Goal: Task Accomplishment & Management: Manage account settings

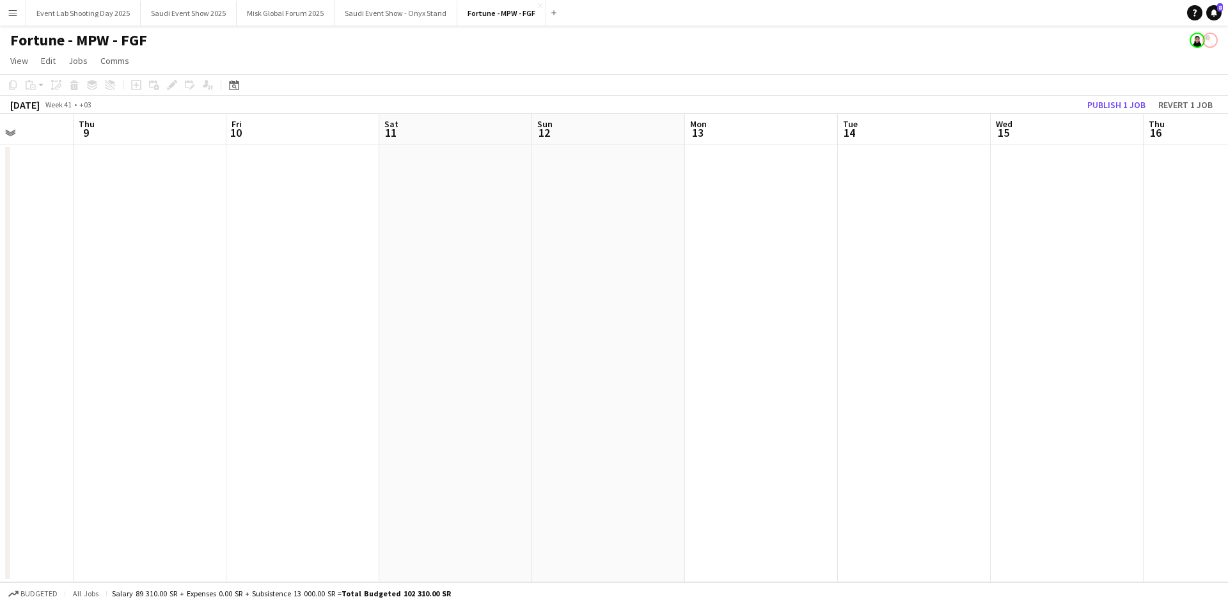
drag, startPoint x: 815, startPoint y: 294, endPoint x: 551, endPoint y: 343, distance: 268.6
click at [232, 334] on app-calendar-viewport "Mon 6 Tue 7 Wed 8 Thu 9 Fri 10 Sat 11 Sun 12 Mon 13 Tue 14 Wed 15 Thu 16 Fri 17…" at bounding box center [614, 348] width 1228 height 469
drag, startPoint x: 840, startPoint y: 340, endPoint x: 358, endPoint y: 336, distance: 481.6
click at [358, 336] on app-calendar-viewport "Fri 10 Sat 11 Sun 12 Mon 13 Tue 14 Wed 15 Thu 16 Fri 17 Sat 18 Sun 19 Mon 20 Tu…" at bounding box center [614, 348] width 1228 height 469
drag, startPoint x: 366, startPoint y: 360, endPoint x: 402, endPoint y: 354, distance: 35.6
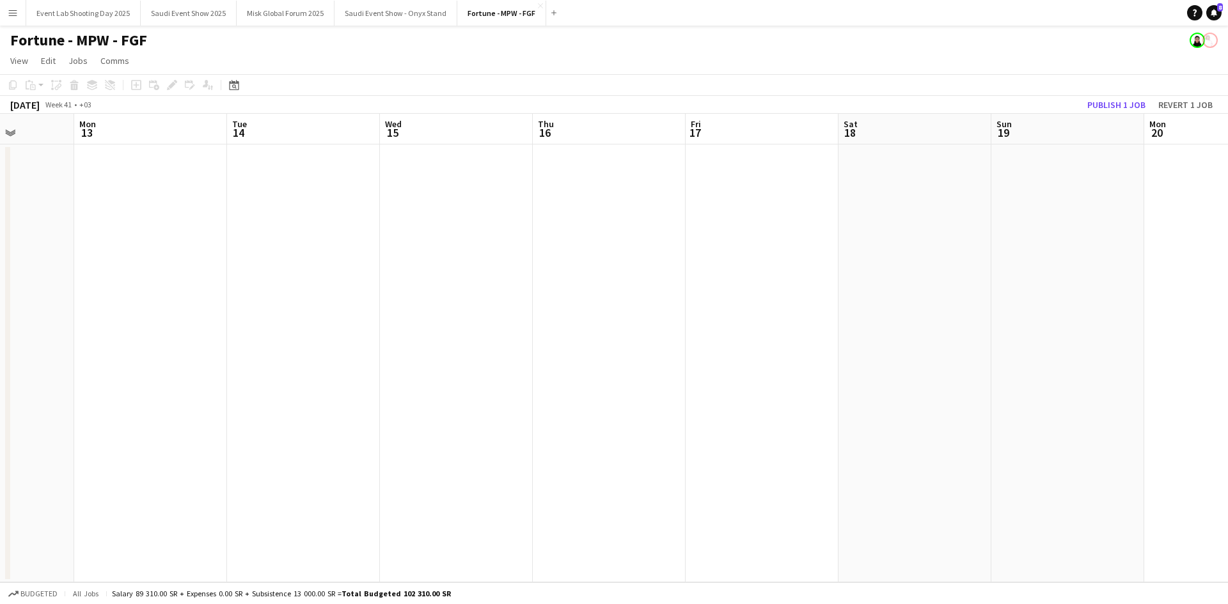
click at [382, 354] on app-calendar-viewport "Fri 10 Sat 11 Sun 12 Mon 13 Tue 14 Wed 15 Thu 16 Fri 17 Sat 18 Sun 19 Mon 20 Tu…" at bounding box center [614, 348] width 1228 height 469
drag, startPoint x: 941, startPoint y: 336, endPoint x: 517, endPoint y: 353, distance: 424.4
click at [480, 351] on app-calendar-viewport "Sun 12 Mon 13 Tue 14 Wed 15 Thu 16 Fri 17 Sat 18 Sun 19 Mon 20 Tue 21 Wed 22 Th…" at bounding box center [614, 348] width 1228 height 469
drag, startPoint x: 391, startPoint y: 335, endPoint x: 409, endPoint y: 336, distance: 17.3
click at [394, 335] on app-calendar-viewport "Tue 14 Wed 15 Thu 16 Fri 17 Sat 18 Sun 19 Mon 20 Tue 21 Wed 22 Thu 23 Fri 24 Sa…" at bounding box center [614, 348] width 1228 height 469
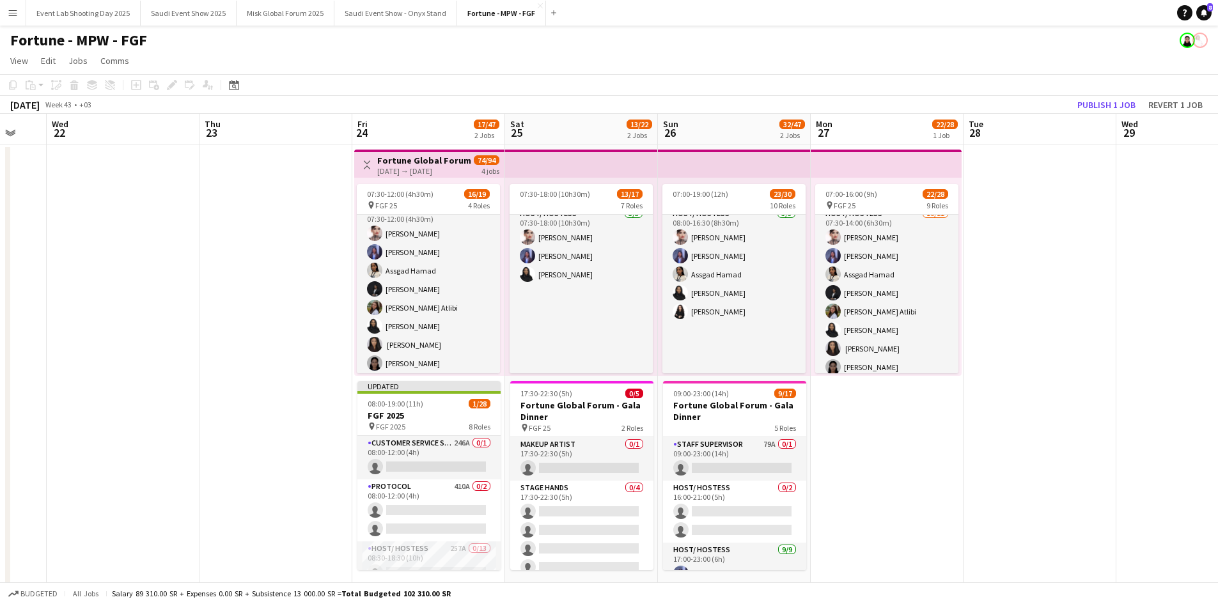
click at [425, 267] on app-card-role "Host/ Hostess [DATE] 07:30-12:00 (4h30m) [PERSON_NAME] [PERSON_NAME] Assgad Ham…" at bounding box center [428, 317] width 143 height 229
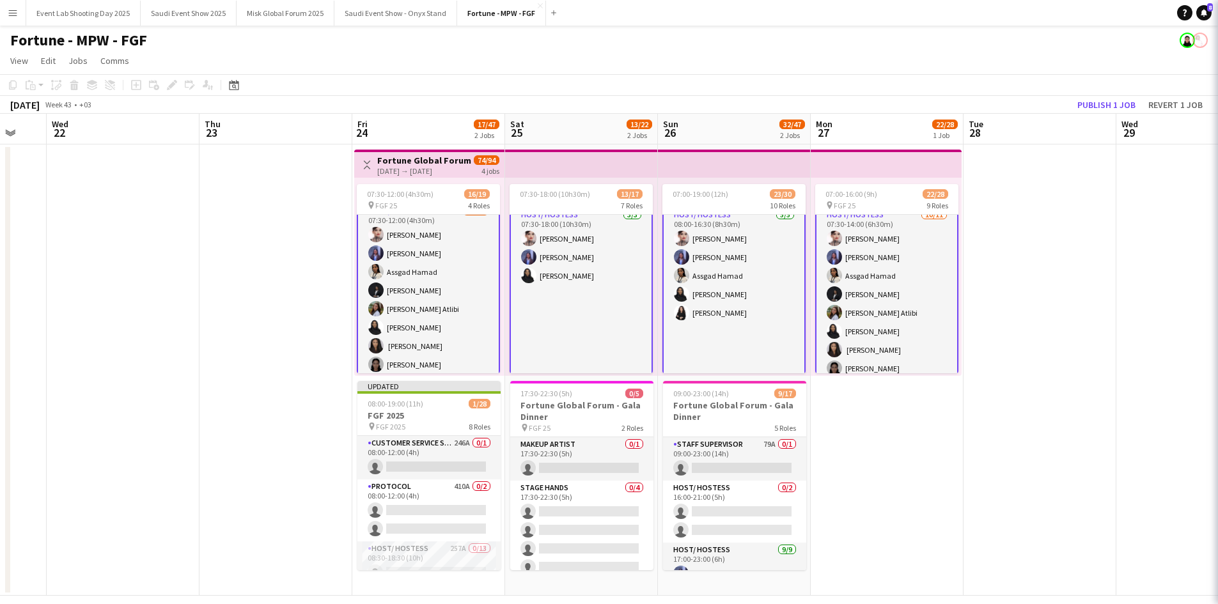
scroll to position [193, 0]
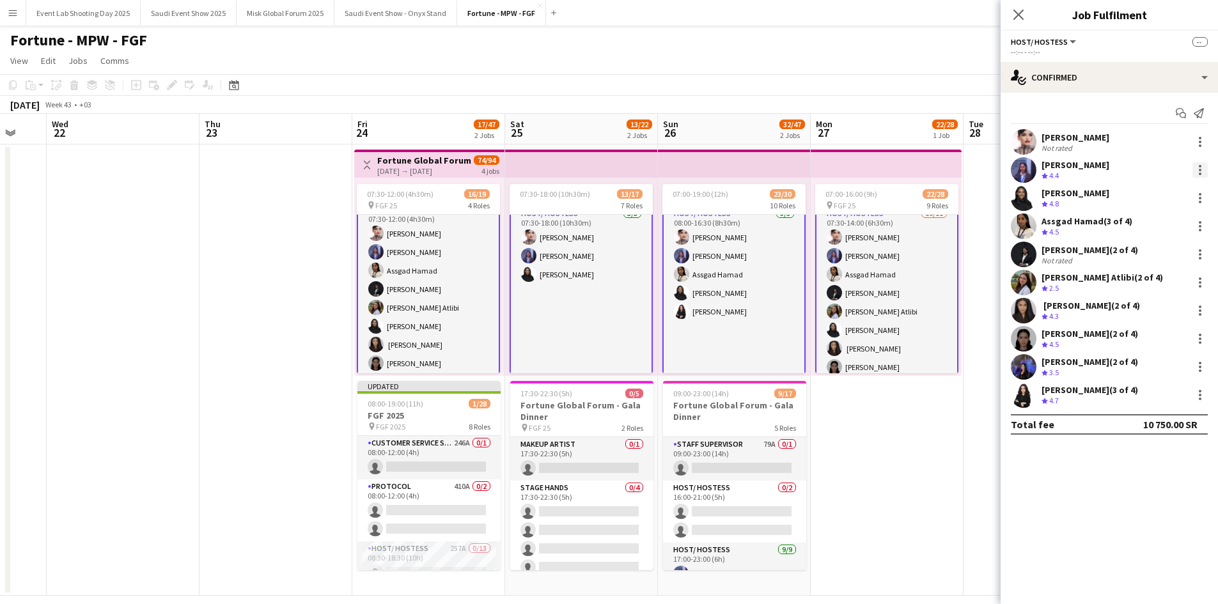
click at [551, 168] on div at bounding box center [1200, 169] width 15 height 15
click at [551, 282] on span "Remove" at bounding box center [1158, 286] width 79 height 12
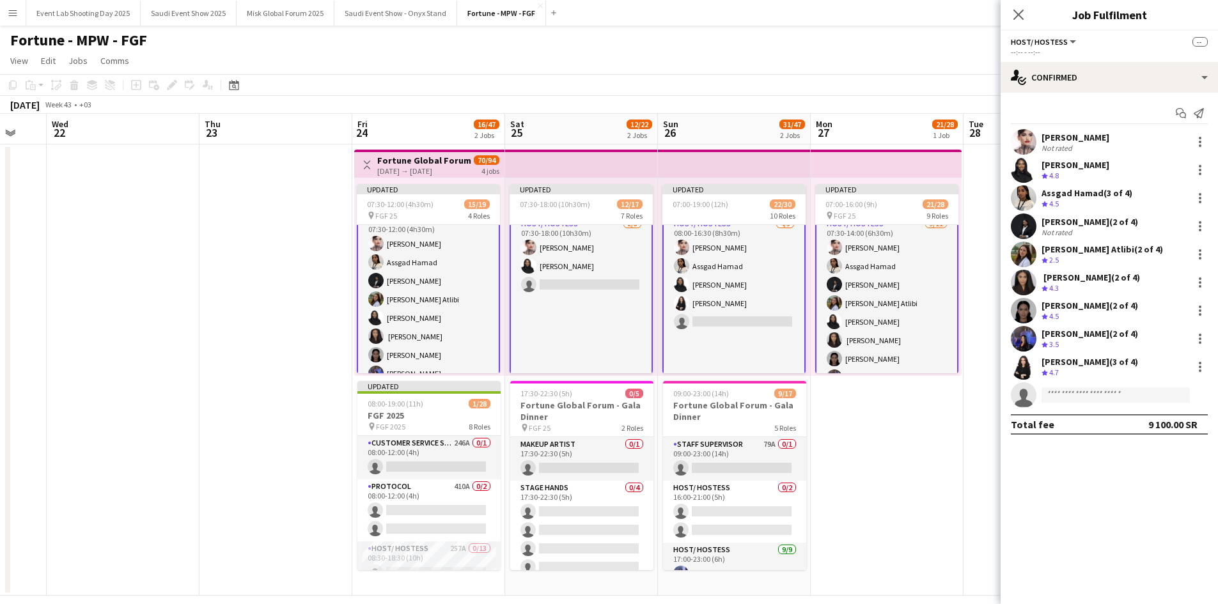
click at [551, 368] on div "[PERSON_NAME] (3 of 4) Crew rating 4.7" at bounding box center [1109, 367] width 217 height 26
click at [551, 368] on div at bounding box center [1200, 367] width 3 height 3
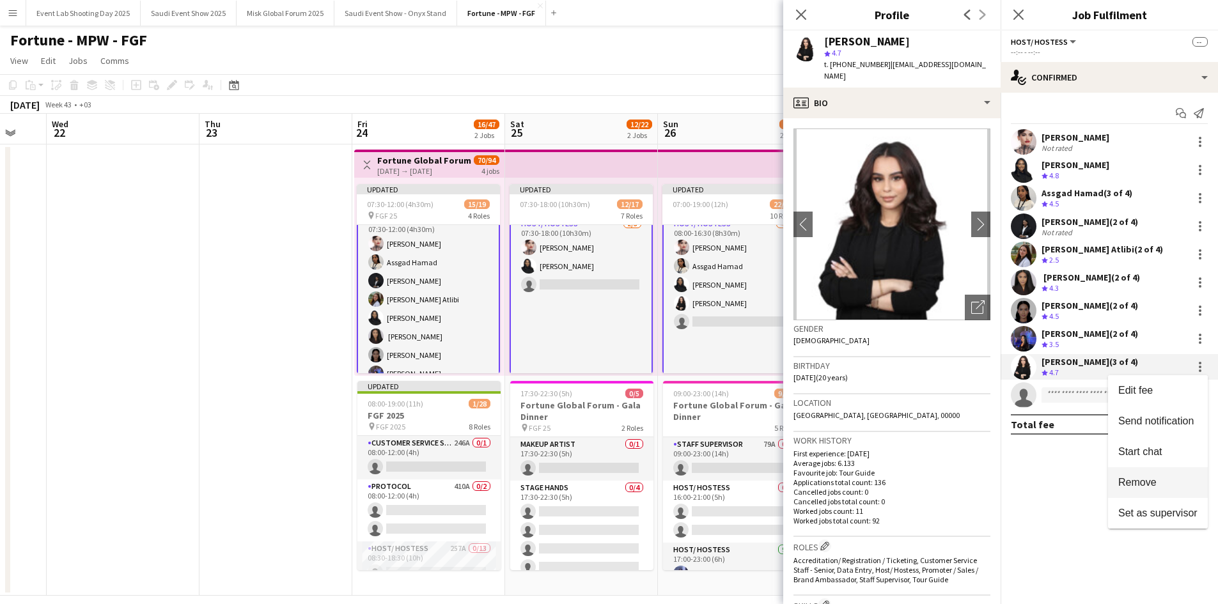
click at [551, 478] on span "Remove" at bounding box center [1158, 483] width 79 height 12
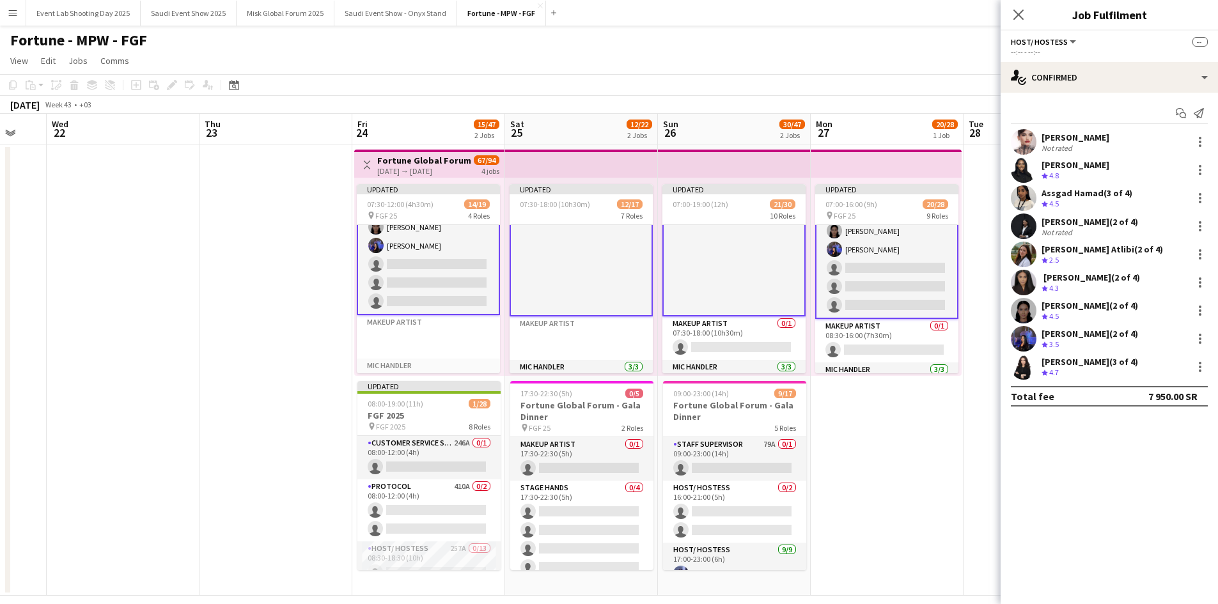
scroll to position [276, 0]
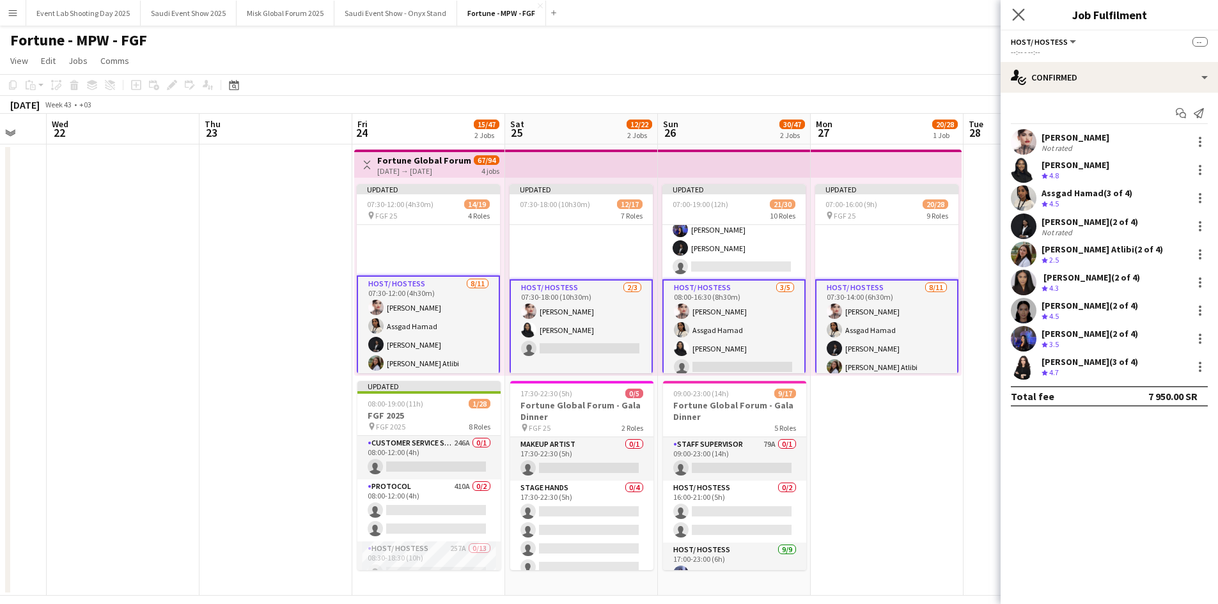
click at [551, 20] on icon "Close pop-in" at bounding box center [1018, 14] width 12 height 12
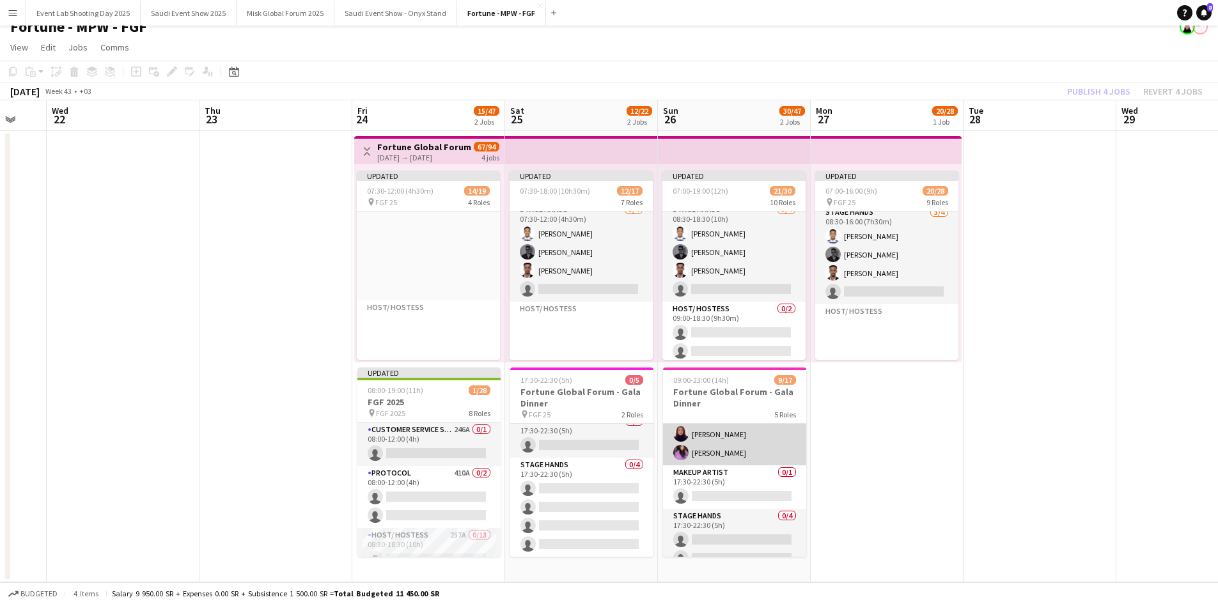
click at [551, 453] on app-card-role "Host/ Hostess [DATE] 17:00-23:00 (6h) [PERSON_NAME] Assgad Hamad [PERSON_NAME] …" at bounding box center [734, 370] width 143 height 192
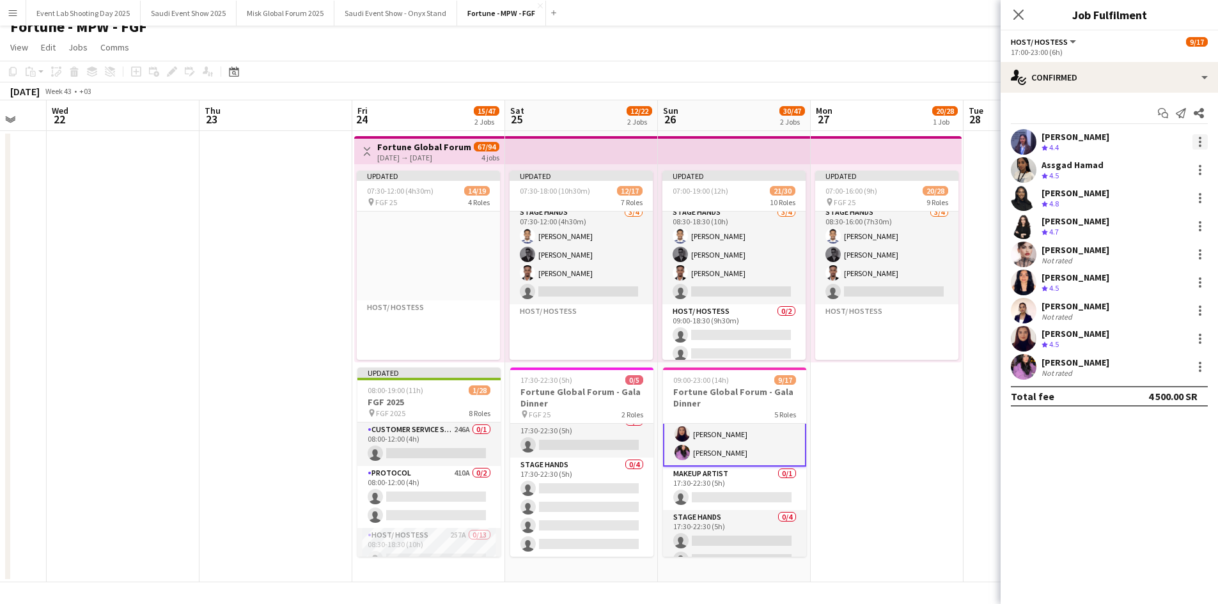
click at [551, 141] on div at bounding box center [1200, 142] width 3 height 3
click at [551, 283] on span "Remove" at bounding box center [1138, 288] width 38 height 11
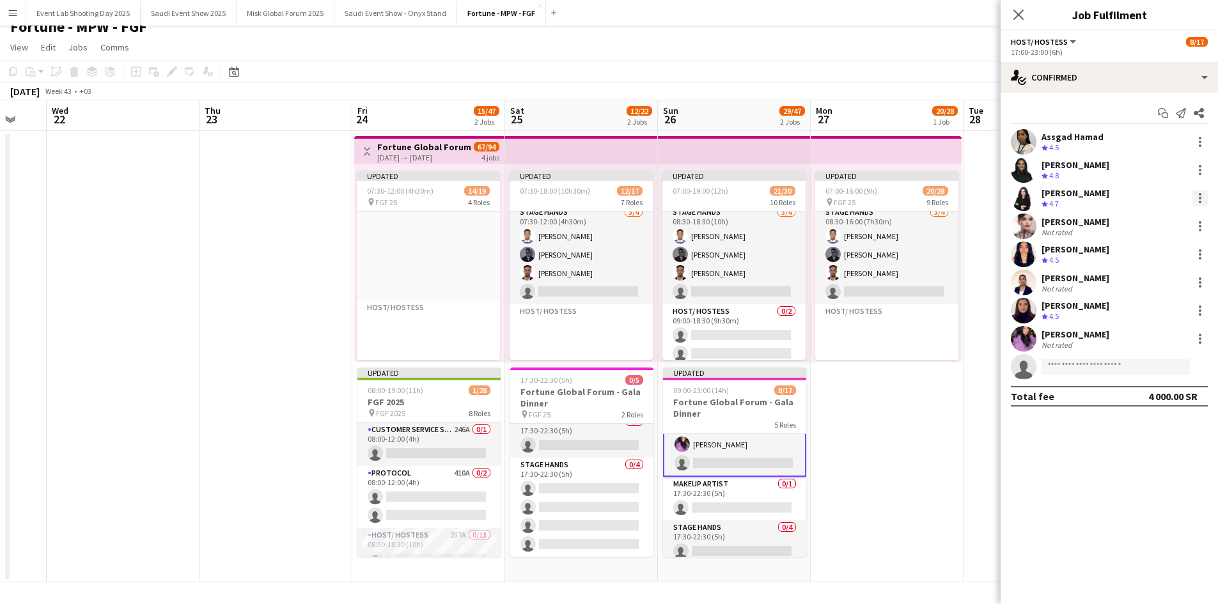
click at [551, 198] on div at bounding box center [1200, 198] width 15 height 15
click at [551, 340] on span "Remove" at bounding box center [1158, 345] width 79 height 12
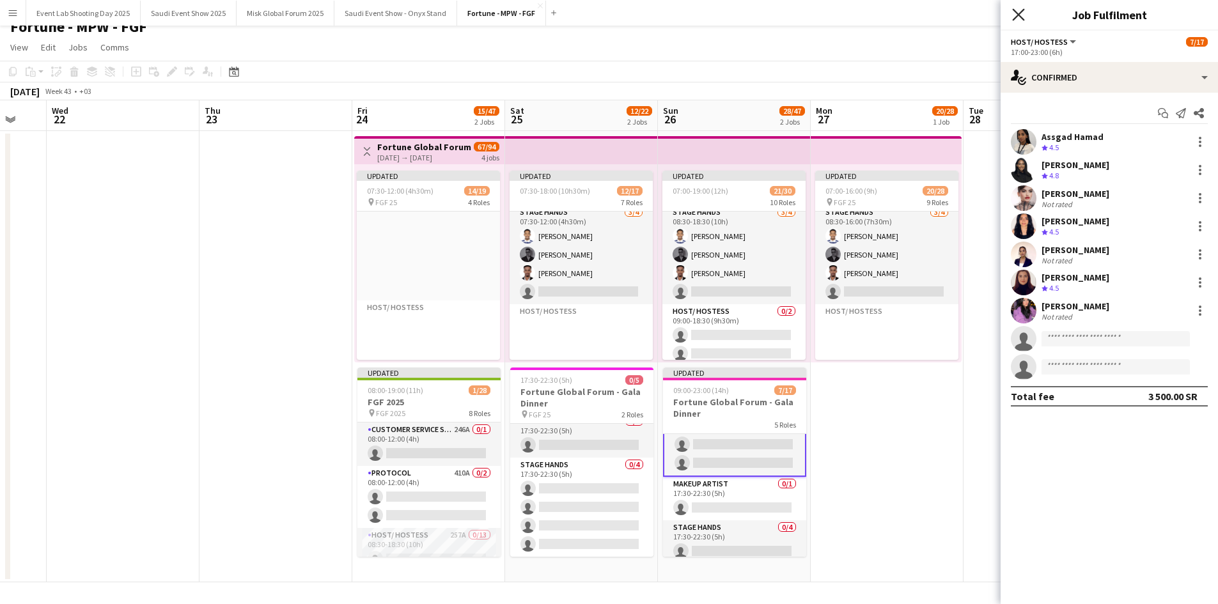
click at [551, 17] on icon "Close pop-in" at bounding box center [1018, 14] width 12 height 12
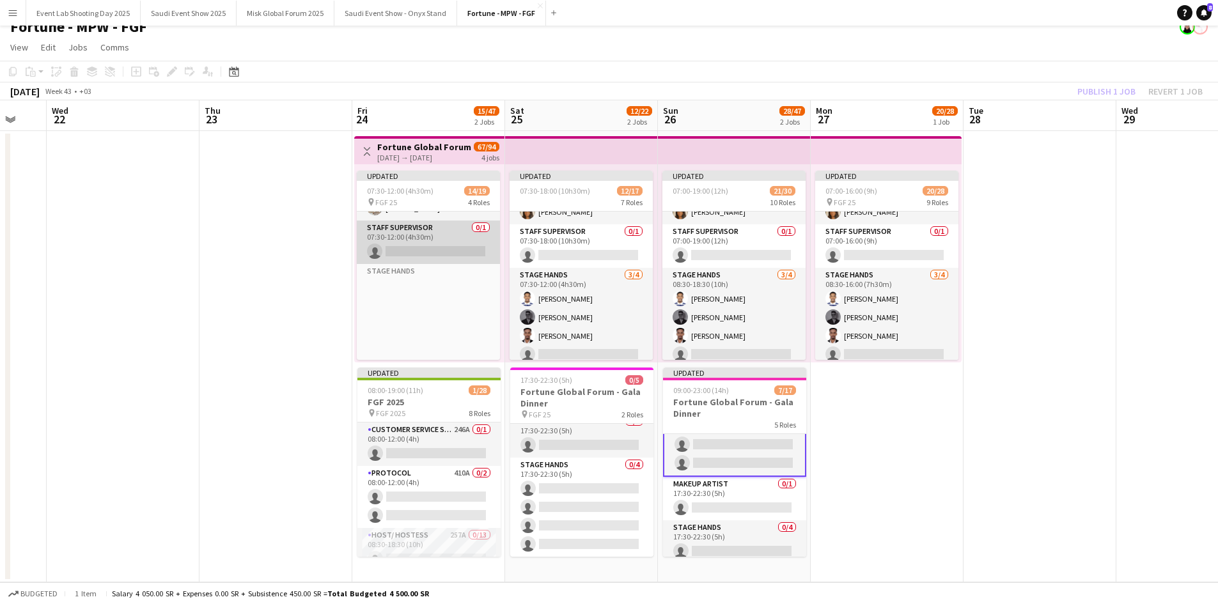
click at [429, 252] on app-card-role "Staff Supervisor 0/1 07:30-12:00 (4h30m) single-neutral-actions" at bounding box center [428, 242] width 143 height 43
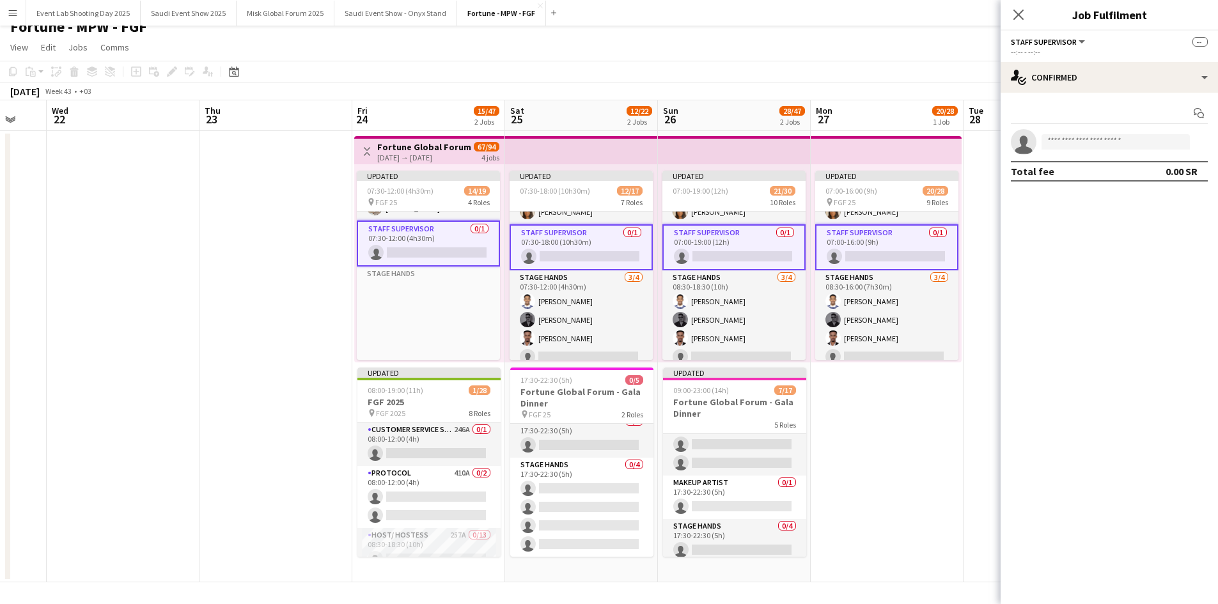
click at [279, 261] on app-date-cell at bounding box center [276, 357] width 153 height 452
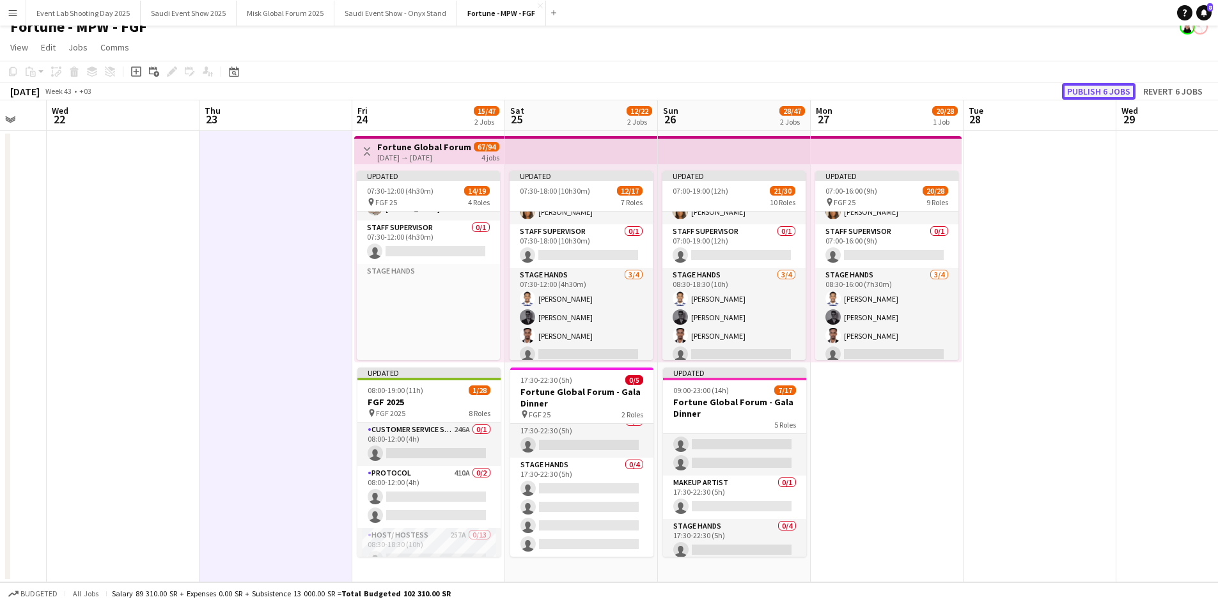
click at [551, 90] on button "Publish 6 jobs" at bounding box center [1099, 91] width 74 height 17
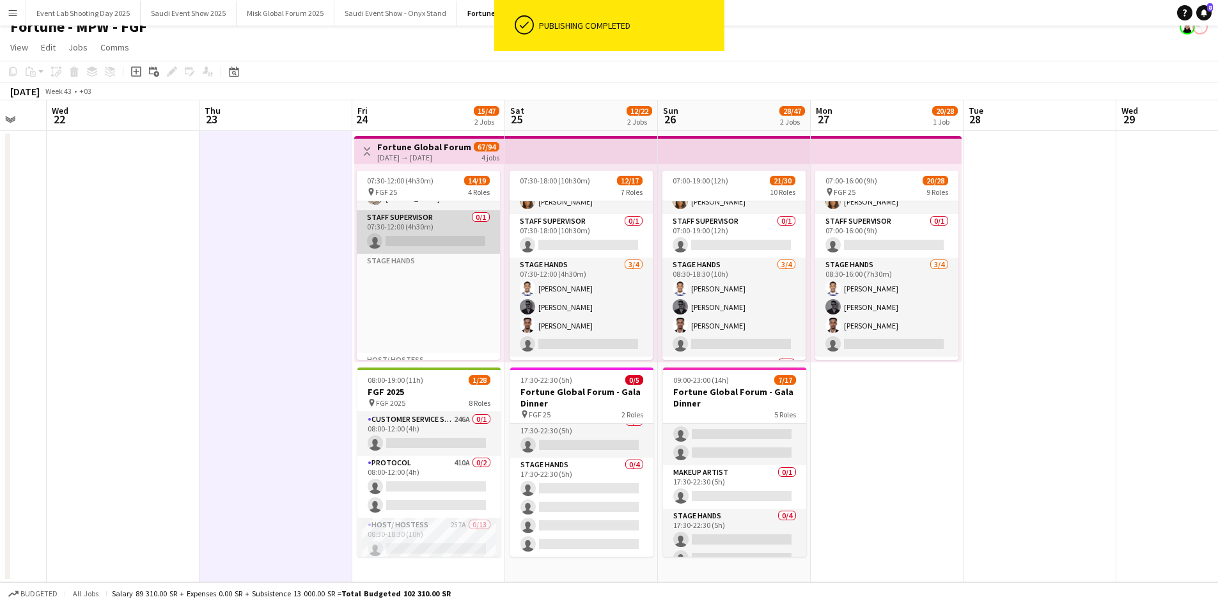
click at [423, 237] on app-card-role "Staff Supervisor 0/1 07:30-12:00 (4h30m) single-neutral-actions" at bounding box center [428, 231] width 143 height 43
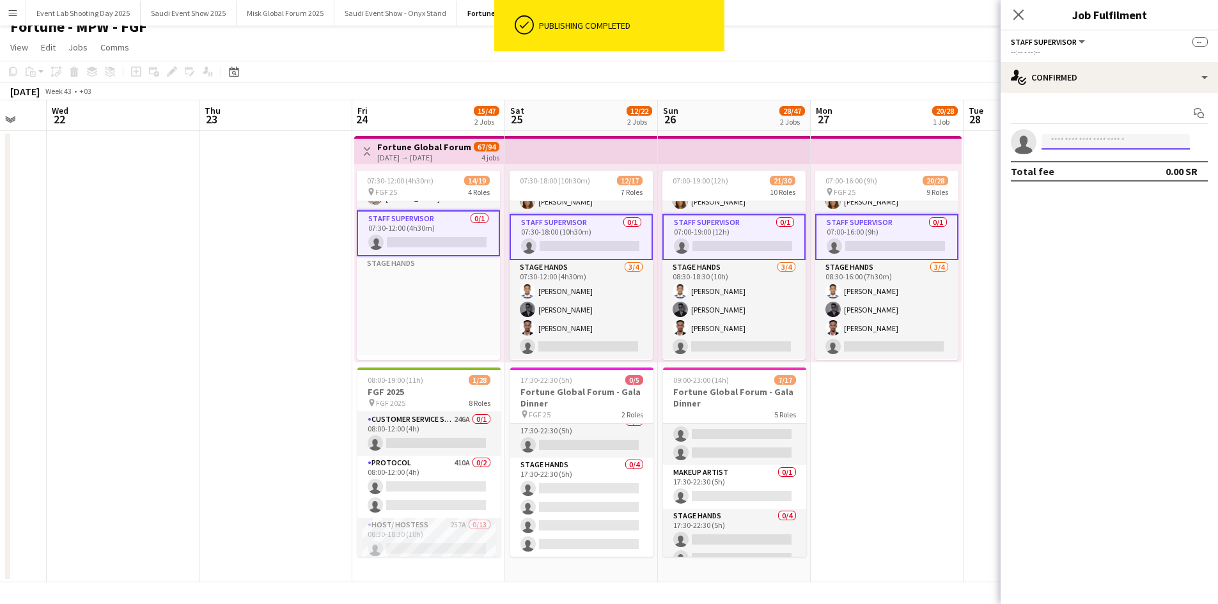
click at [551, 144] on input at bounding box center [1116, 141] width 148 height 15
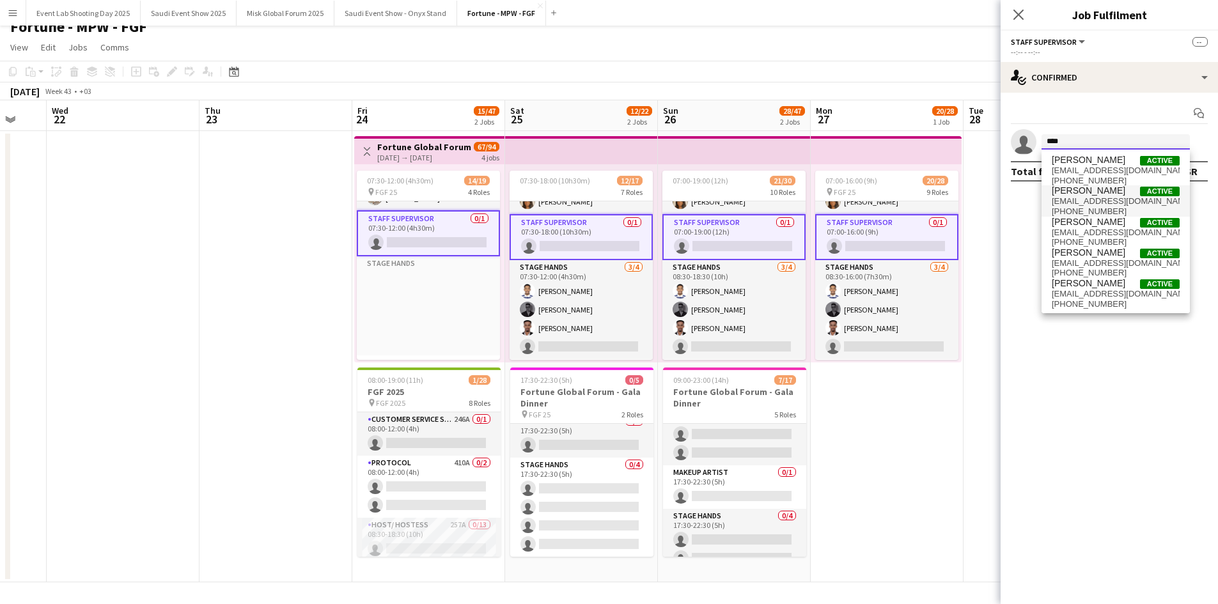
type input "****"
click at [551, 191] on span "[PERSON_NAME]" at bounding box center [1089, 190] width 74 height 11
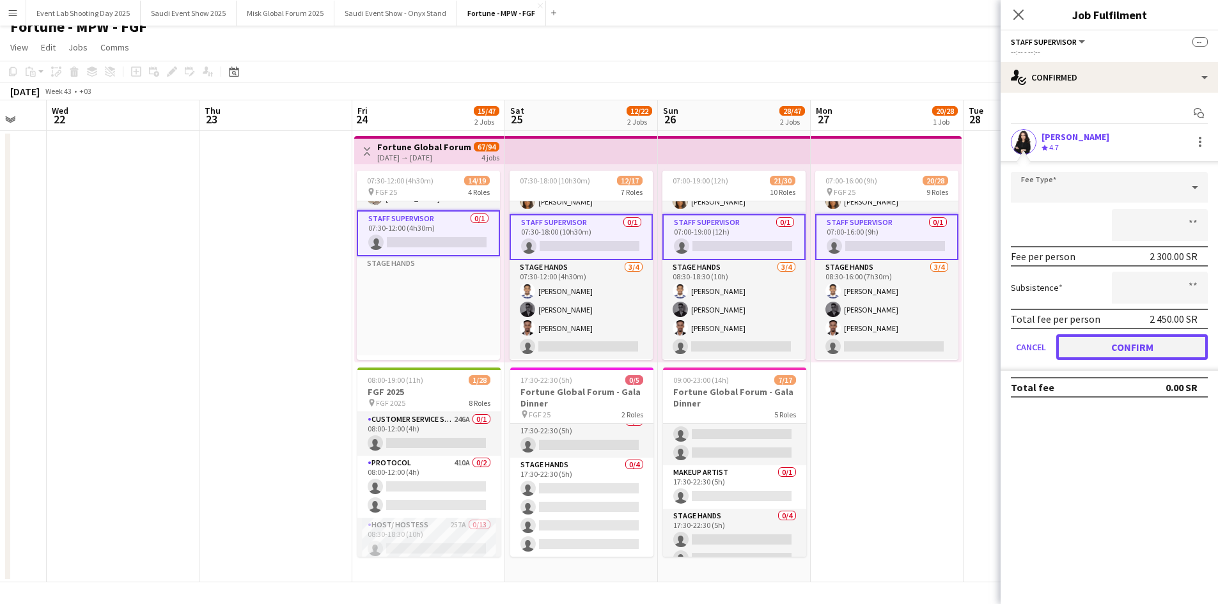
click at [551, 349] on button "Confirm" at bounding box center [1133, 347] width 152 height 26
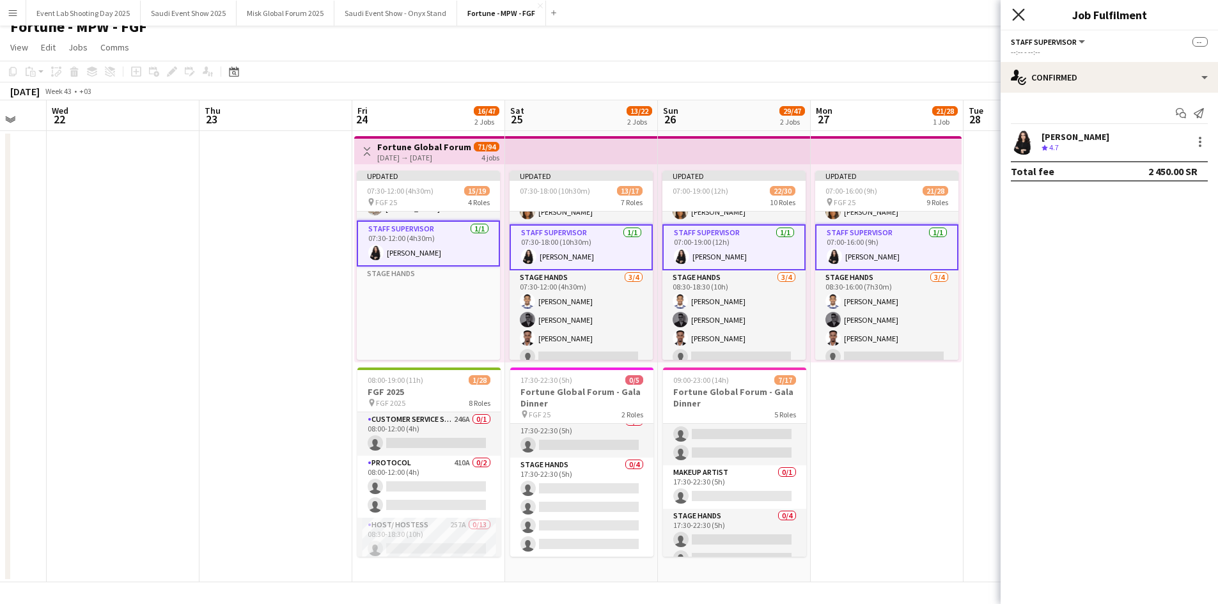
click at [551, 19] on icon "Close pop-in" at bounding box center [1018, 14] width 12 height 12
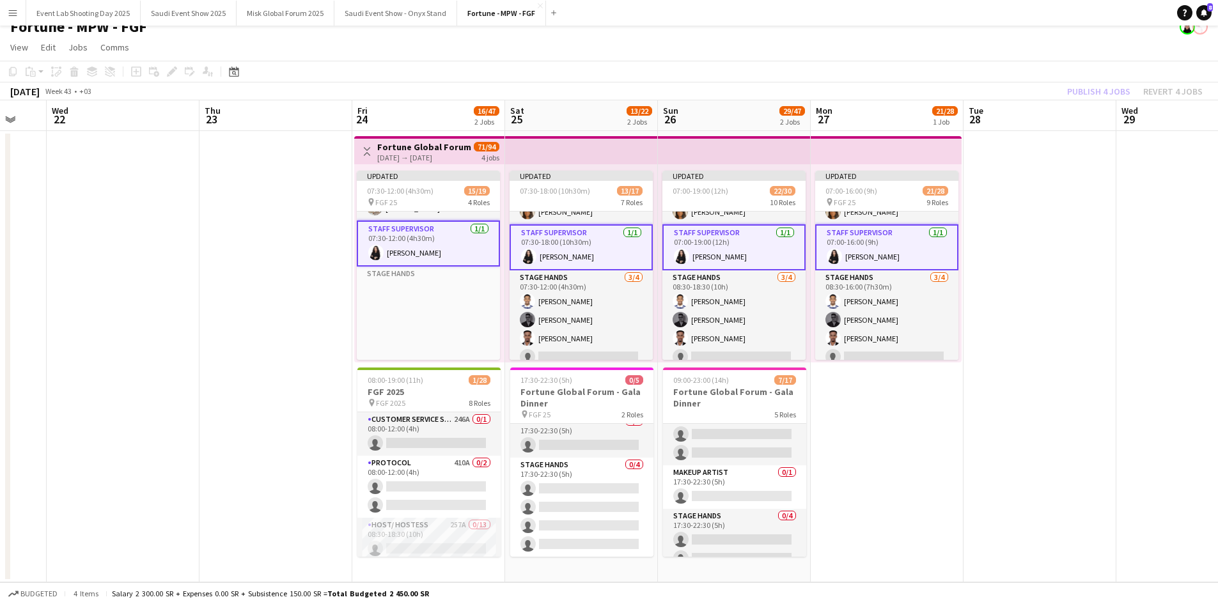
click at [551, 393] on app-date-cell "Updated 07:00-16:00 (9h) 21/28 pin FGF 25 9 Roles Customer Service Staff [DATE]…" at bounding box center [887, 357] width 153 height 452
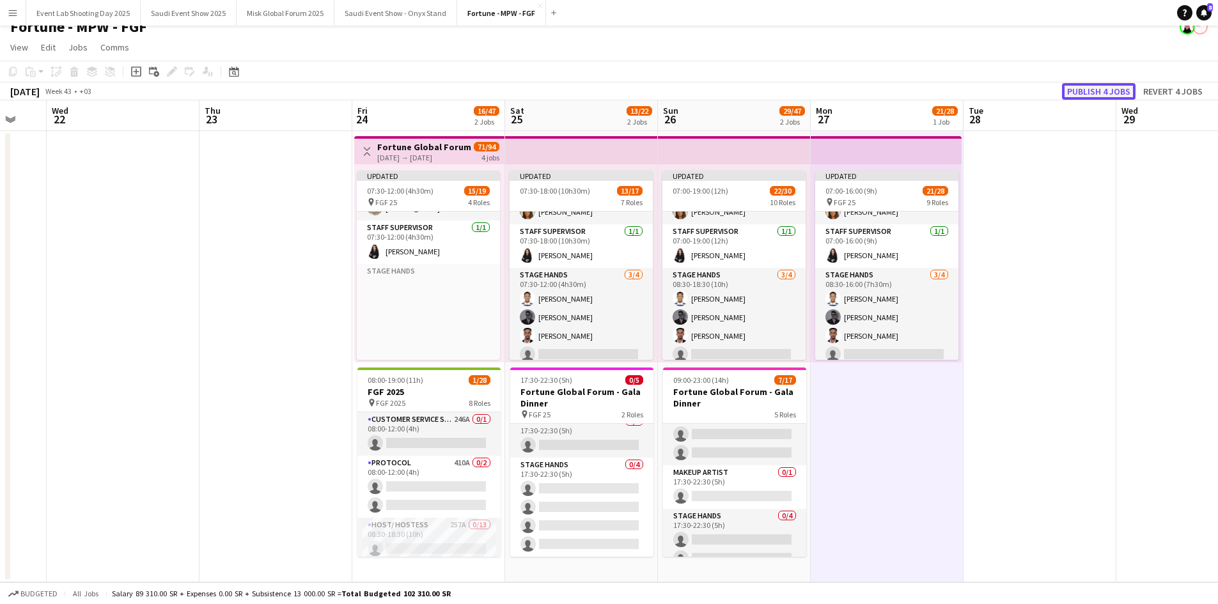
click at [551, 92] on button "Publish 4 jobs" at bounding box center [1099, 91] width 74 height 17
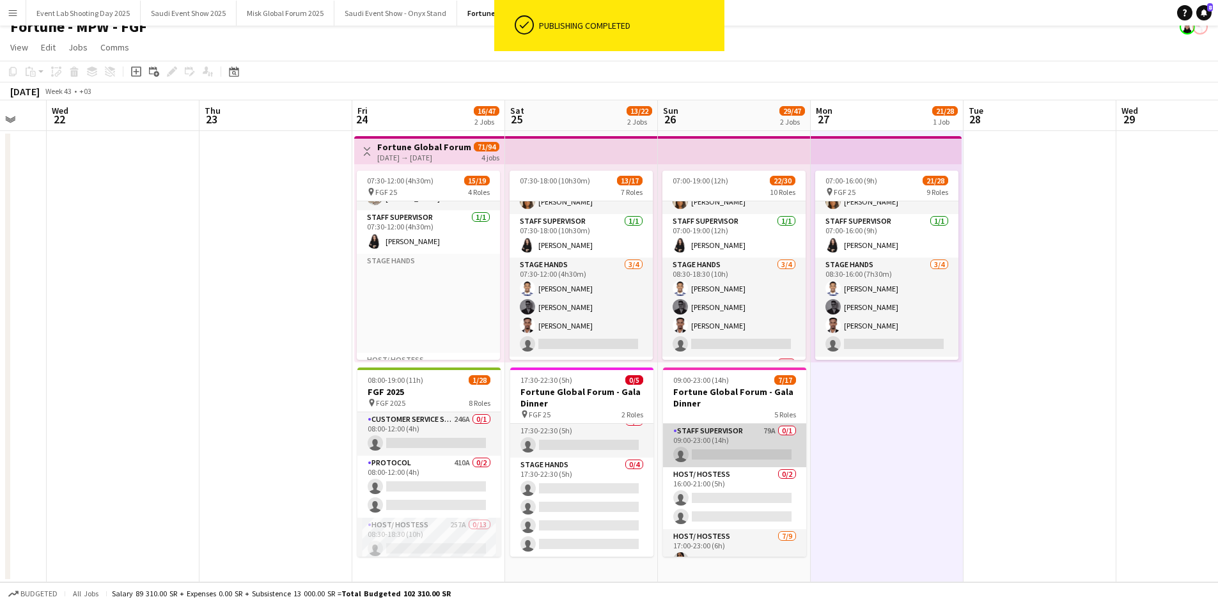
click at [551, 442] on app-card-role "Staff Supervisor 79A 0/1 09:00-23:00 (14h) single-neutral-actions" at bounding box center [734, 445] width 143 height 43
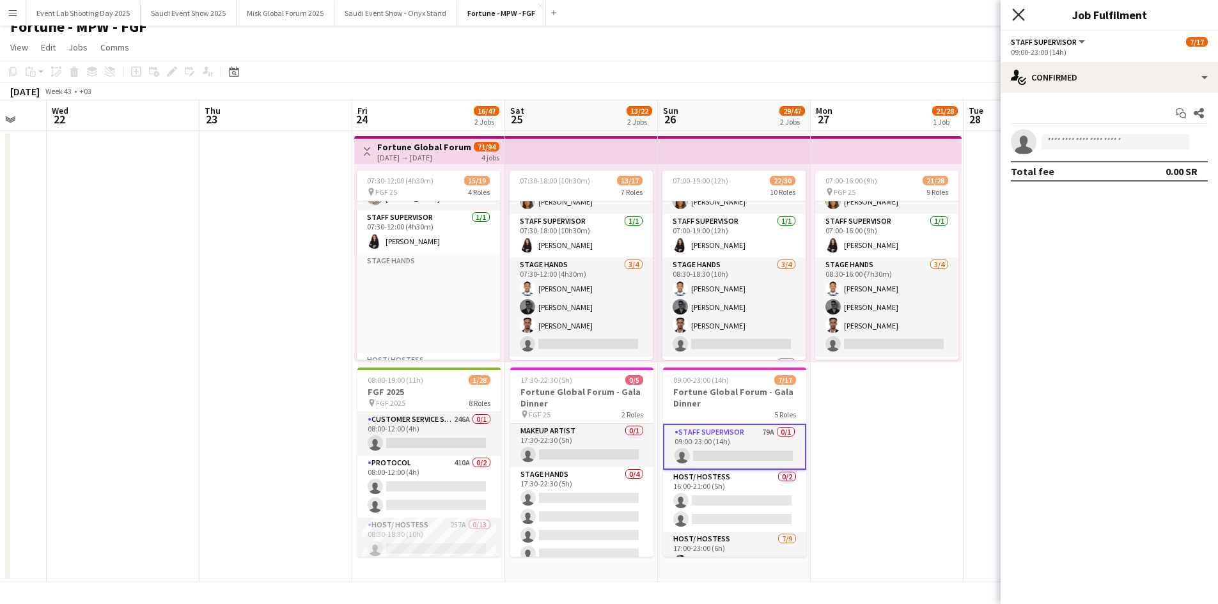
click at [551, 15] on icon "Close pop-in" at bounding box center [1018, 14] width 12 height 12
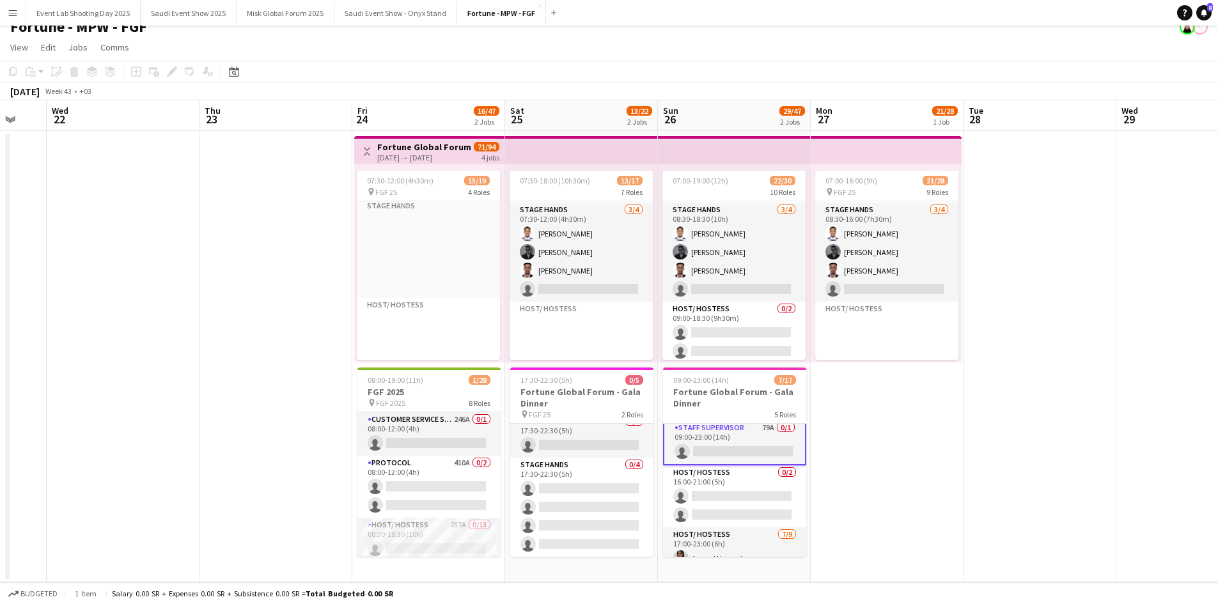
scroll to position [0, 0]
click at [551, 449] on app-card-role "Staff Supervisor 79A 0/1 09:00-23:00 (14h) single-neutral-actions" at bounding box center [734, 447] width 143 height 46
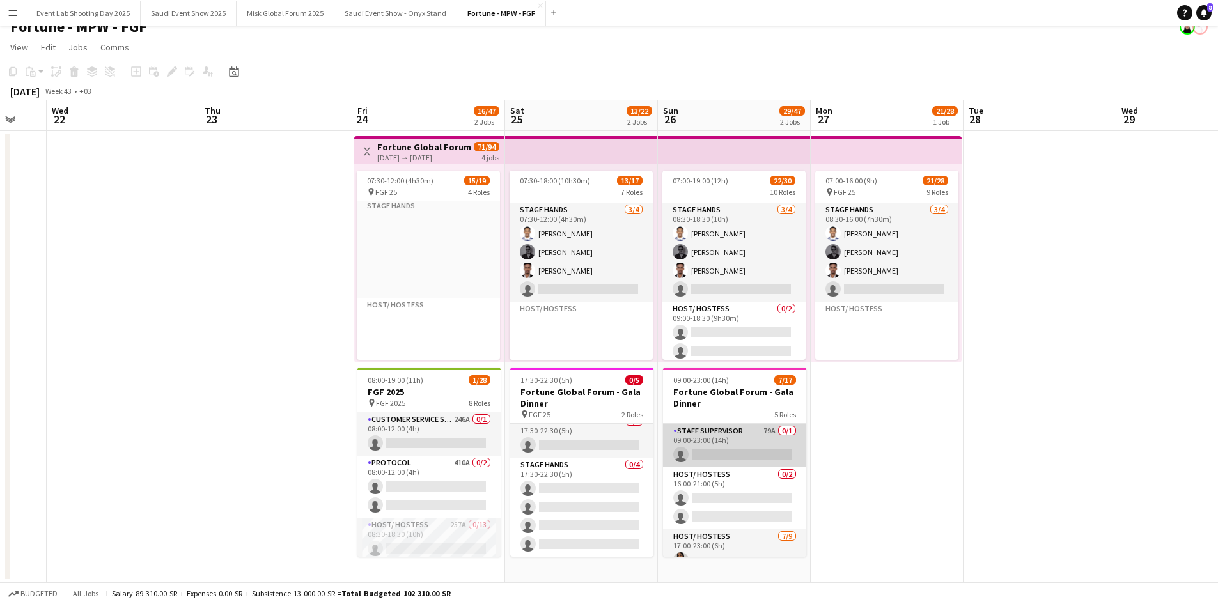
click at [551, 449] on app-card-role "Staff Supervisor 79A 0/1 09:00-23:00 (14h) single-neutral-actions" at bounding box center [734, 445] width 143 height 43
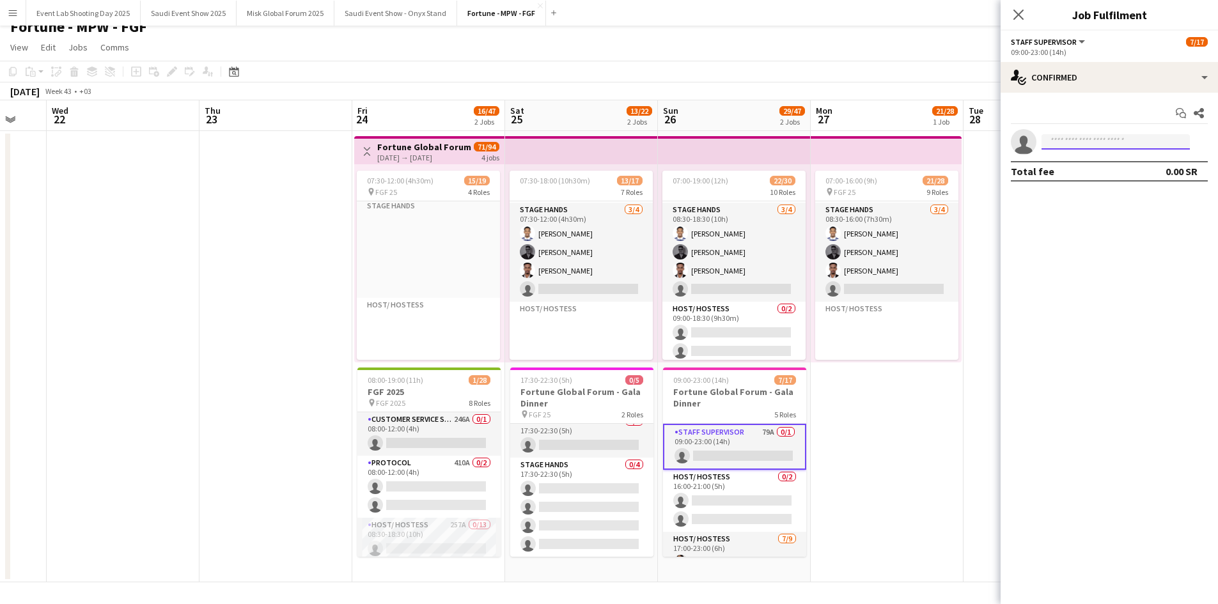
click at [551, 139] on input at bounding box center [1116, 141] width 148 height 15
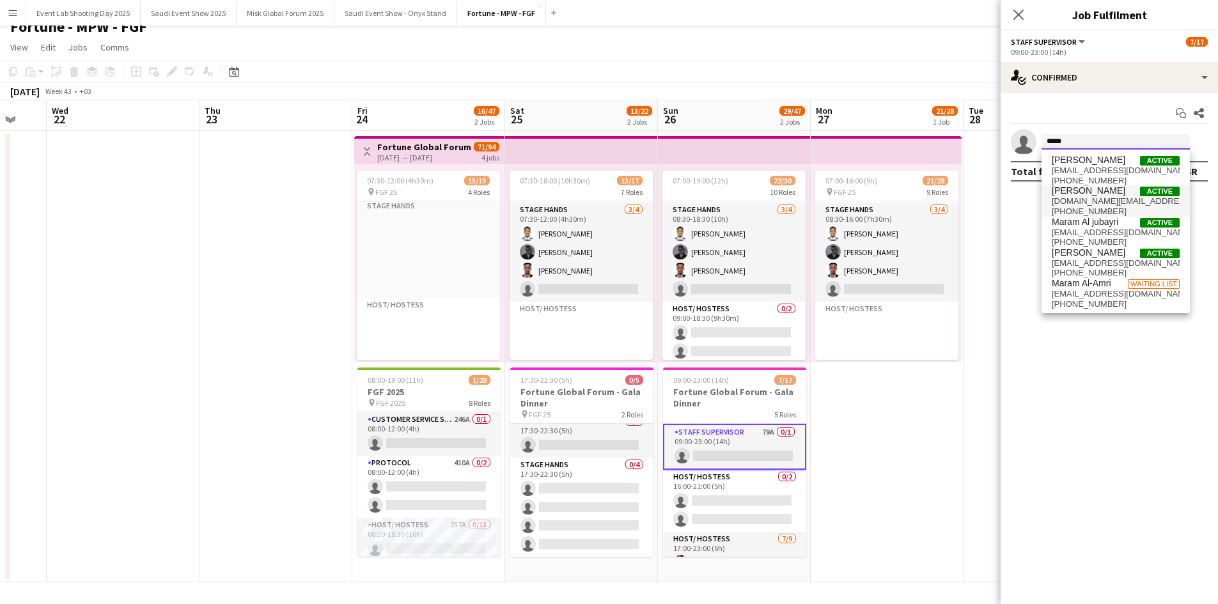
type input "*****"
click at [551, 195] on span "[PERSON_NAME]" at bounding box center [1089, 190] width 74 height 11
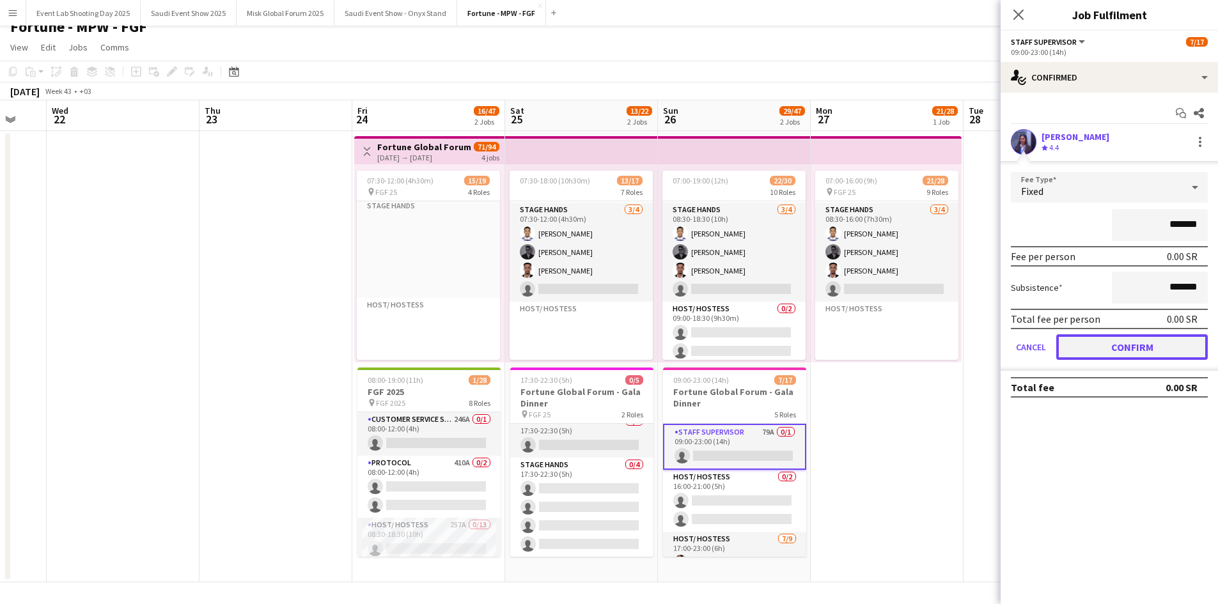
click at [551, 343] on button "Confirm" at bounding box center [1133, 347] width 152 height 26
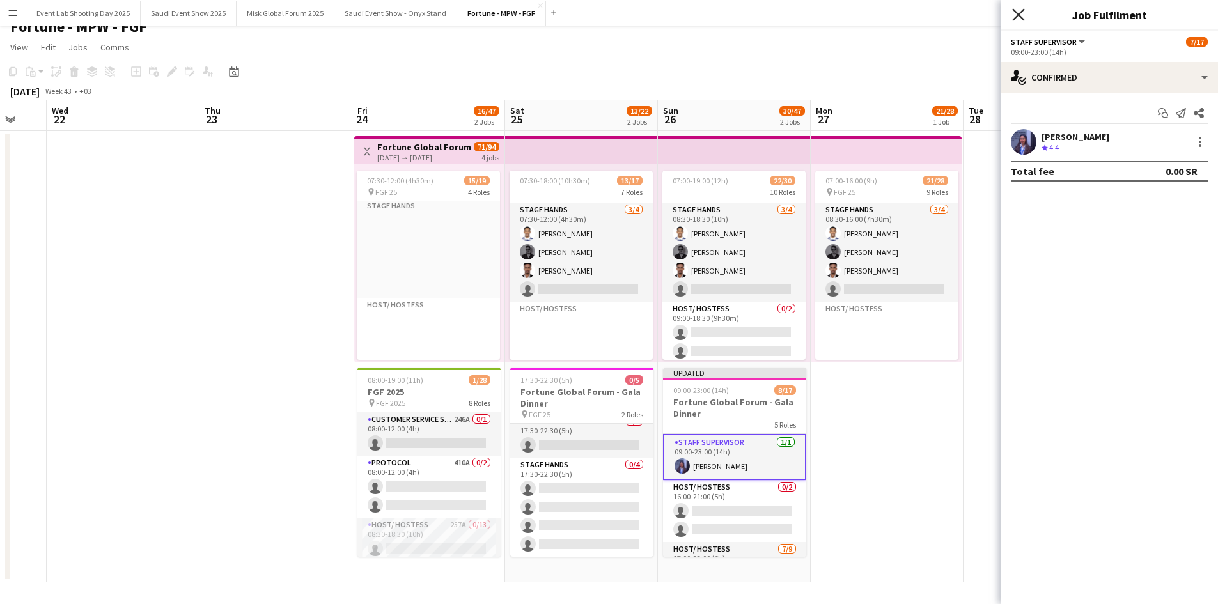
click at [551, 13] on icon at bounding box center [1018, 14] width 12 height 12
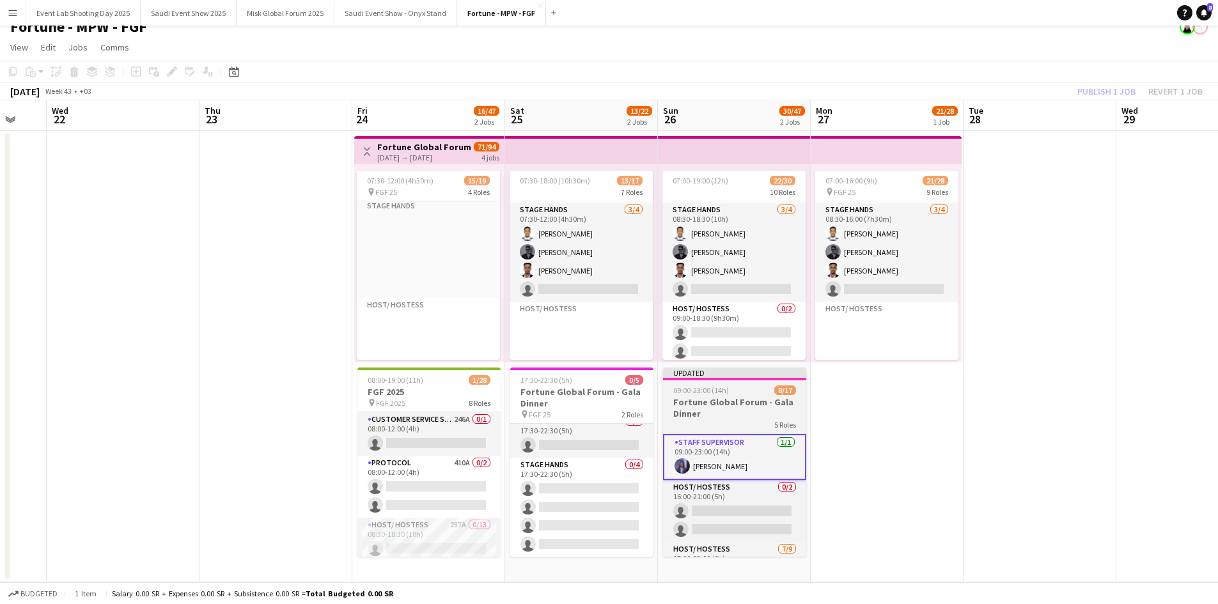
click at [551, 400] on h3 "Fortune Global Forum - Gala Dinner" at bounding box center [734, 408] width 143 height 23
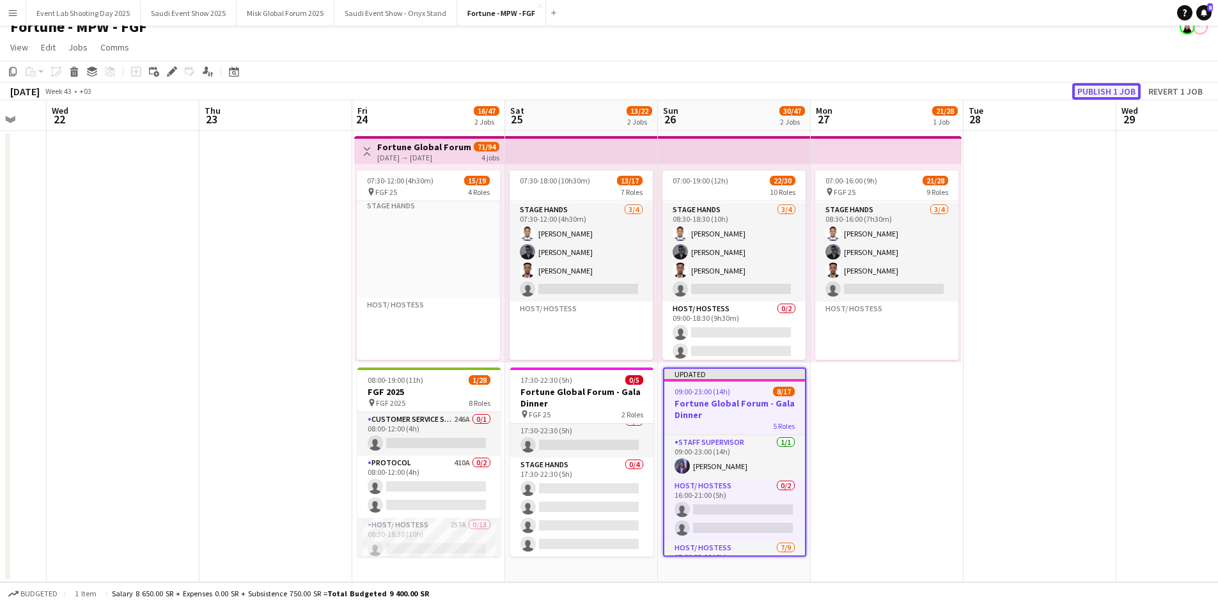
click at [551, 86] on button "Publish 1 job" at bounding box center [1107, 91] width 68 height 17
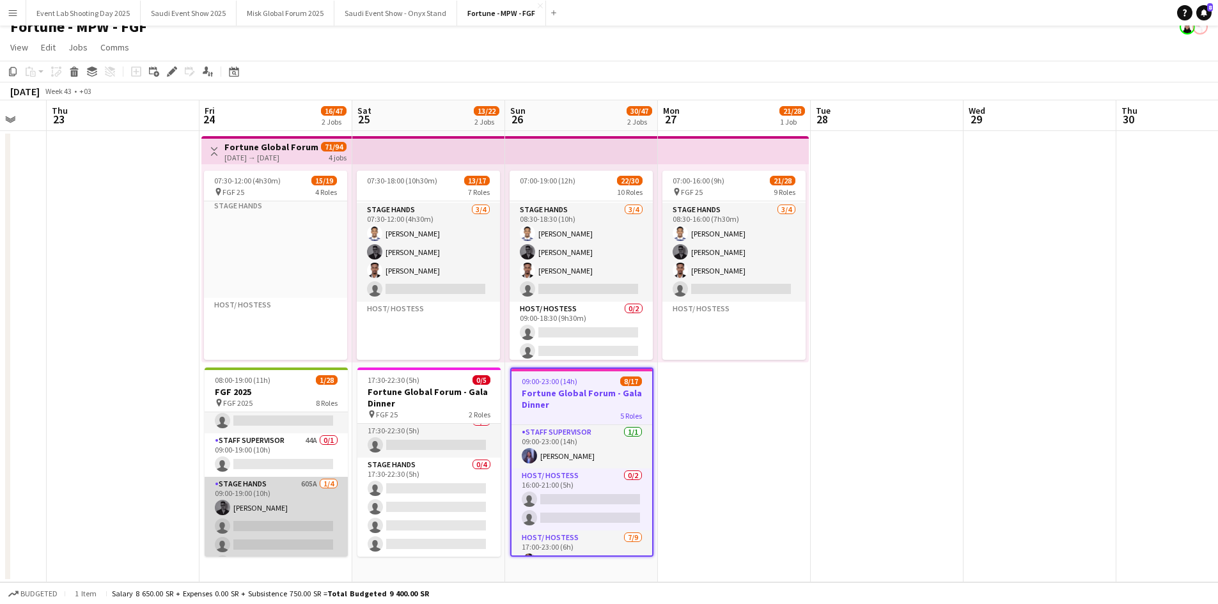
scroll to position [448, 0]
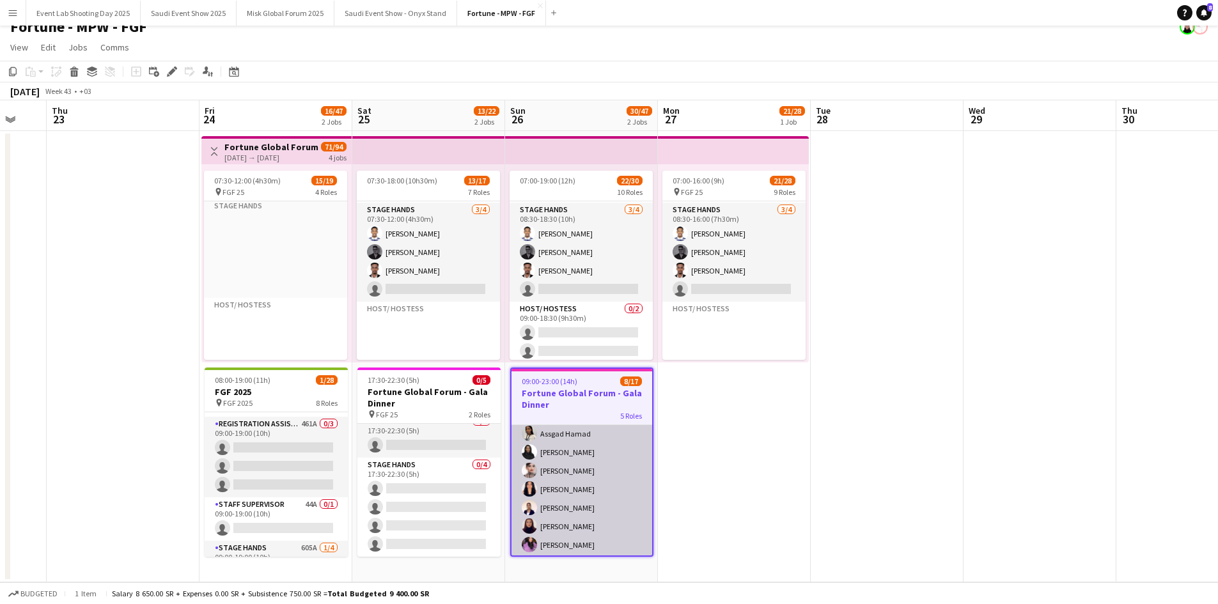
click at [551, 473] on app-card-role "Host/ Hostess [DATE] 17:00-23:00 (6h) [PERSON_NAME] [PERSON_NAME] [PERSON_NAME]…" at bounding box center [582, 499] width 141 height 192
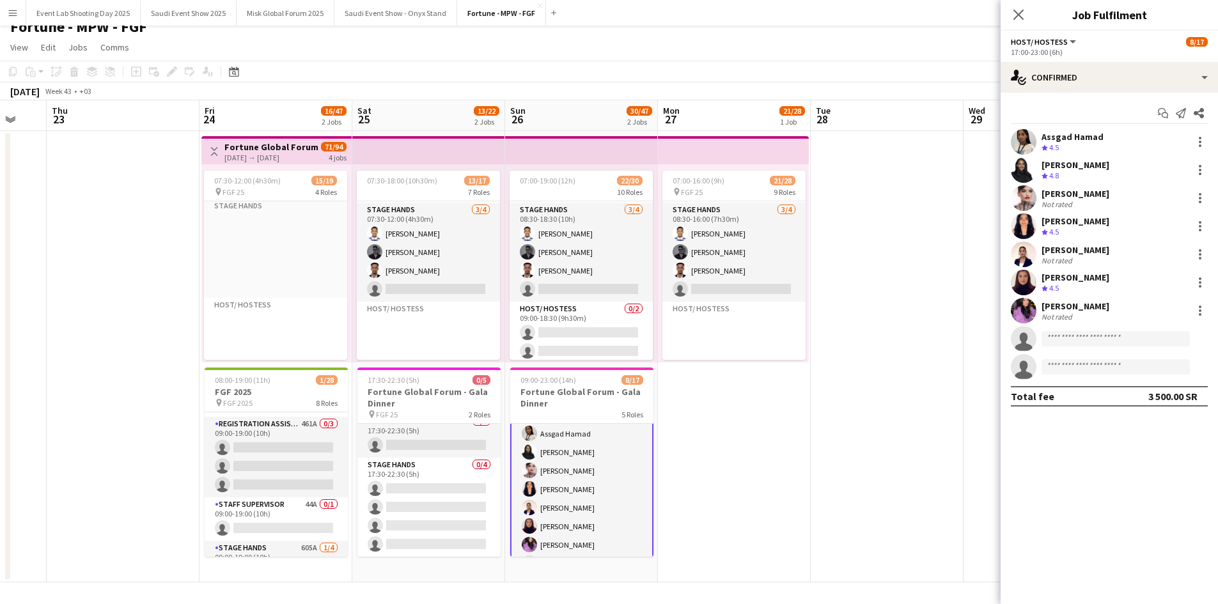
scroll to position [129, 0]
click at [551, 285] on div "[PERSON_NAME] Crew rating 4.5" at bounding box center [1109, 283] width 217 height 26
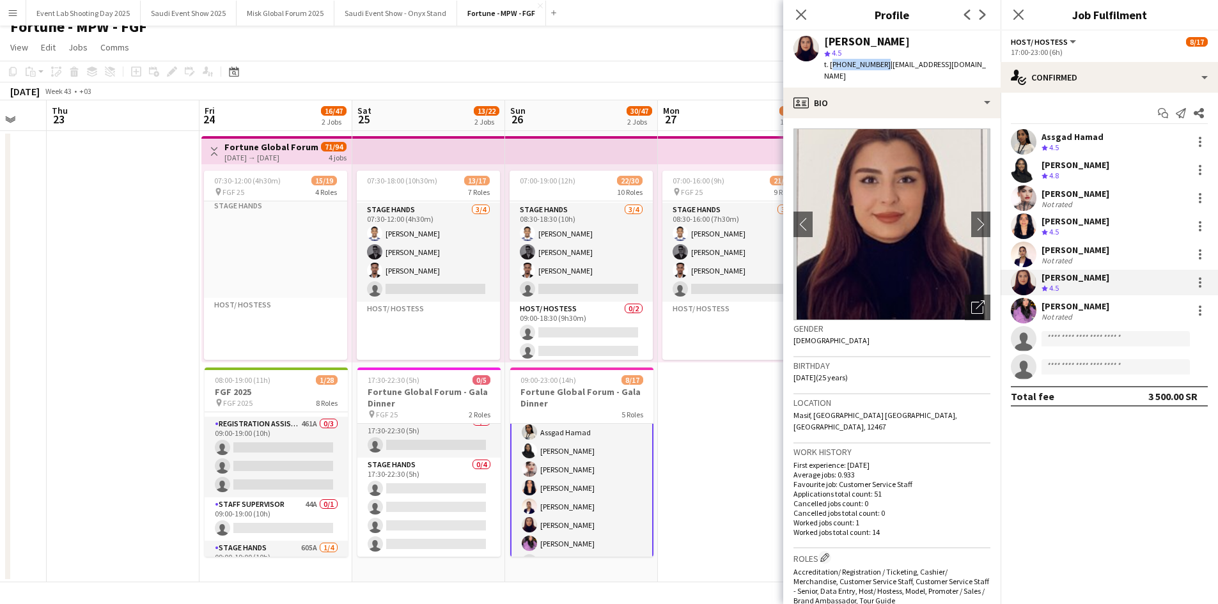
drag, startPoint x: 879, startPoint y: 63, endPoint x: 832, endPoint y: 65, distance: 47.3
click at [551, 65] on span "t. [PHONE_NUMBER]" at bounding box center [857, 64] width 67 height 10
copy span "[PHONE_NUMBER]"
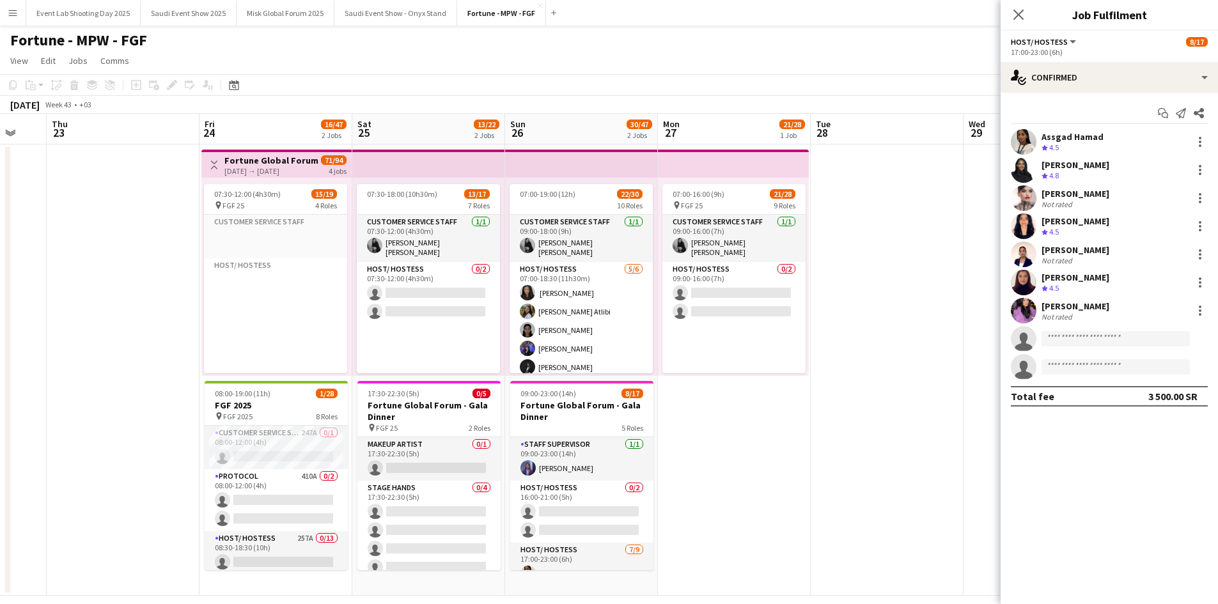
scroll to position [759, 0]
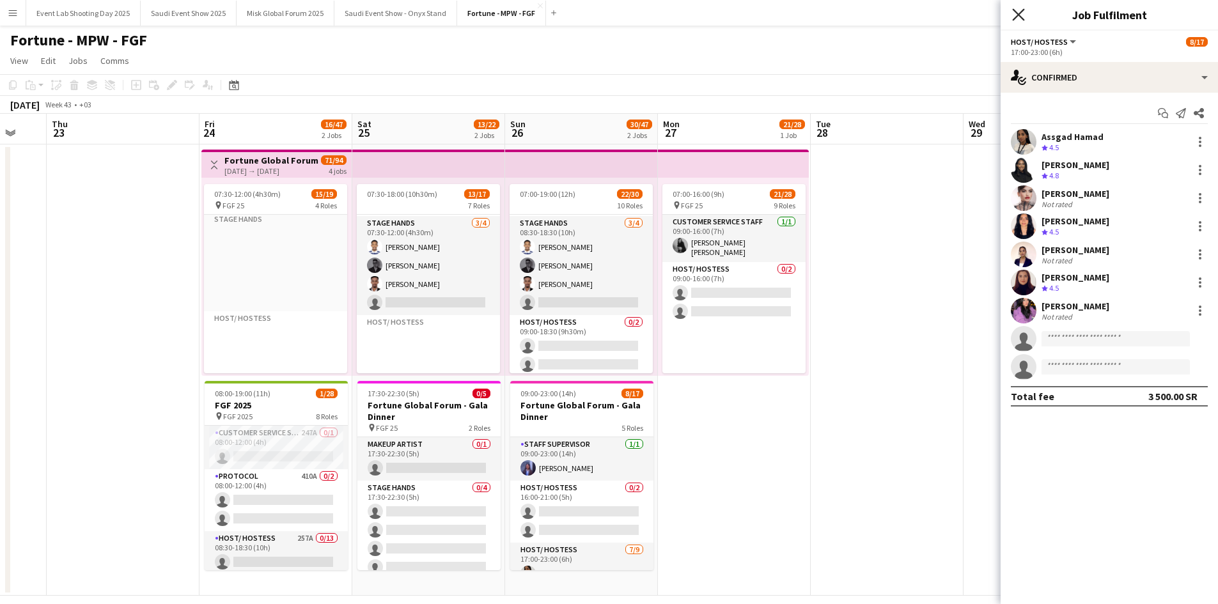
click at [551, 12] on icon at bounding box center [1018, 14] width 12 height 12
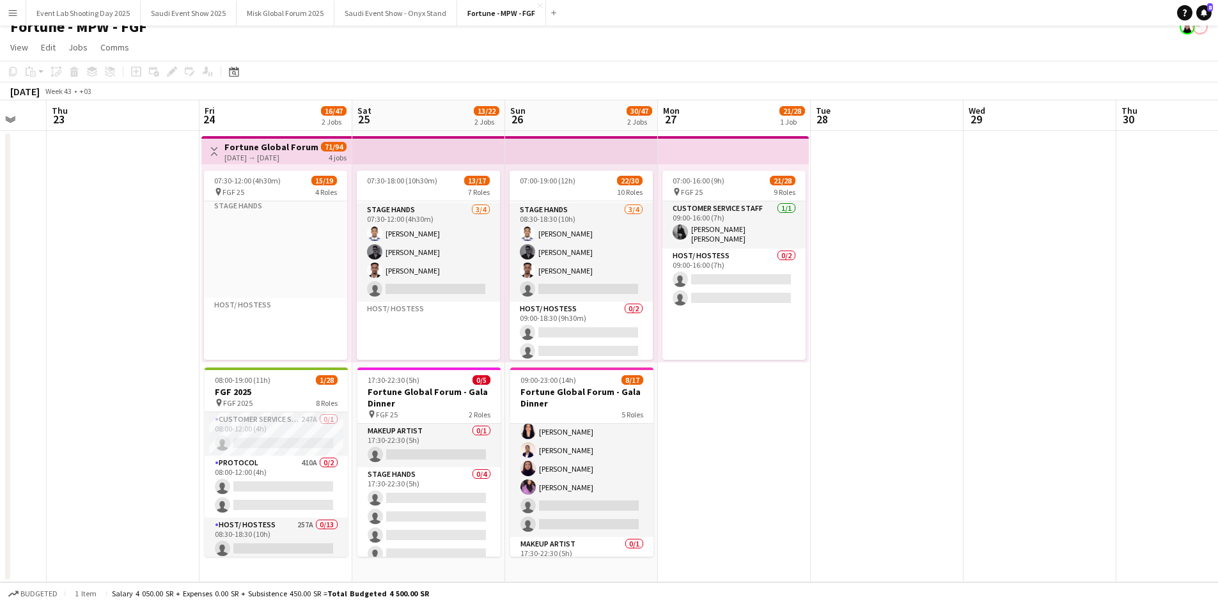
scroll to position [192, 0]
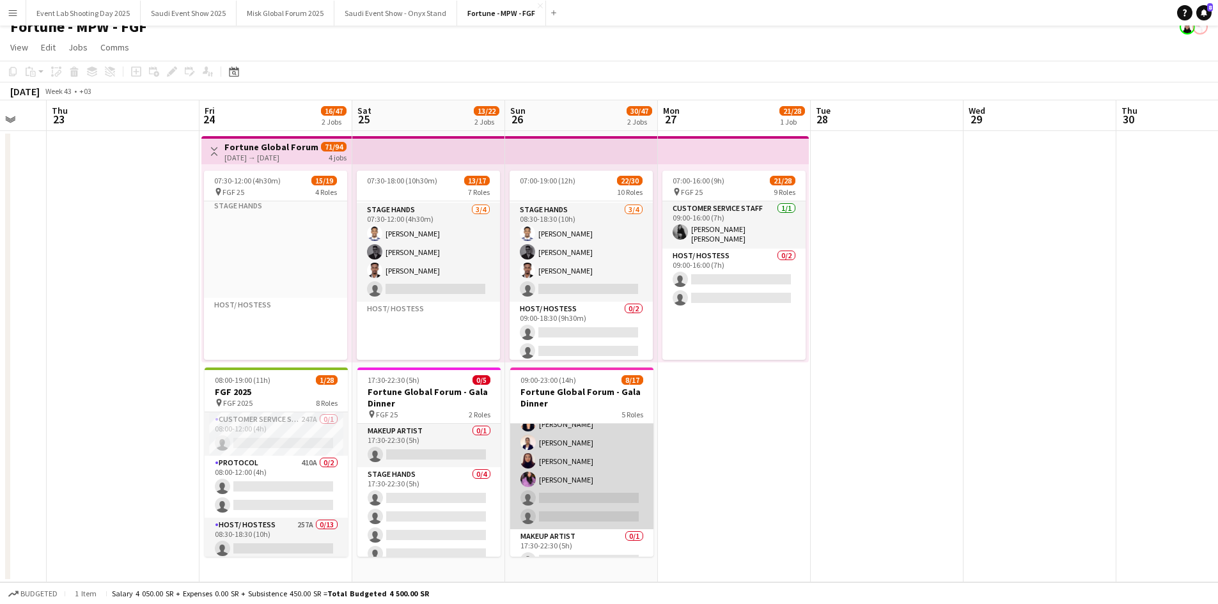
click at [551, 459] on app-card-role "Host/ Hostess [DATE] 17:00-23:00 (6h) [PERSON_NAME] [PERSON_NAME] [PERSON_NAME]…" at bounding box center [581, 434] width 143 height 192
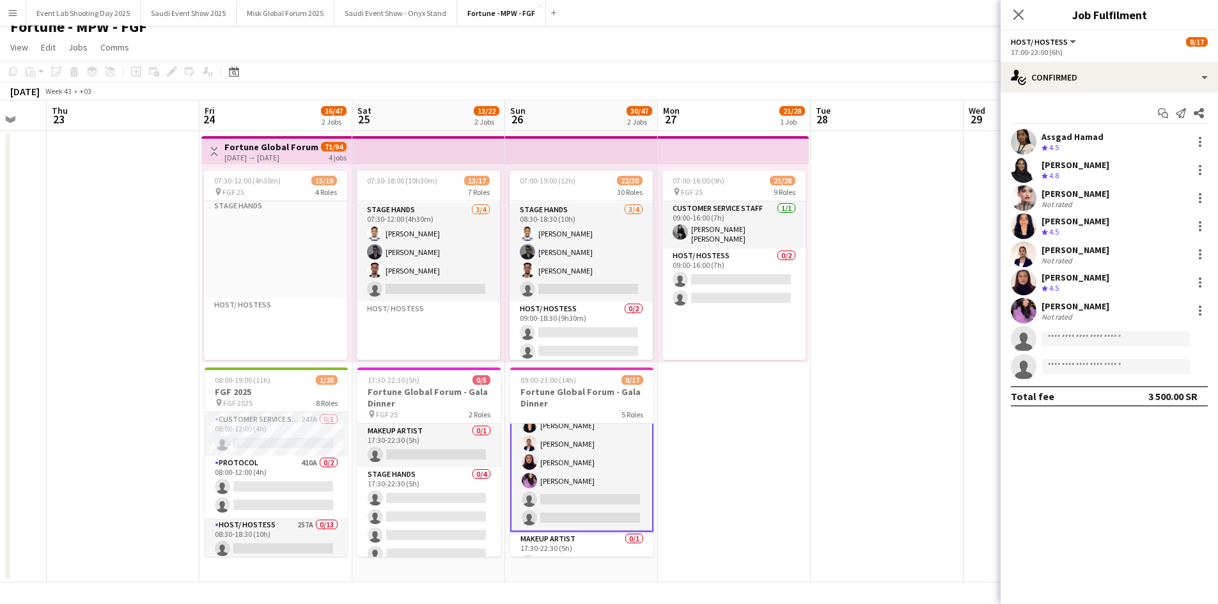
scroll to position [193, 0]
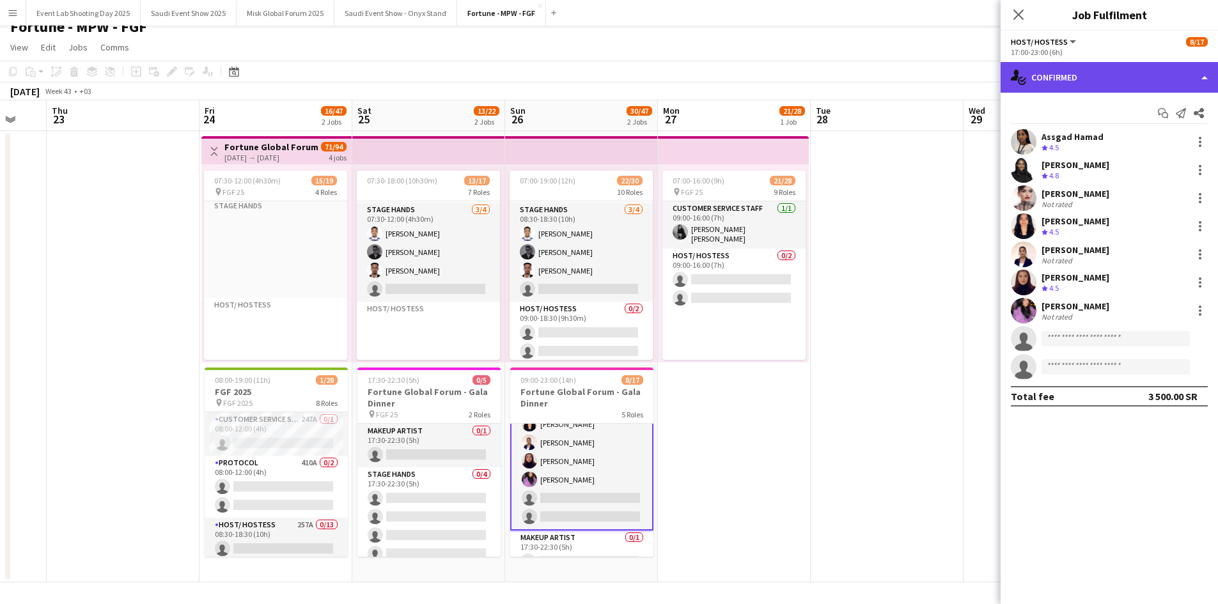
click at [551, 79] on div "single-neutral-actions-check-2 Confirmed" at bounding box center [1109, 77] width 217 height 31
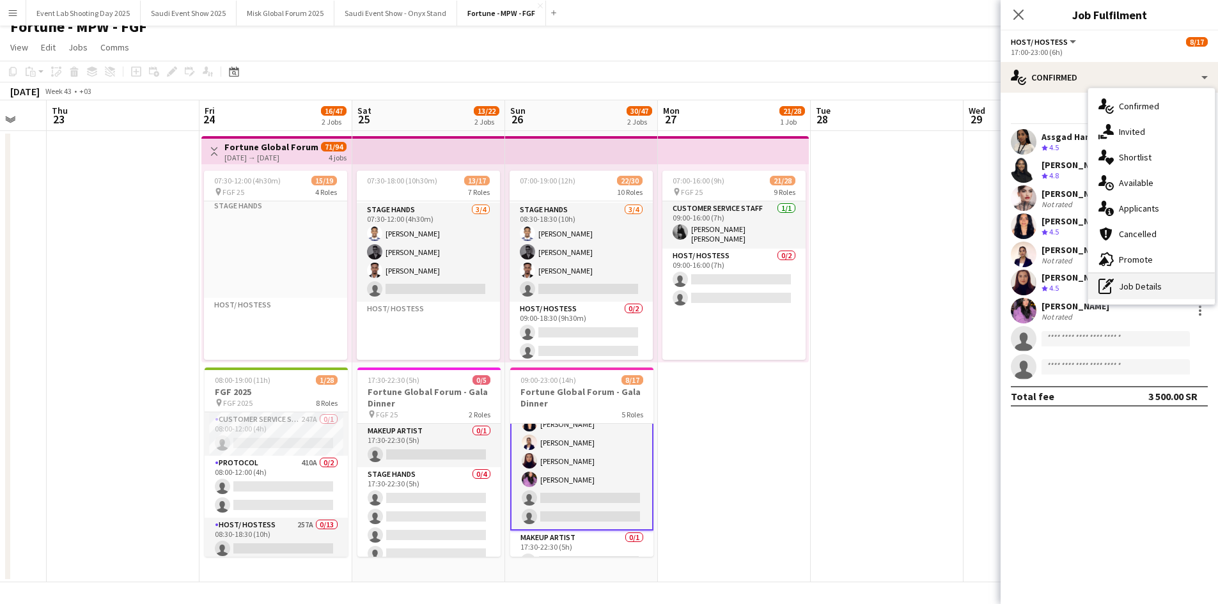
click at [551, 281] on div "pen-write Job Details" at bounding box center [1152, 287] width 127 height 26
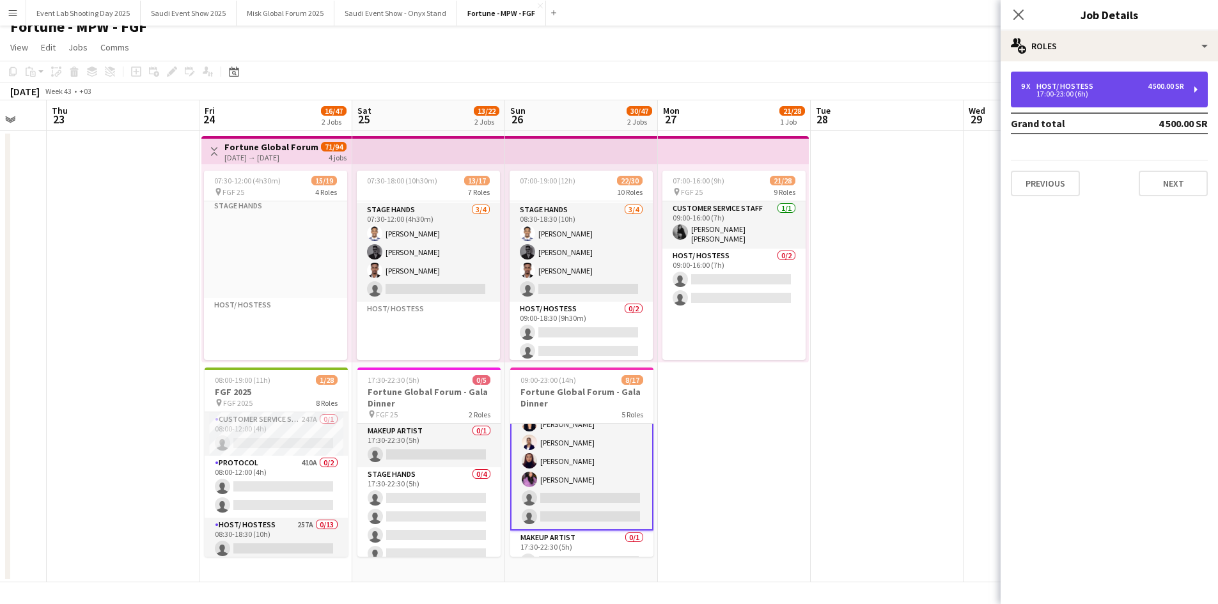
click at [551, 91] on div "17:00-23:00 (6h)" at bounding box center [1102, 94] width 163 height 6
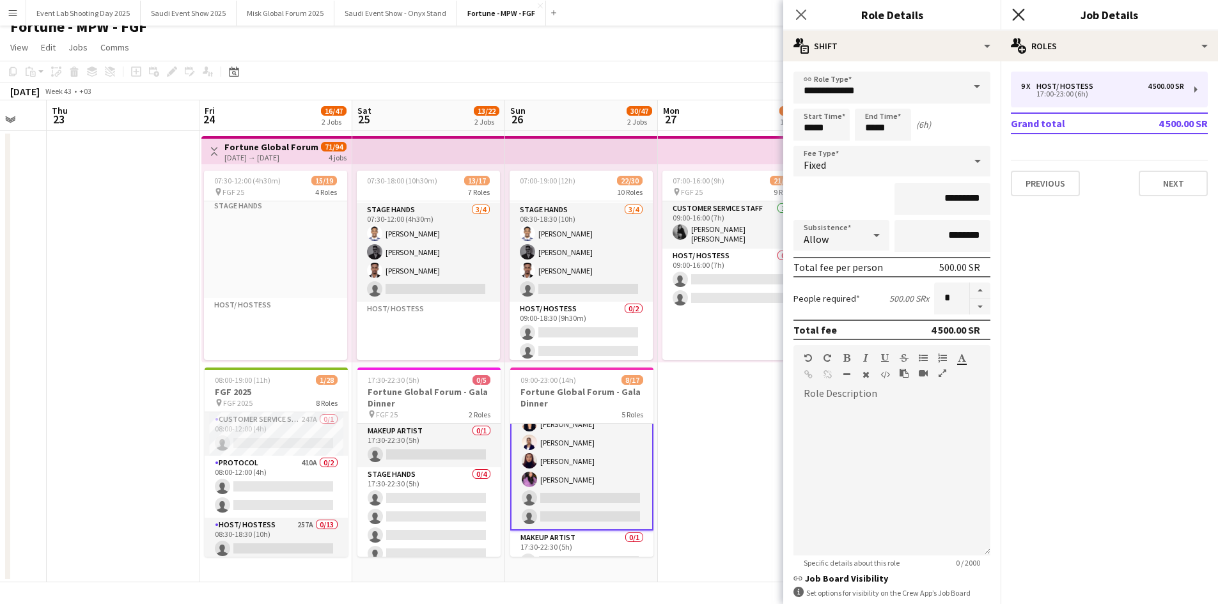
click at [551, 15] on icon "Close pop-in" at bounding box center [1018, 14] width 12 height 12
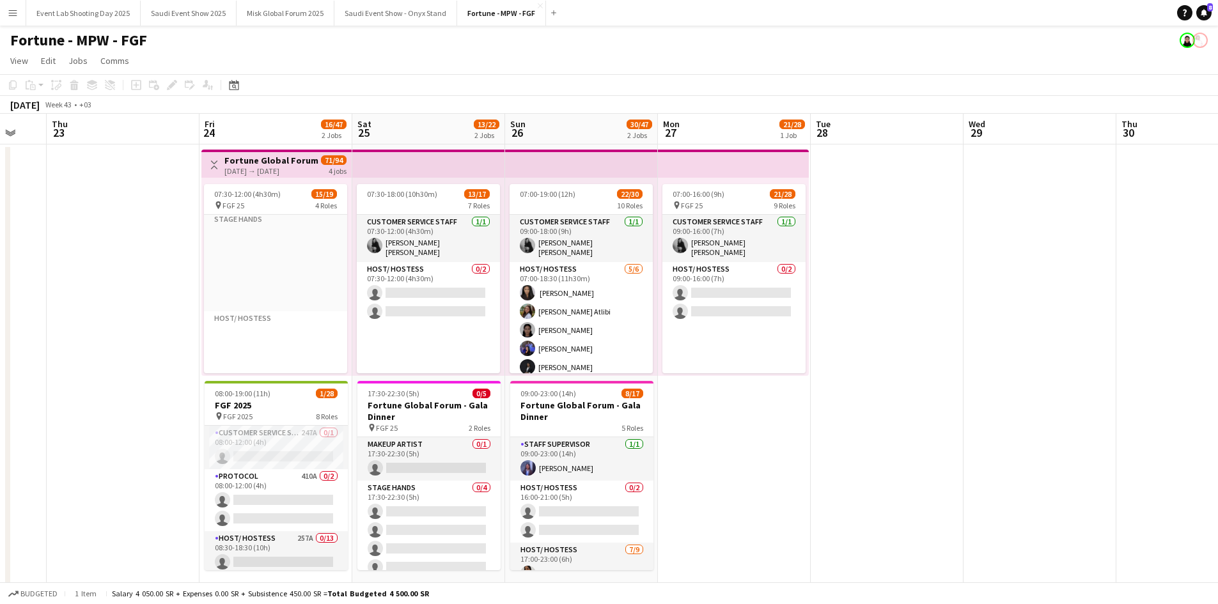
scroll to position [759, 0]
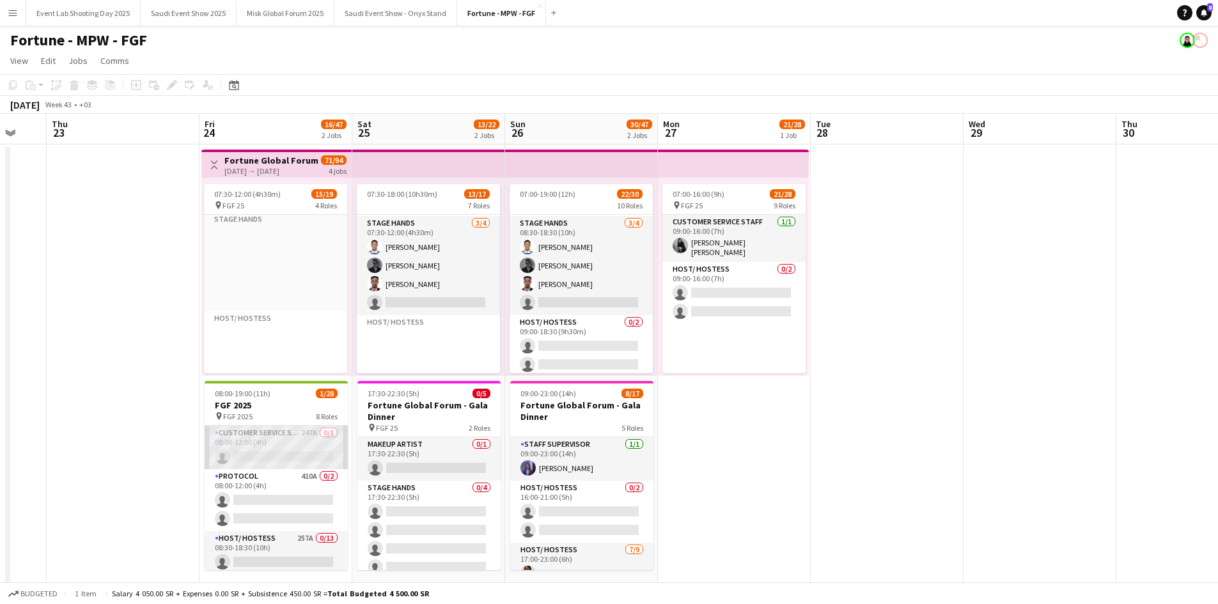
click at [281, 445] on app-card-role "Customer Service Staff 247A 0/1 08:00-12:00 (4h) single-neutral-actions" at bounding box center [276, 447] width 143 height 43
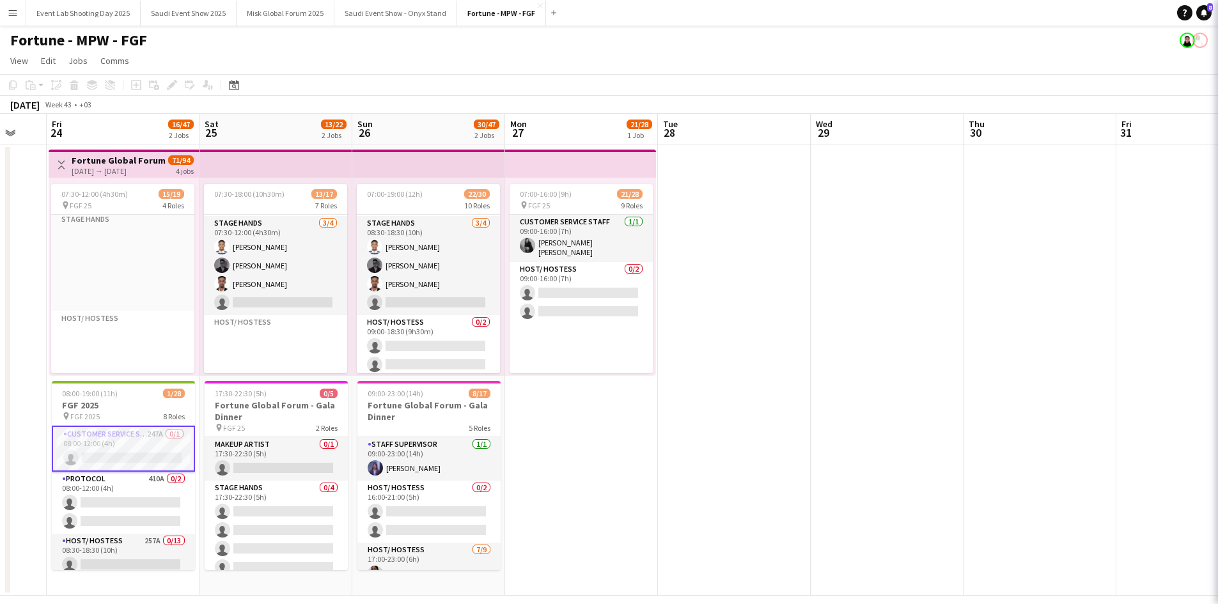
scroll to position [0, 413]
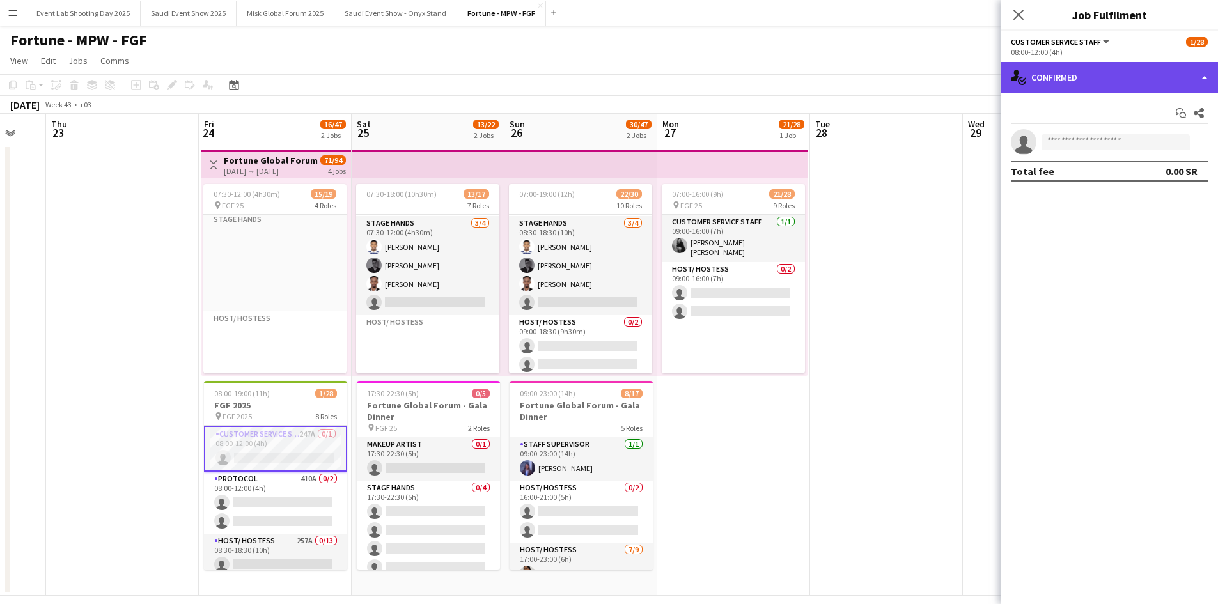
click at [551, 79] on div "single-neutral-actions-check-2 Confirmed" at bounding box center [1109, 77] width 217 height 31
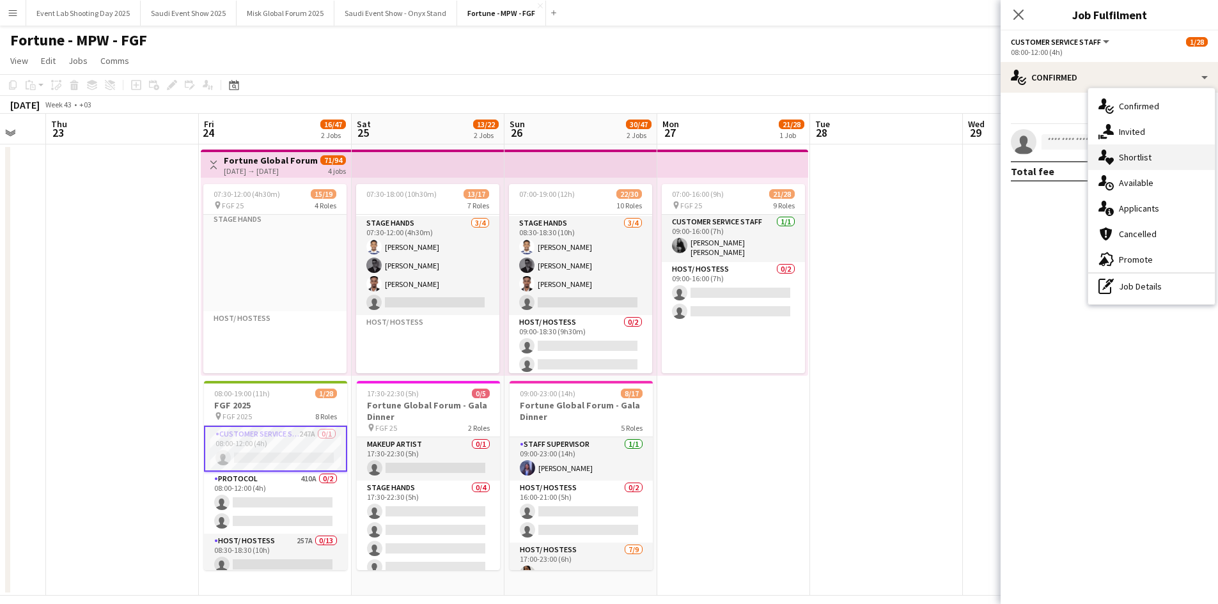
click at [551, 161] on span "Shortlist" at bounding box center [1135, 158] width 33 height 12
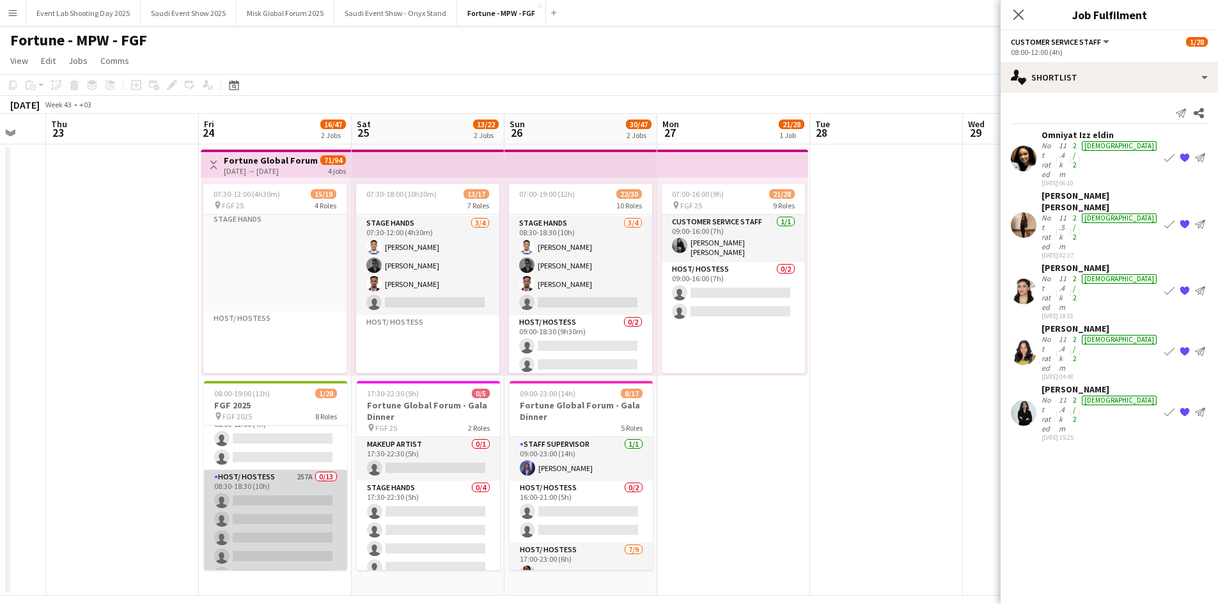
click at [257, 497] on app-card-role "Host/ Hostess 257A 0/13 08:30-18:30 (10h) single-neutral-actions single-neutral…" at bounding box center [275, 603] width 143 height 266
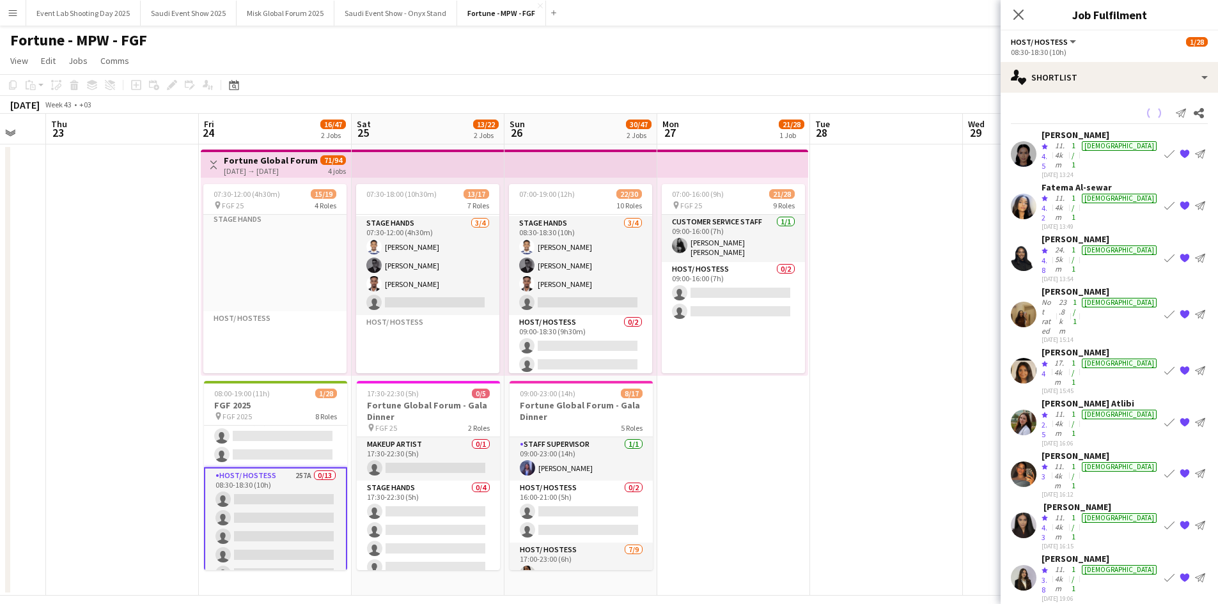
scroll to position [61, 0]
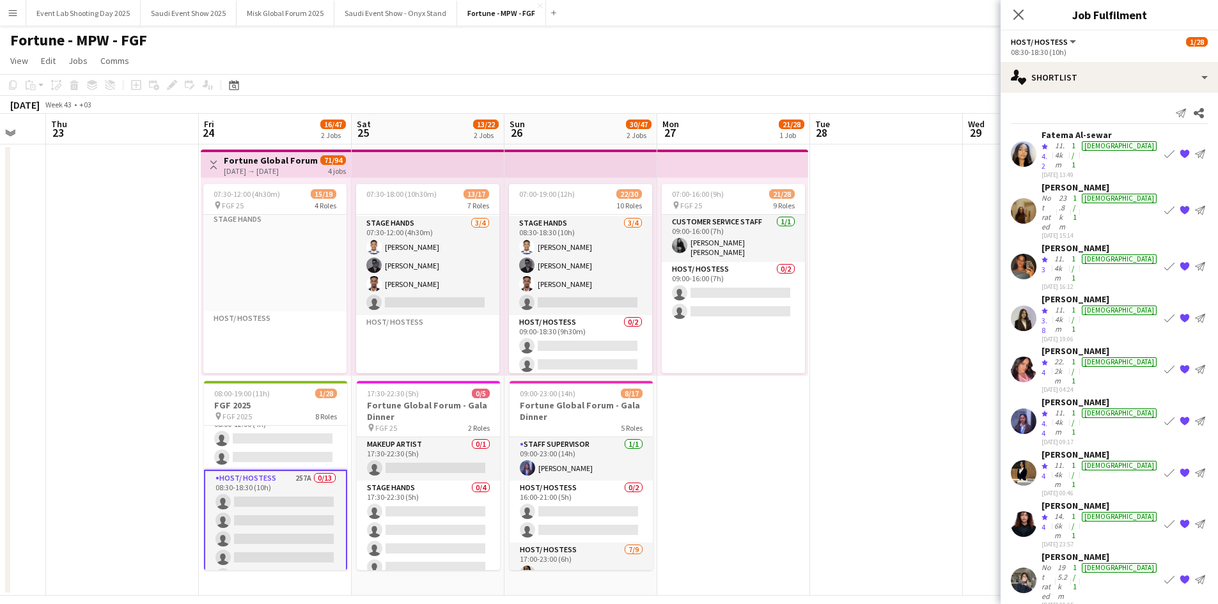
click at [551, 198] on app-user-avatar at bounding box center [1024, 211] width 26 height 26
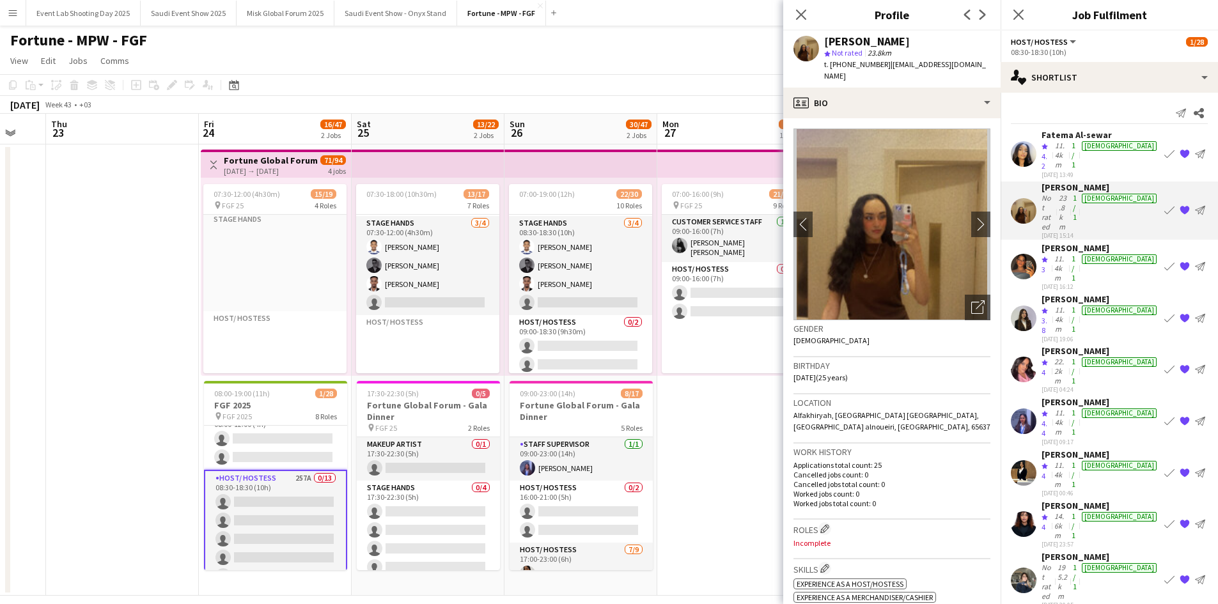
click at [551, 254] on app-user-avatar at bounding box center [1024, 267] width 26 height 26
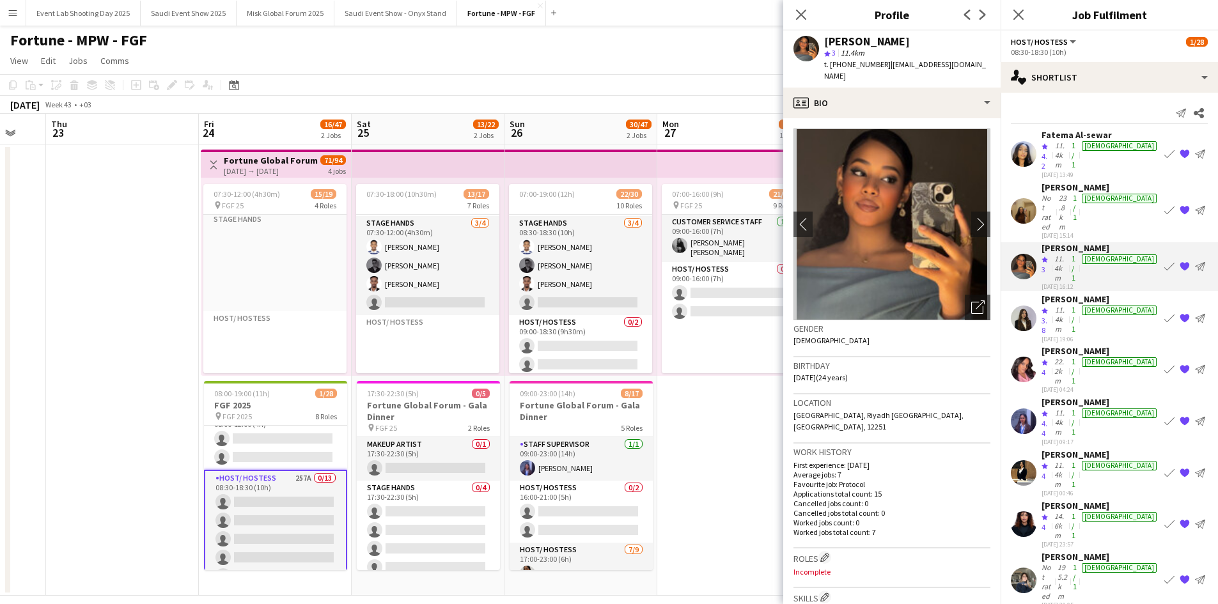
click at [551, 460] on app-user-avatar at bounding box center [1024, 473] width 26 height 26
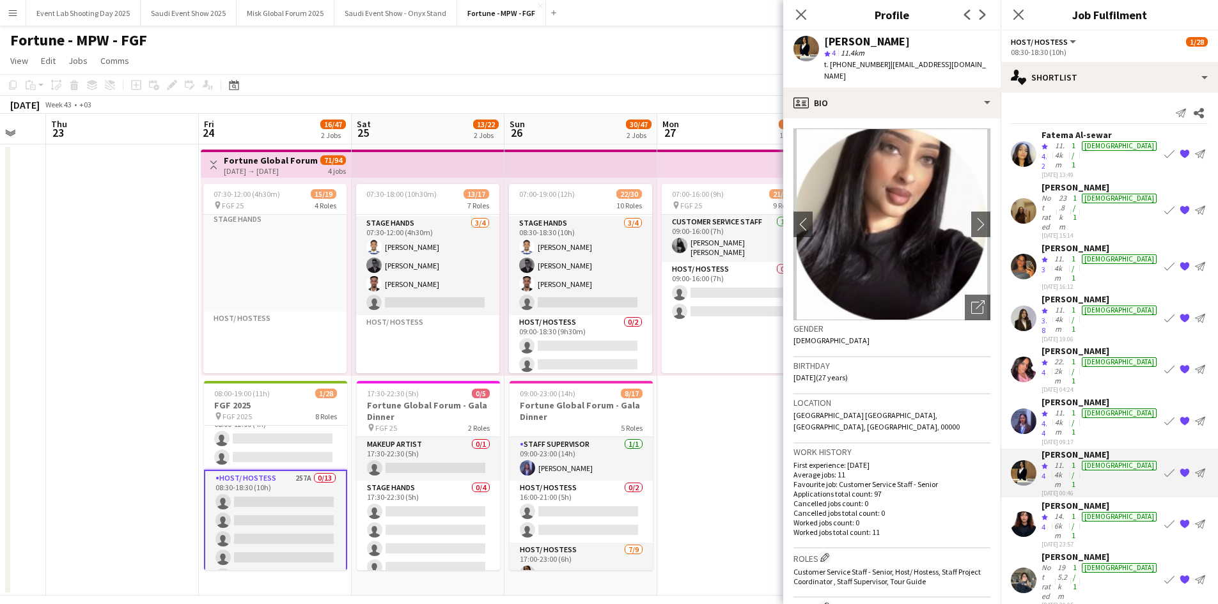
click at [551, 567] on app-user-avatar at bounding box center [1024, 580] width 26 height 26
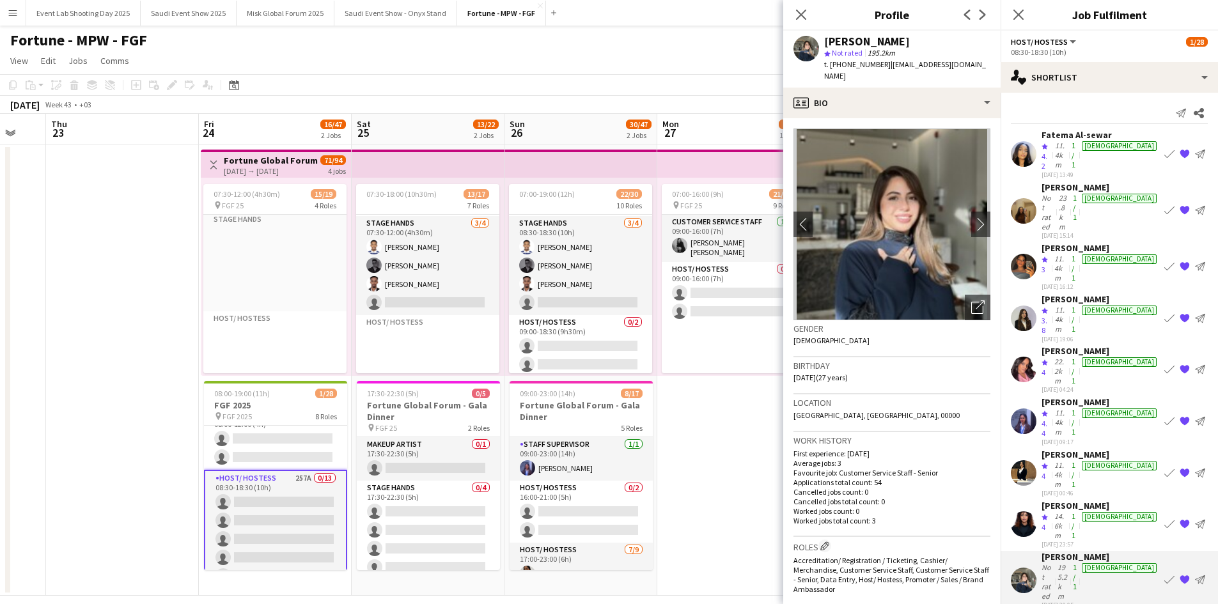
scroll to position [0, 0]
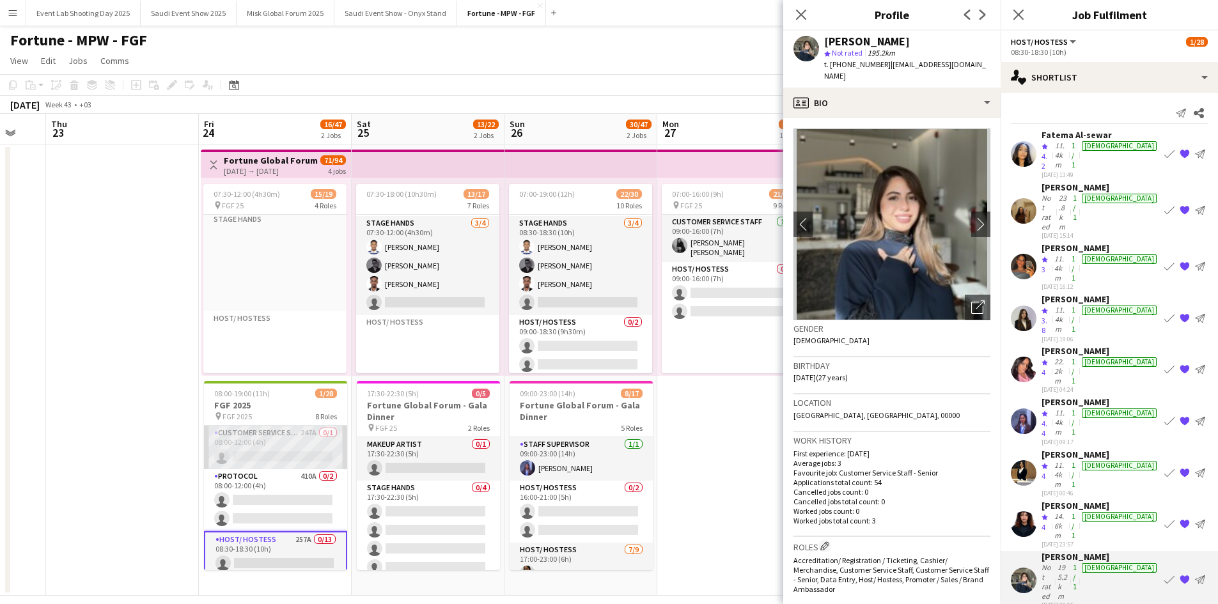
click at [292, 451] on app-card-role "Customer Service Staff 247A 0/1 08:00-12:00 (4h) single-neutral-actions" at bounding box center [275, 447] width 143 height 43
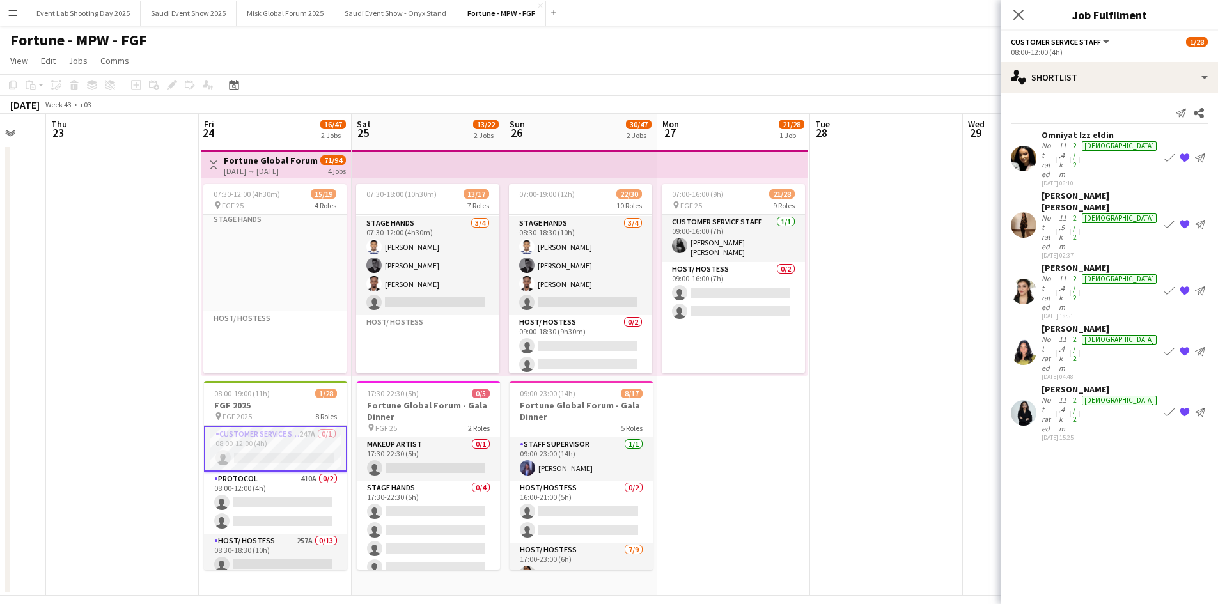
click at [551, 213] on div "Not rated" at bounding box center [1049, 232] width 15 height 38
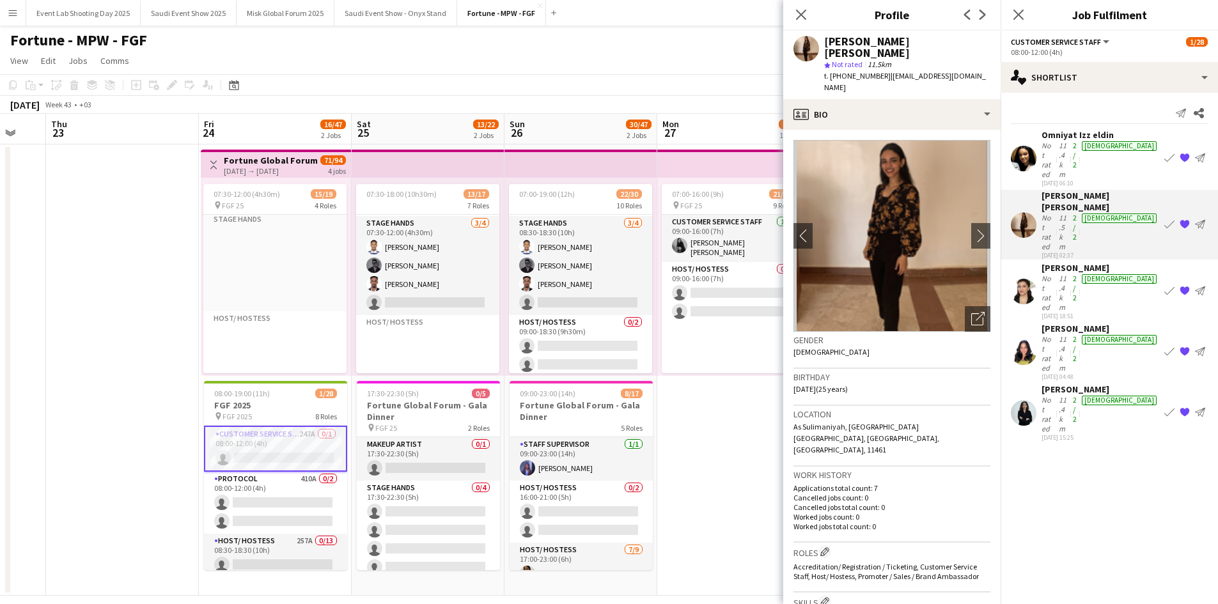
click at [551, 279] on app-user-avatar at bounding box center [1024, 292] width 26 height 26
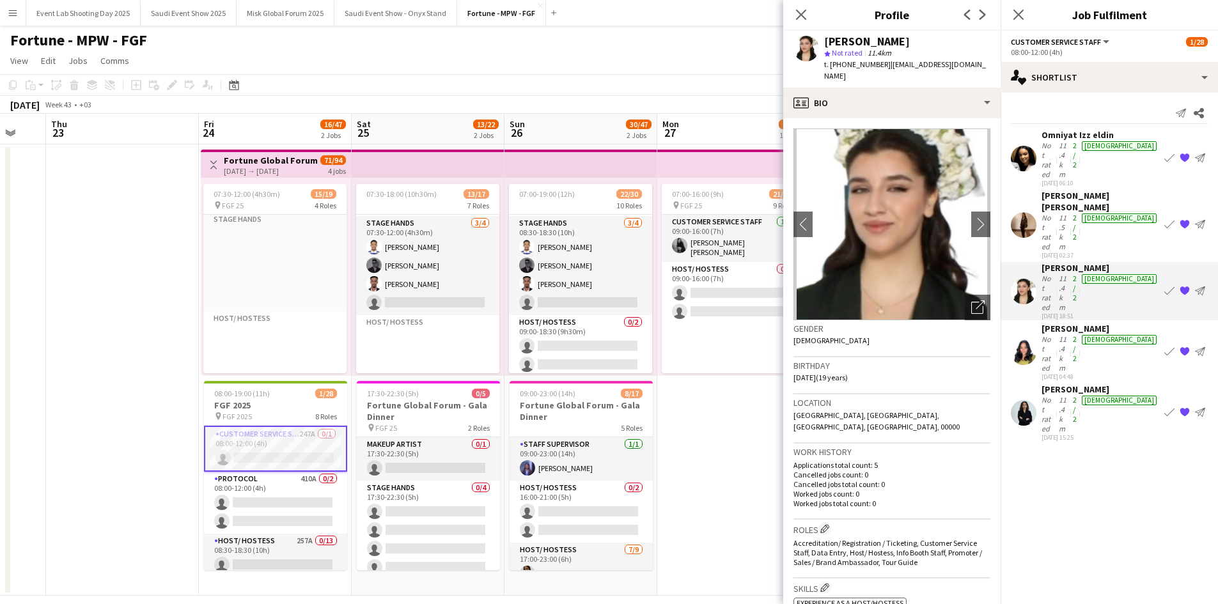
click at [551, 340] on app-user-avatar at bounding box center [1024, 353] width 26 height 26
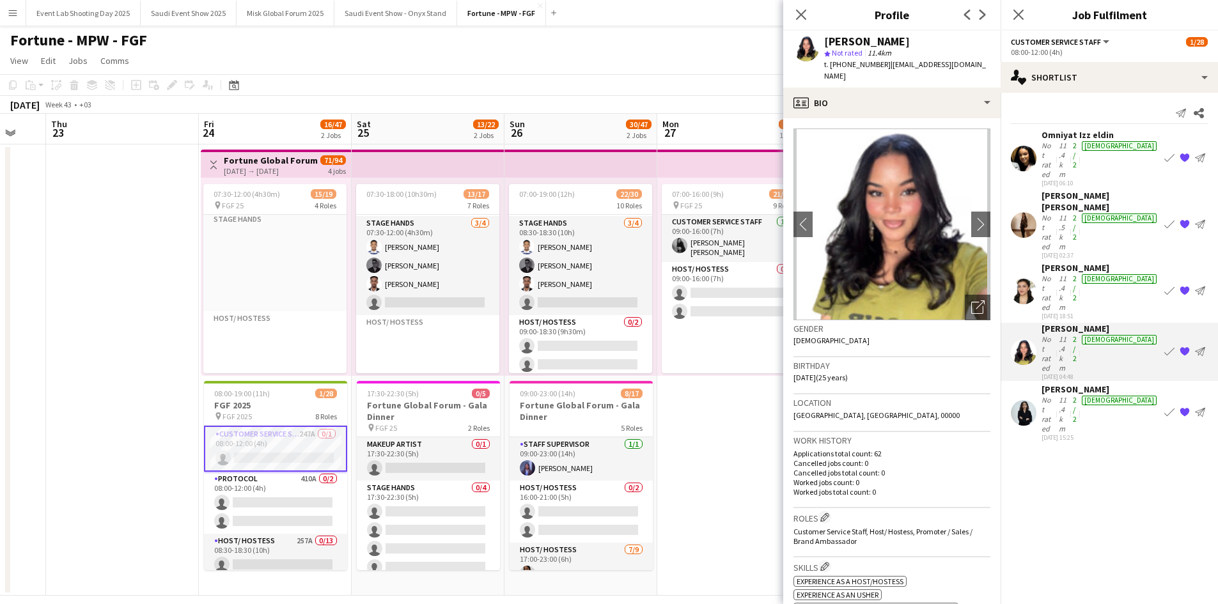
click at [551, 212] on app-user-avatar at bounding box center [1024, 225] width 26 height 26
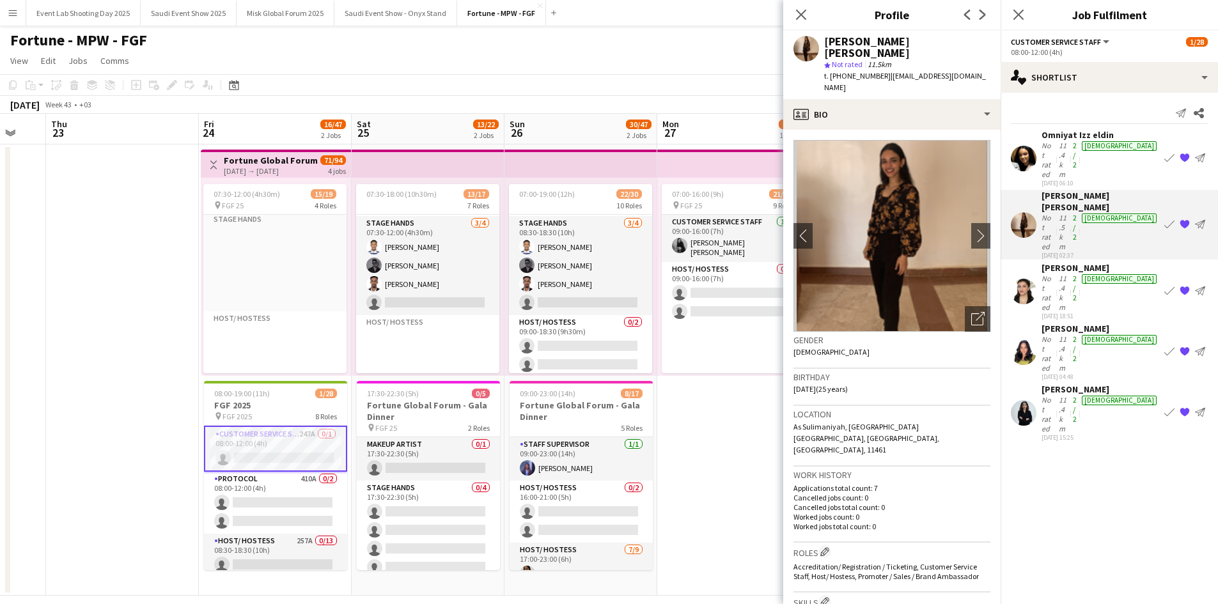
click at [551, 400] on app-user-avatar at bounding box center [1024, 413] width 26 height 26
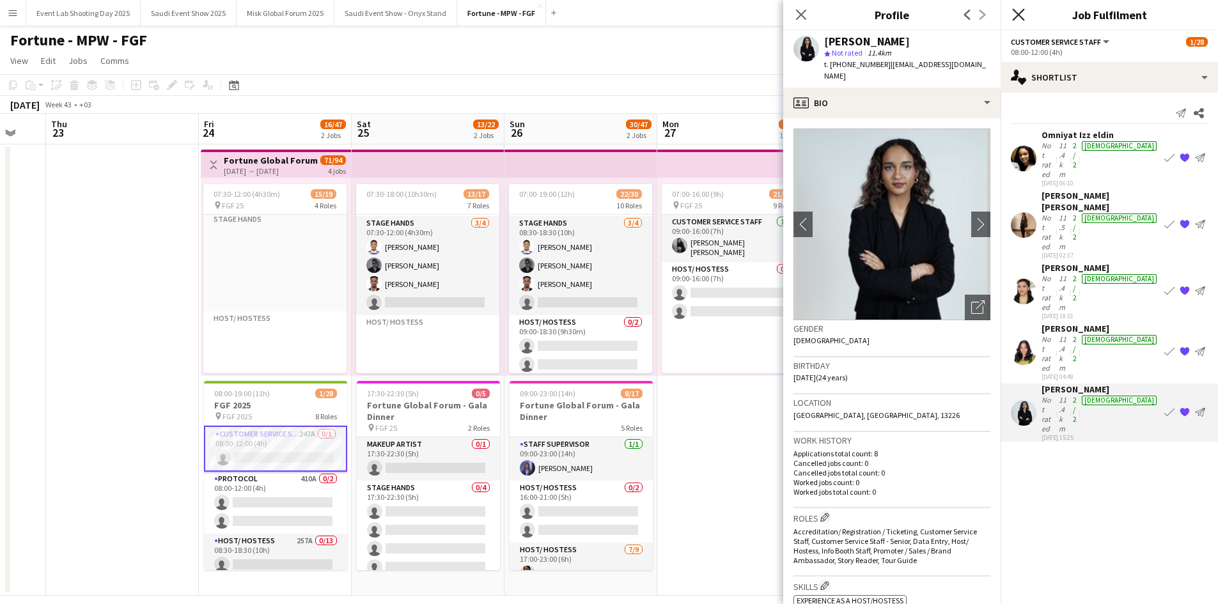
click at [551, 20] on icon at bounding box center [1018, 14] width 12 height 12
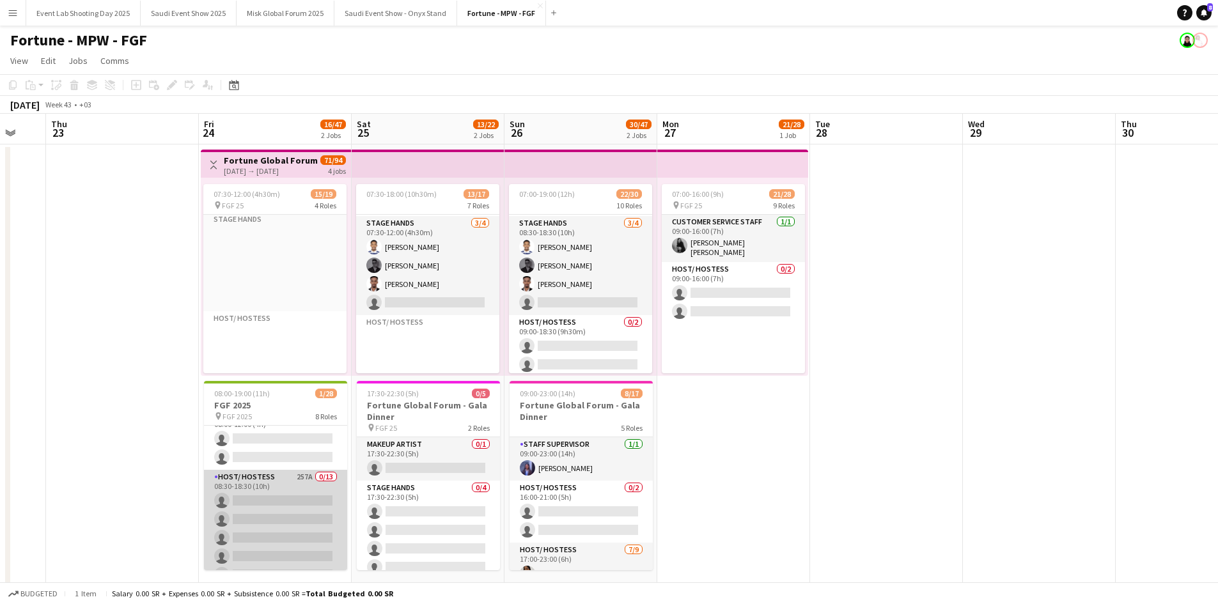
click at [255, 494] on app-card-role "Host/ Hostess 257A 0/13 08:30-18:30 (10h) single-neutral-actions single-neutral…" at bounding box center [275, 603] width 143 height 266
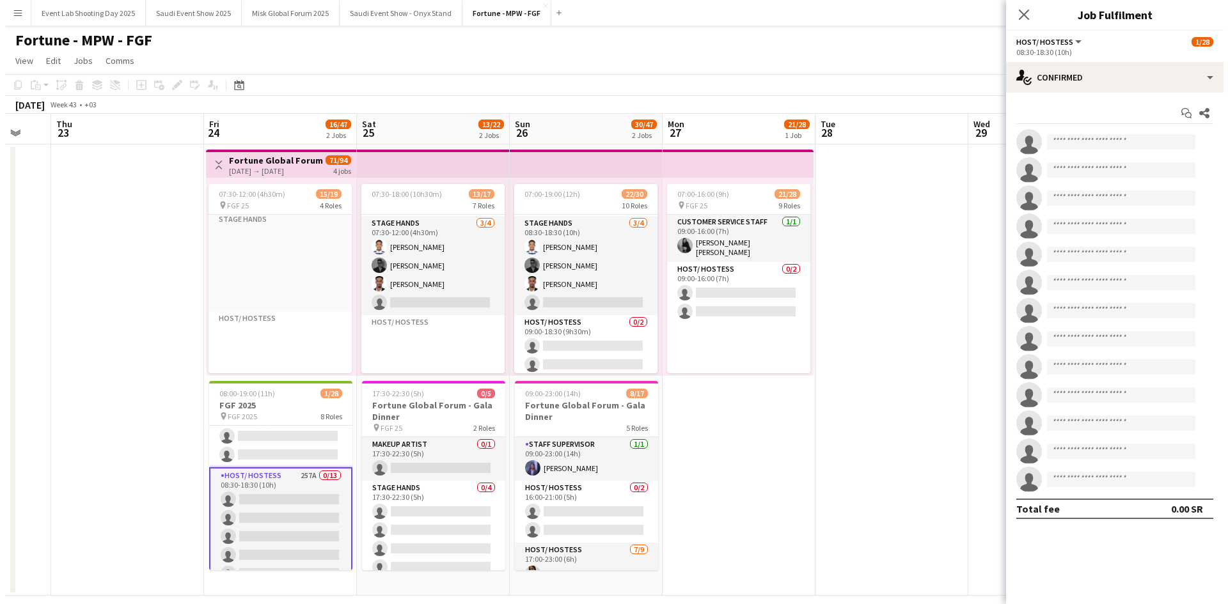
scroll to position [61, 0]
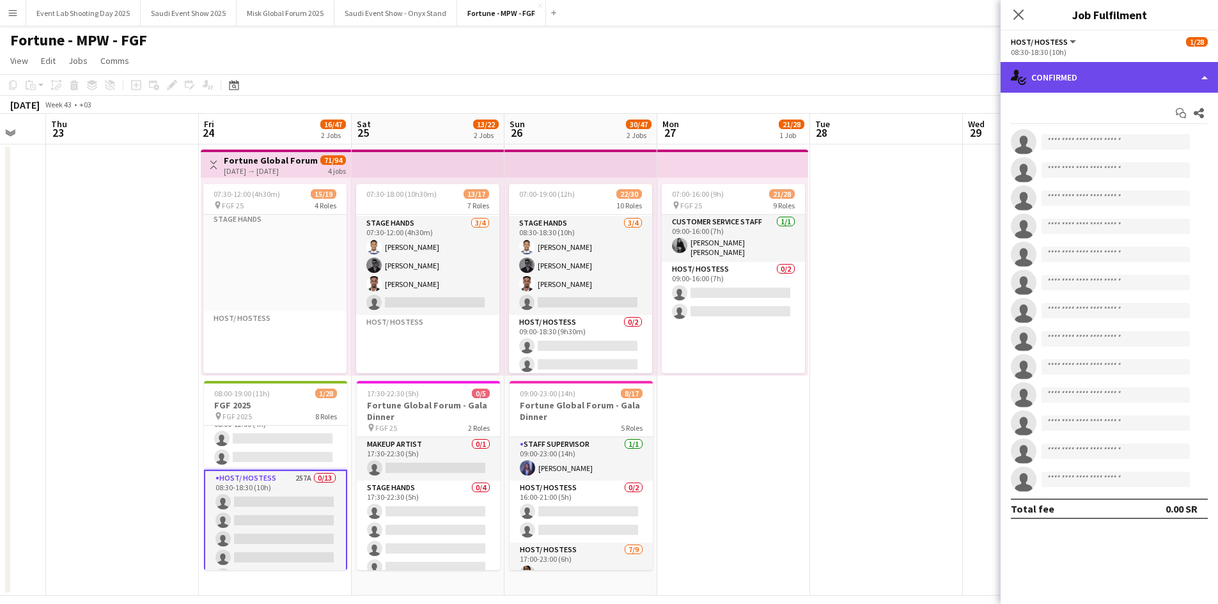
click at [551, 90] on div "single-neutral-actions-check-2 Confirmed" at bounding box center [1109, 77] width 217 height 31
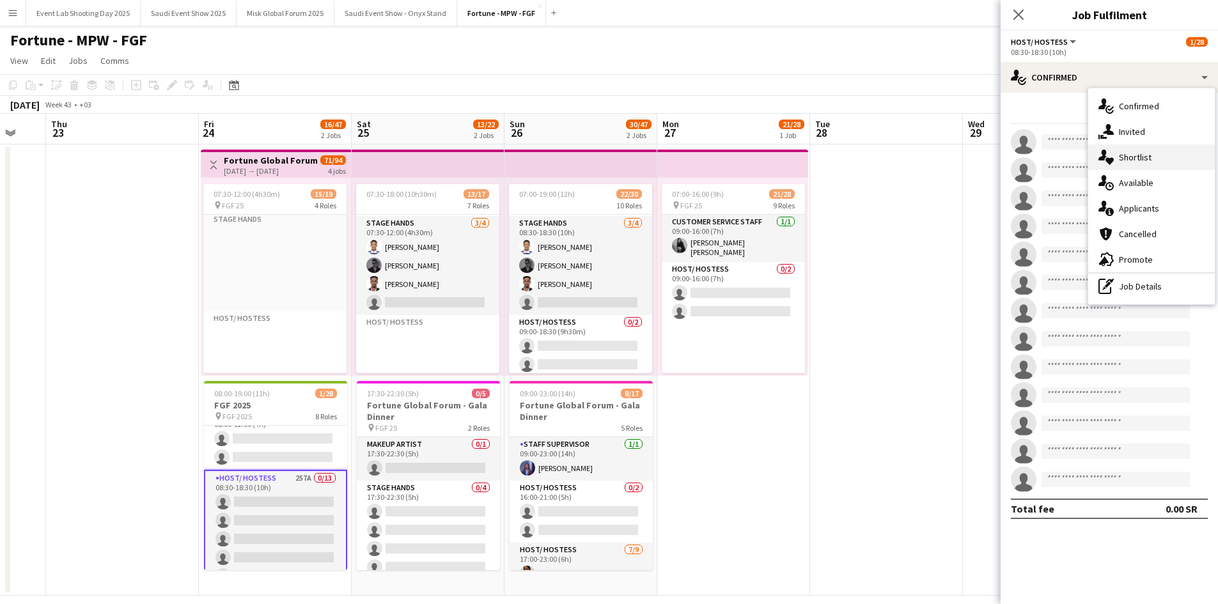
click at [551, 159] on span "Shortlist" at bounding box center [1135, 158] width 33 height 12
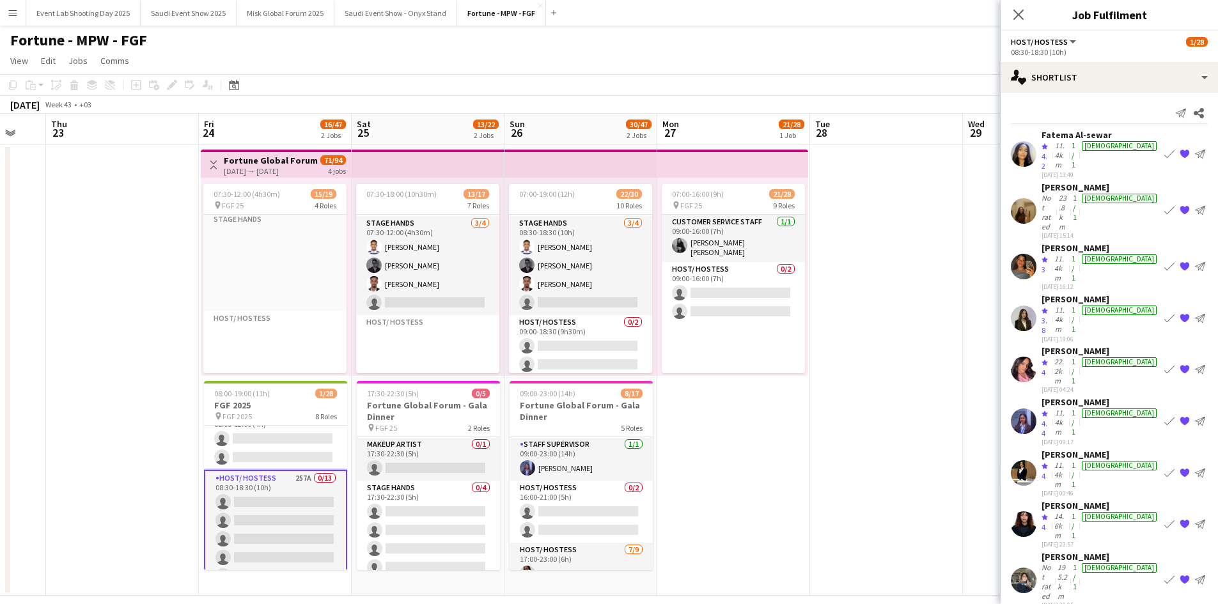
click at [551, 294] on div "[PERSON_NAME] Crew rating 3.8 11.4km 1/1 [DEMOGRAPHIC_DATA] [DATE] 19:06 Book c…" at bounding box center [1109, 319] width 217 height 50
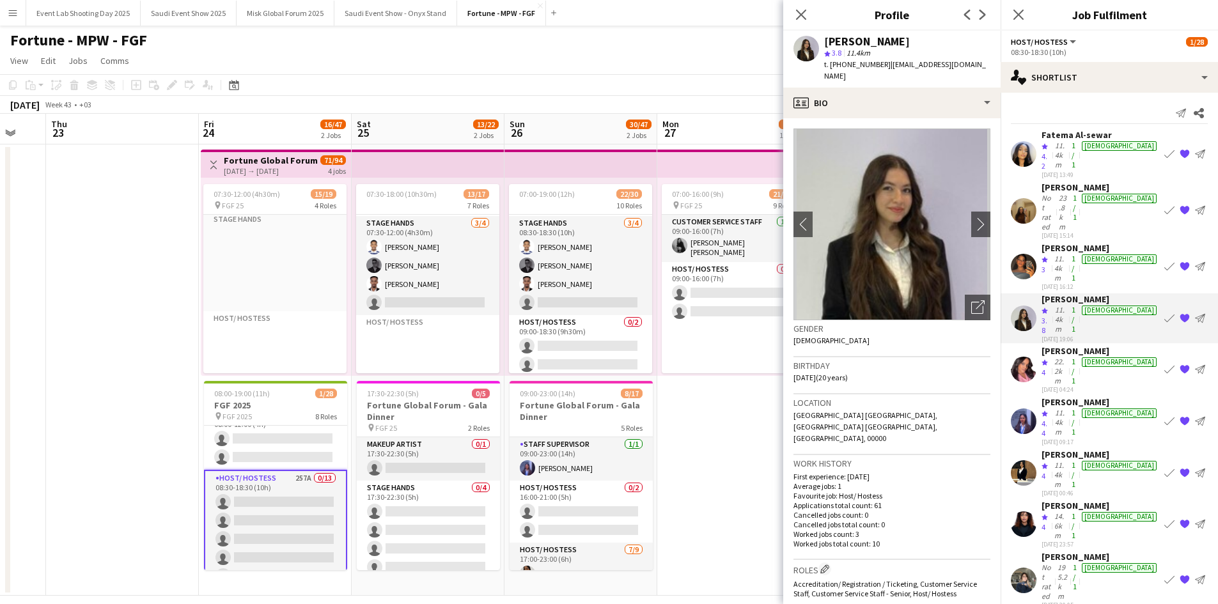
click at [551, 345] on div "[PERSON_NAME]" at bounding box center [1101, 351] width 118 height 12
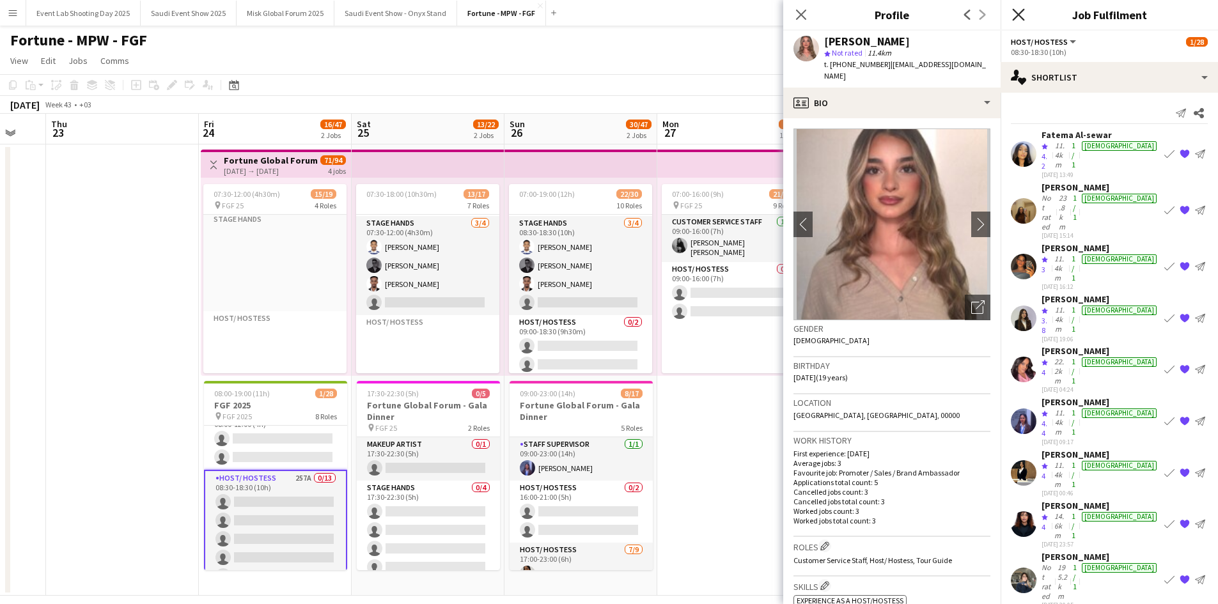
click at [551, 19] on icon "Close pop-in" at bounding box center [1018, 14] width 12 height 12
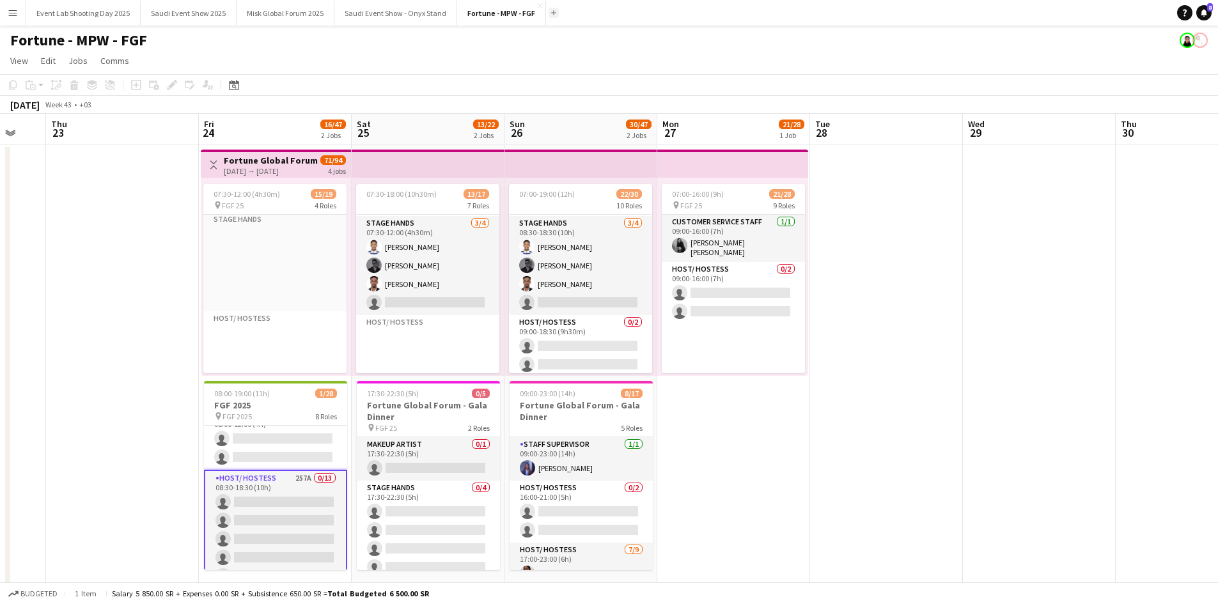
click at [551, 13] on app-icon "Add" at bounding box center [553, 12] width 5 height 5
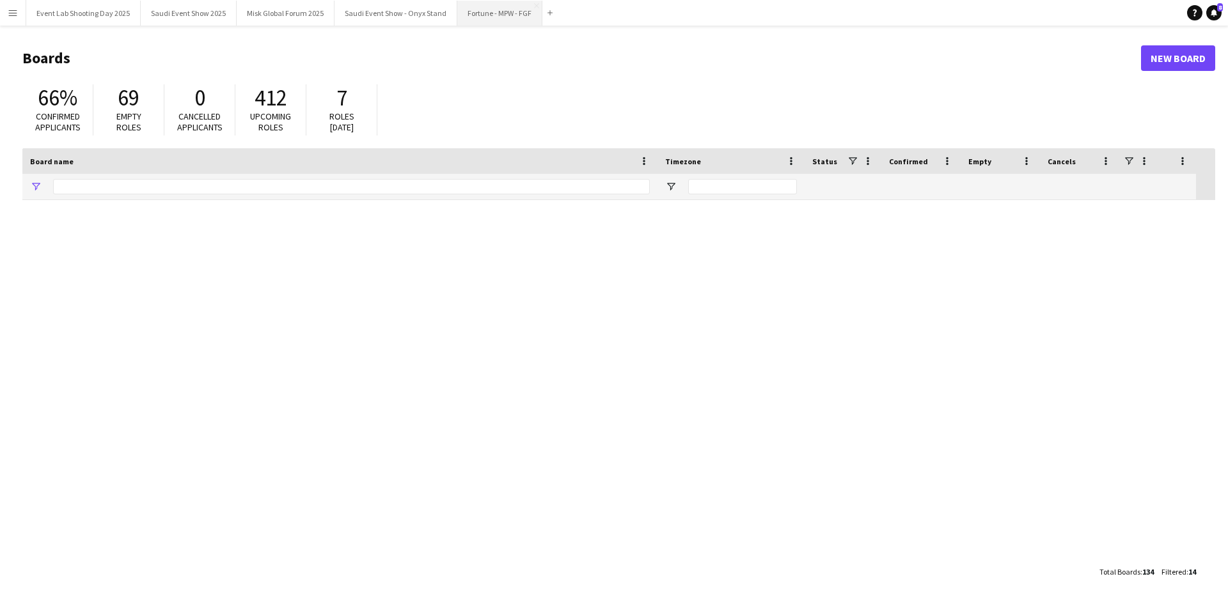
type input "**"
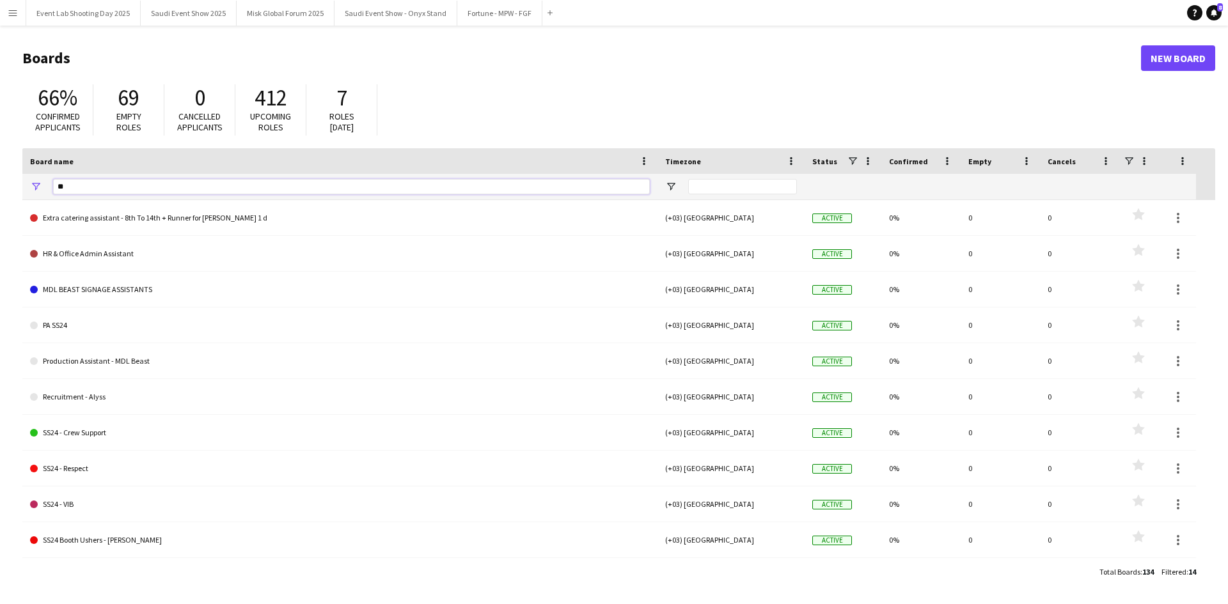
click at [350, 185] on input "**" at bounding box center [351, 186] width 597 height 15
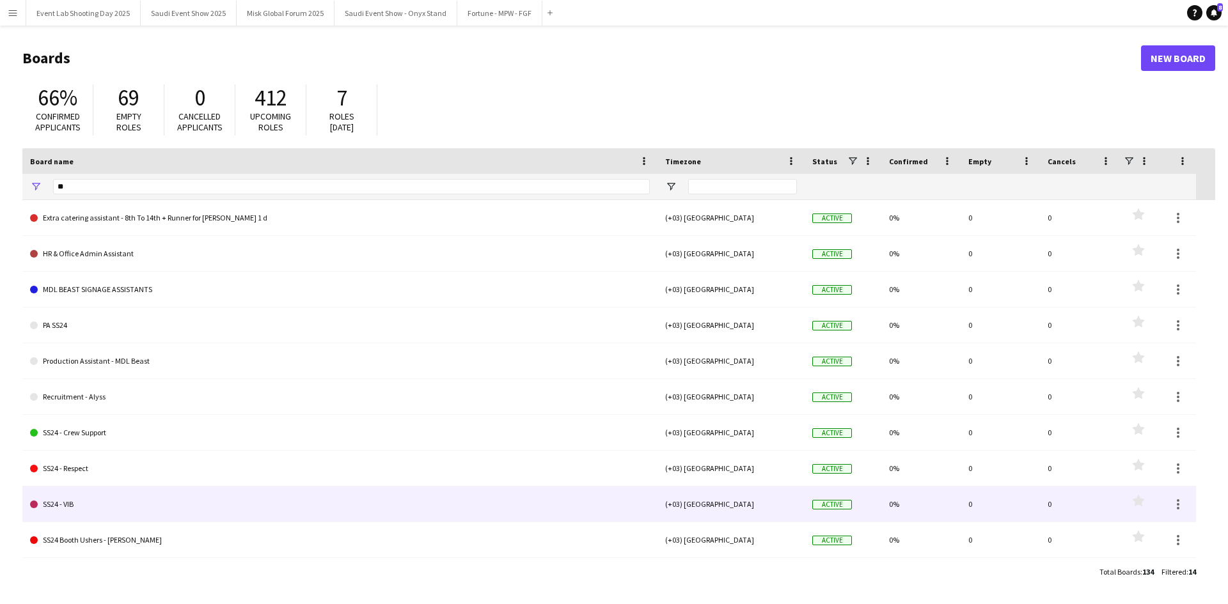
click at [103, 505] on link "SS24 - VIB" at bounding box center [340, 505] width 620 height 36
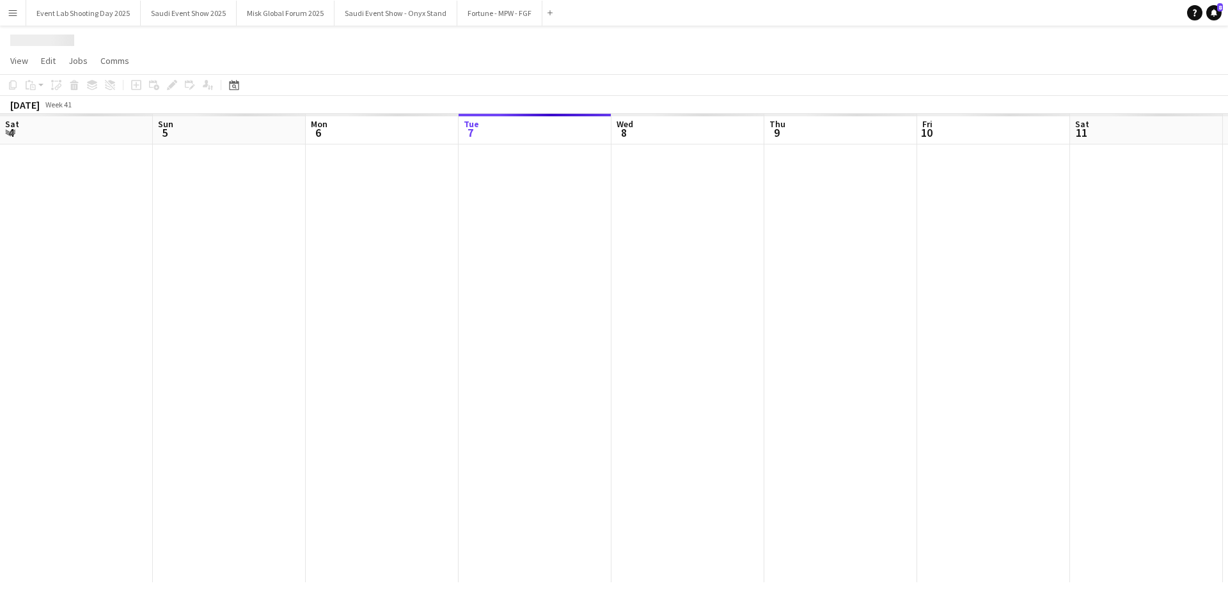
scroll to position [0, 306]
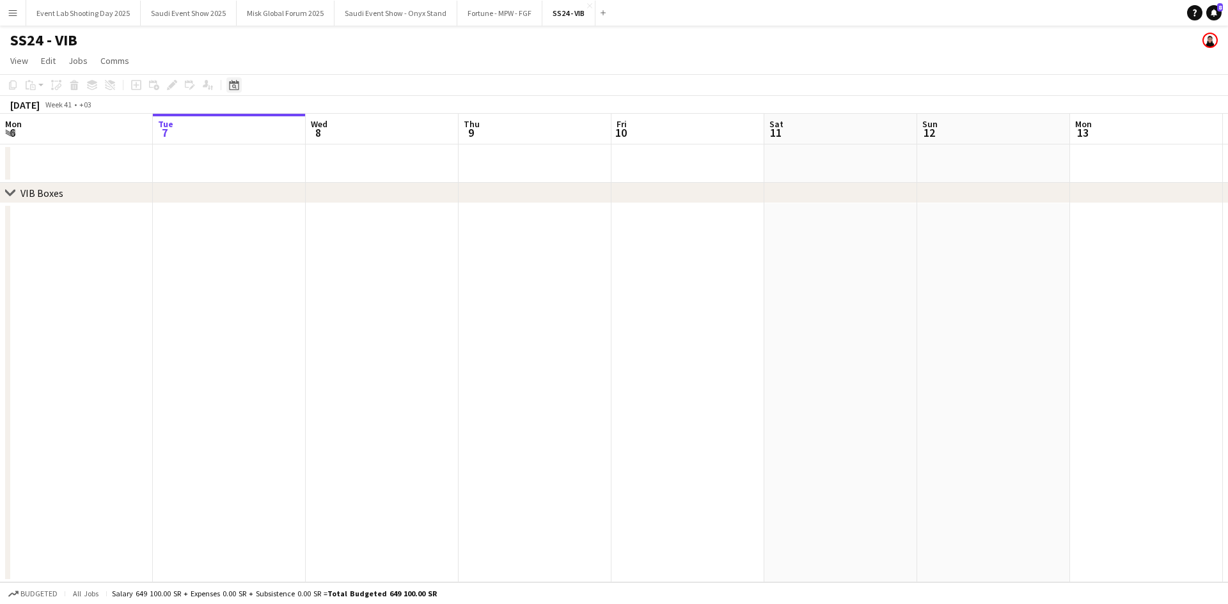
click at [230, 87] on icon "Date picker" at bounding box center [234, 85] width 10 height 10
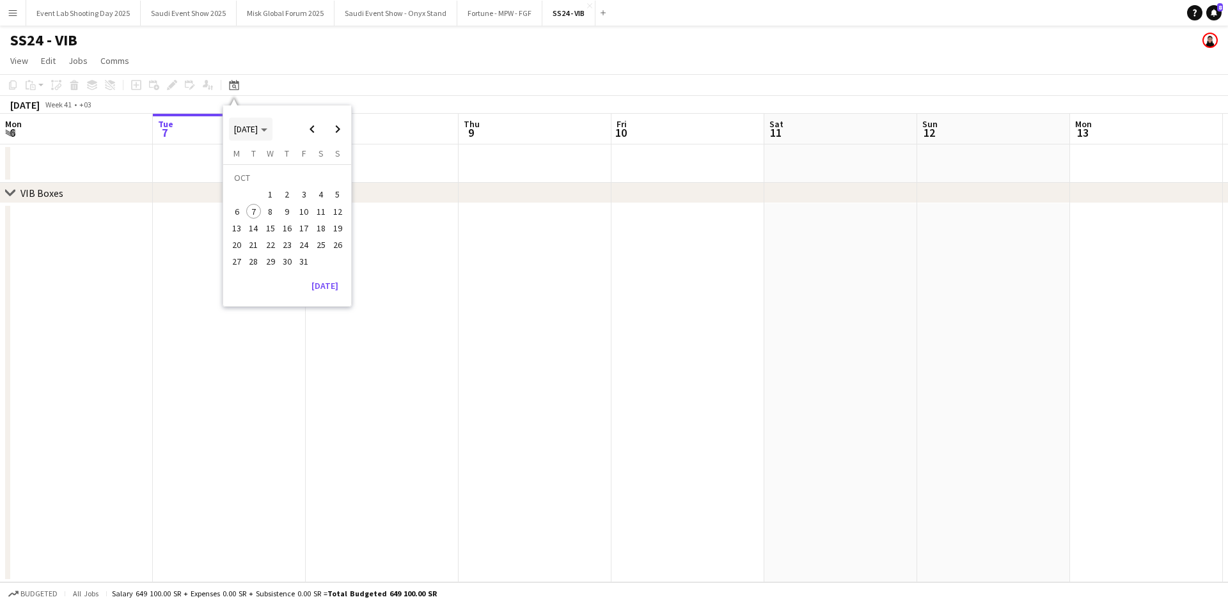
click at [258, 129] on span "[DATE]" at bounding box center [246, 129] width 24 height 12
click at [244, 193] on span "2024" at bounding box center [243, 194] width 26 height 15
click at [328, 208] on span "DEC" at bounding box center [331, 211] width 26 height 15
click at [269, 219] on span "11" at bounding box center [270, 214] width 15 height 15
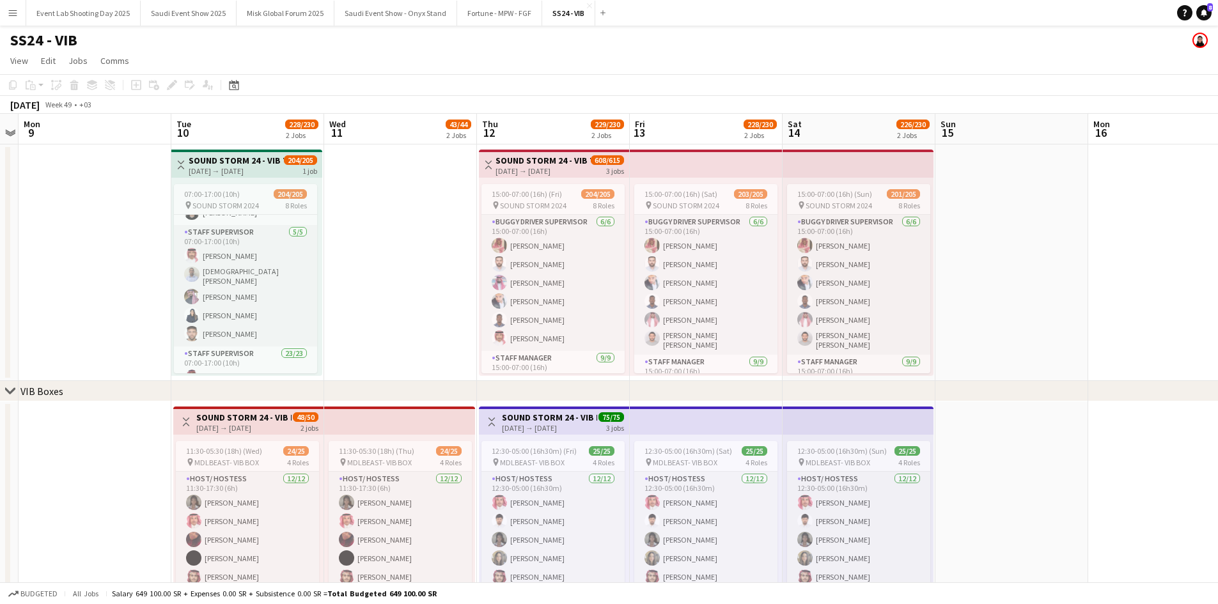
scroll to position [320, 0]
click at [242, 248] on app-card-role "Buggy Driver 33/33 10:30-17:00 (6h30m) Abdulrahman Bahamid [PERSON_NAME] [PERSO…" at bounding box center [245, 481] width 143 height 641
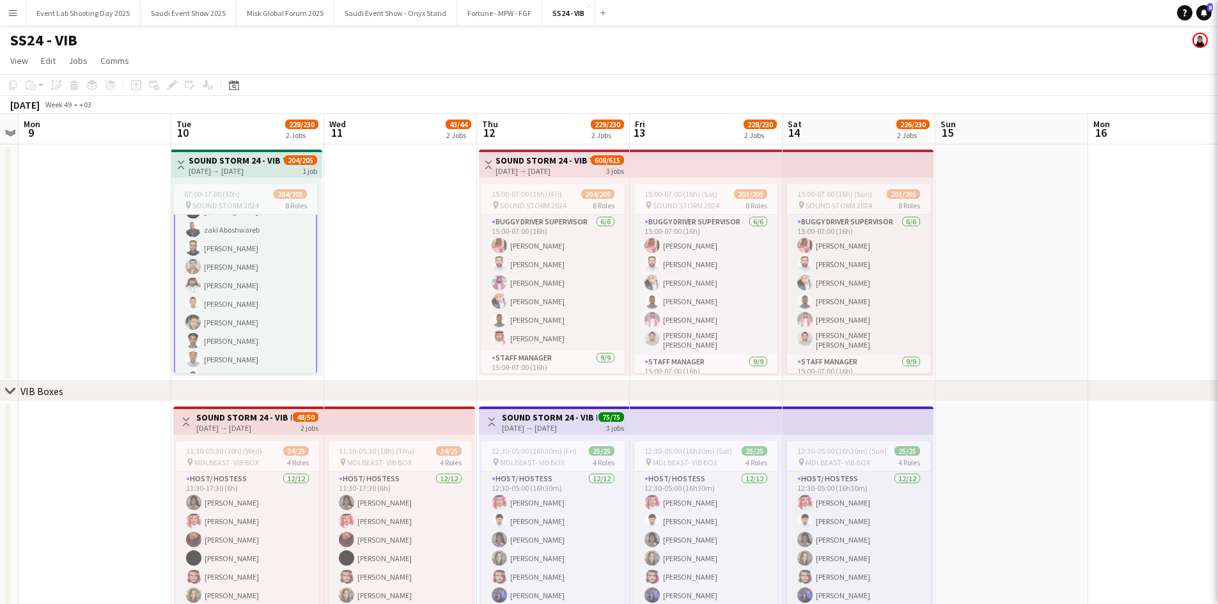
scroll to position [961, 0]
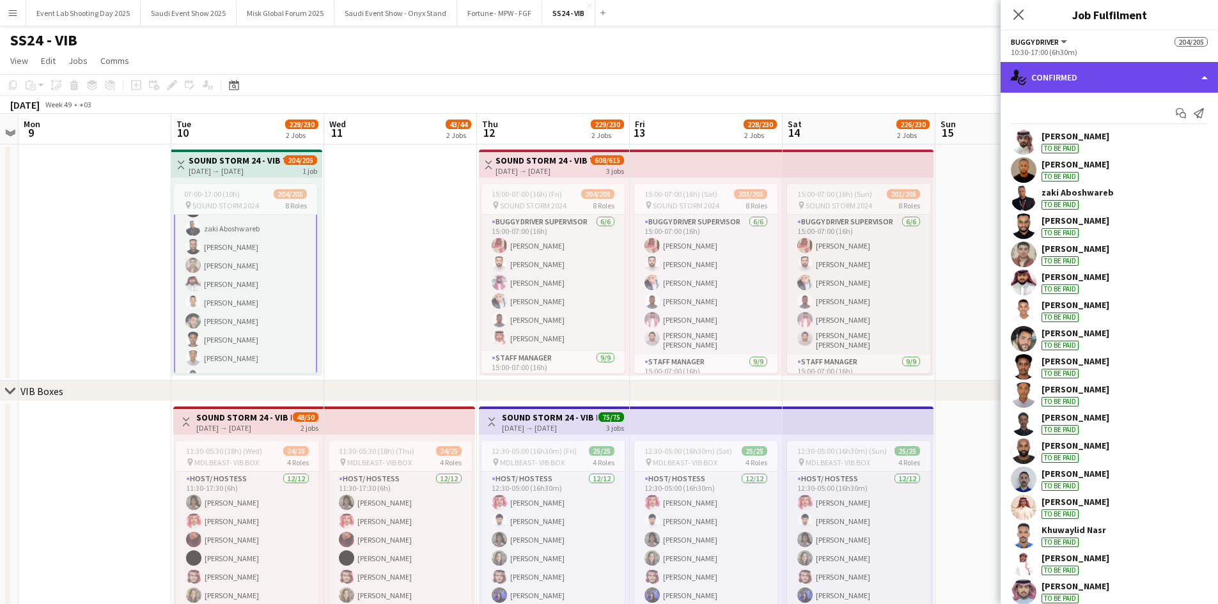
click at [551, 68] on div "single-neutral-actions-check-2 Confirmed" at bounding box center [1109, 77] width 217 height 31
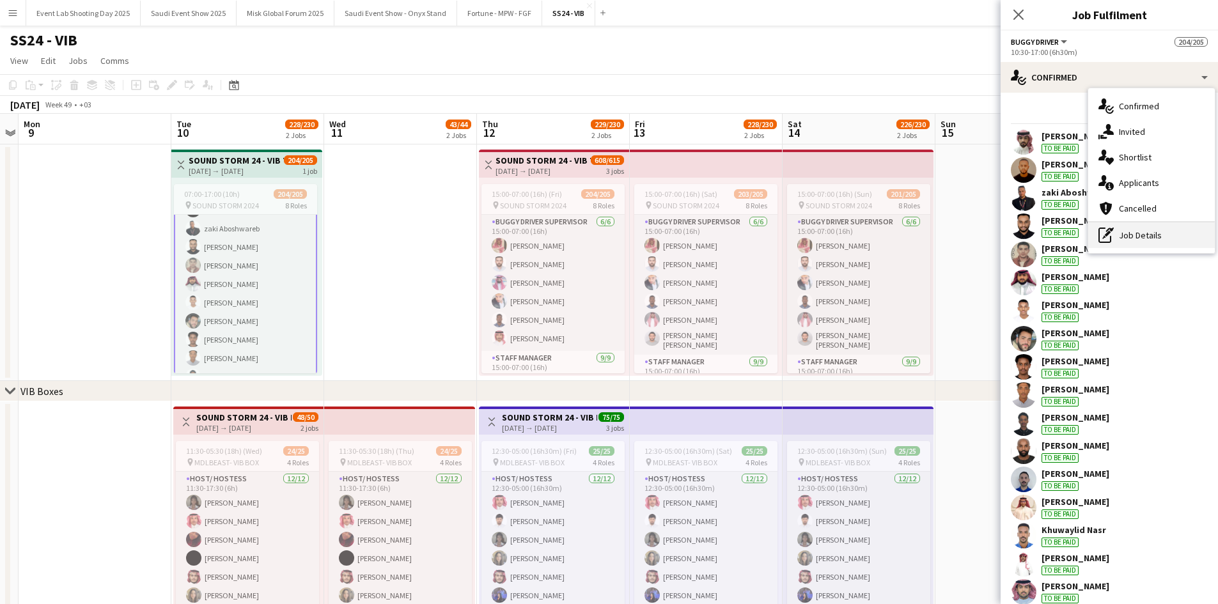
click at [551, 235] on div "pen-write Job Details" at bounding box center [1152, 236] width 127 height 26
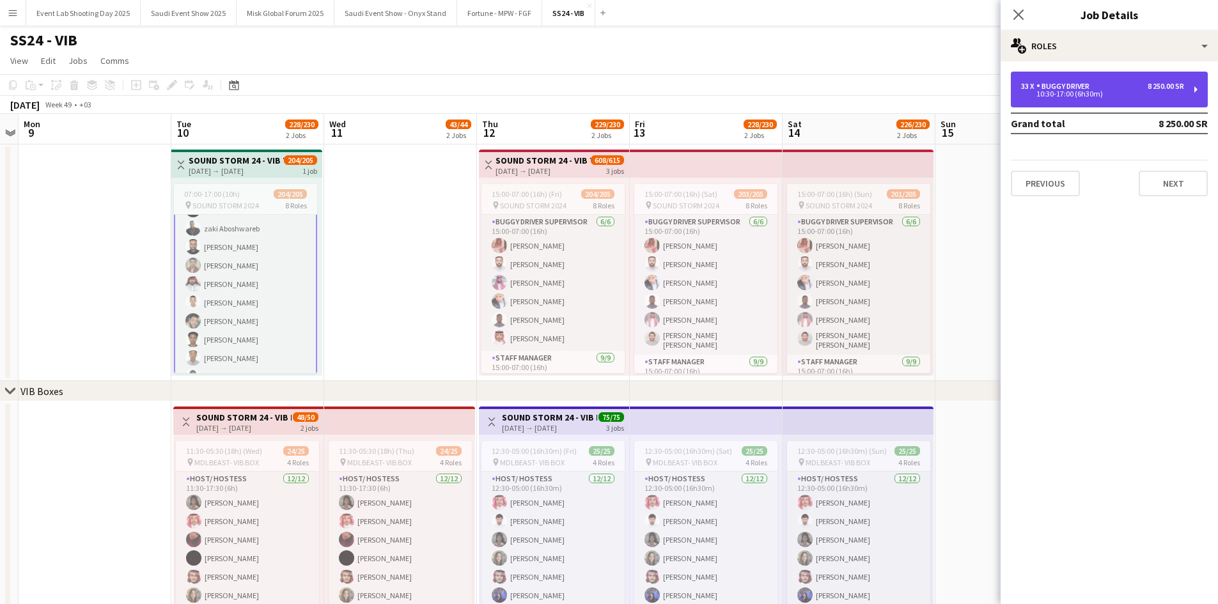
click at [551, 83] on div "Buggy Driver" at bounding box center [1066, 86] width 58 height 9
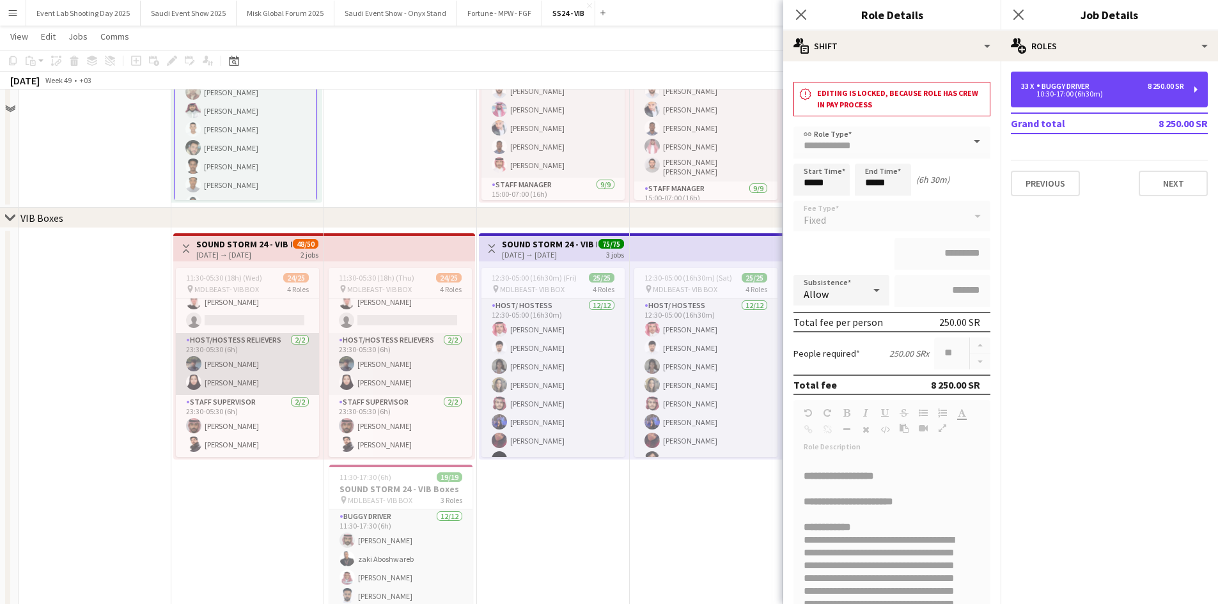
scroll to position [192, 0]
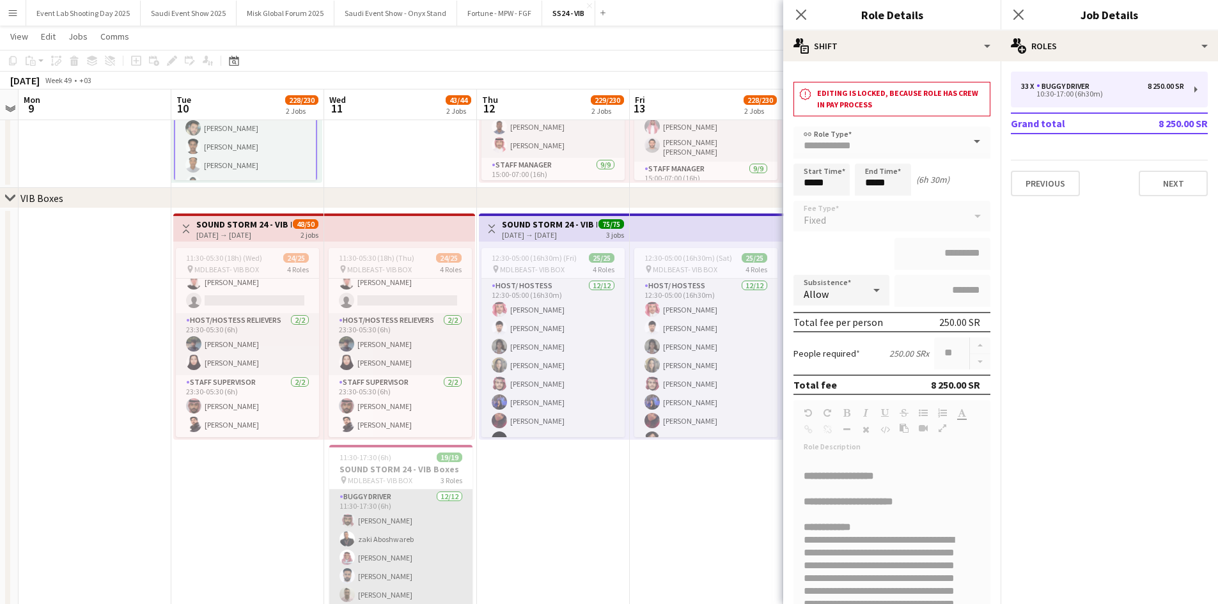
click at [395, 531] on app-card-role "Buggy Driver [DATE] 11:30-17:30 (6h) Abdullah [PERSON_NAME] Aboshwareb [PERSON_…" at bounding box center [400, 614] width 143 height 248
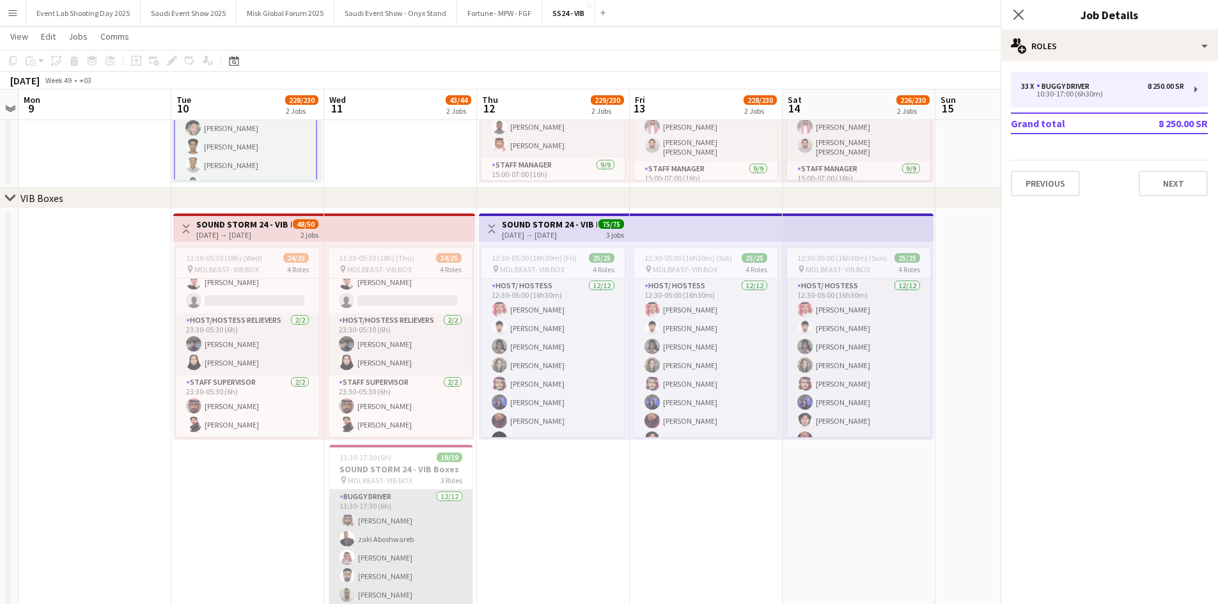
scroll to position [959, 0]
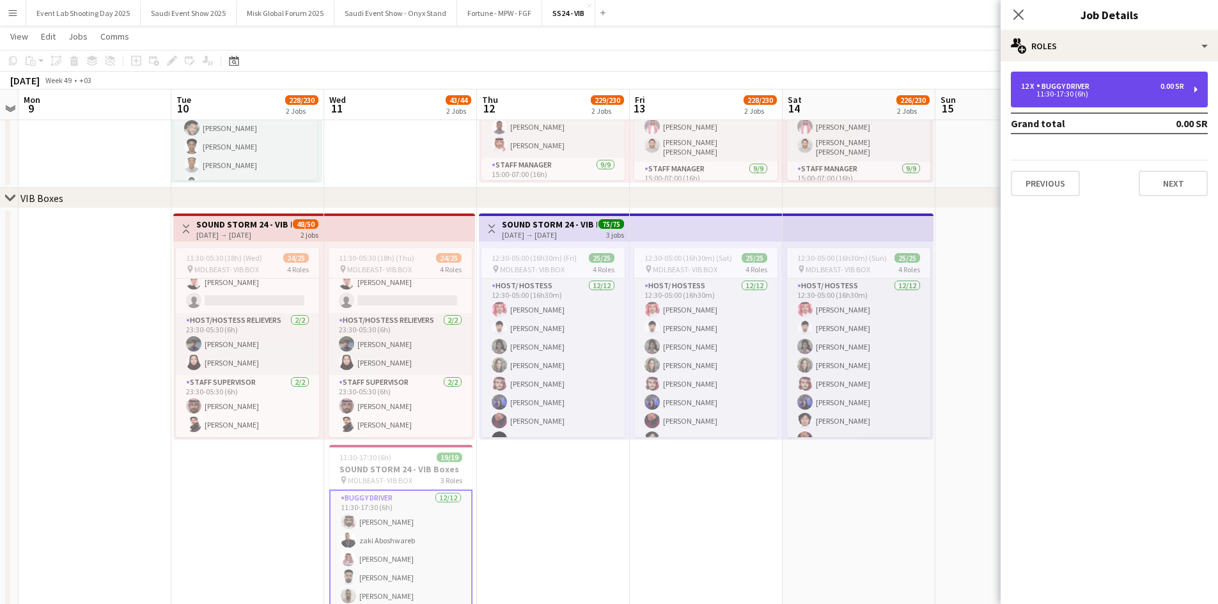
click at [551, 89] on div "12 x Buggy Driver 0.00 SR" at bounding box center [1102, 86] width 163 height 9
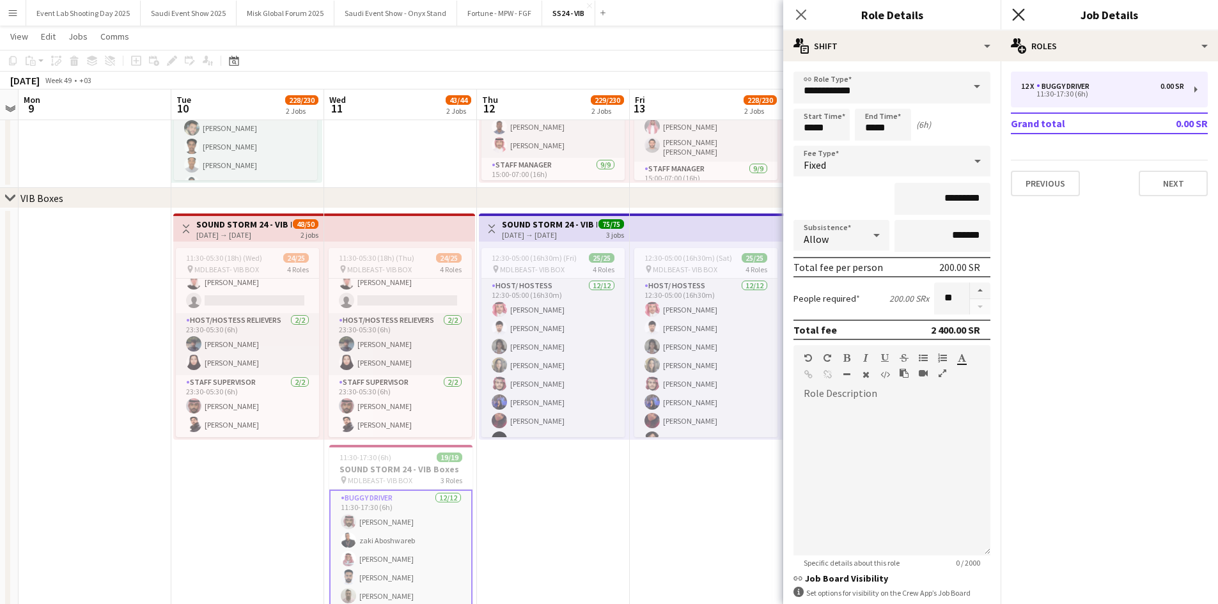
click at [551, 15] on icon "Close pop-in" at bounding box center [1018, 14] width 12 height 12
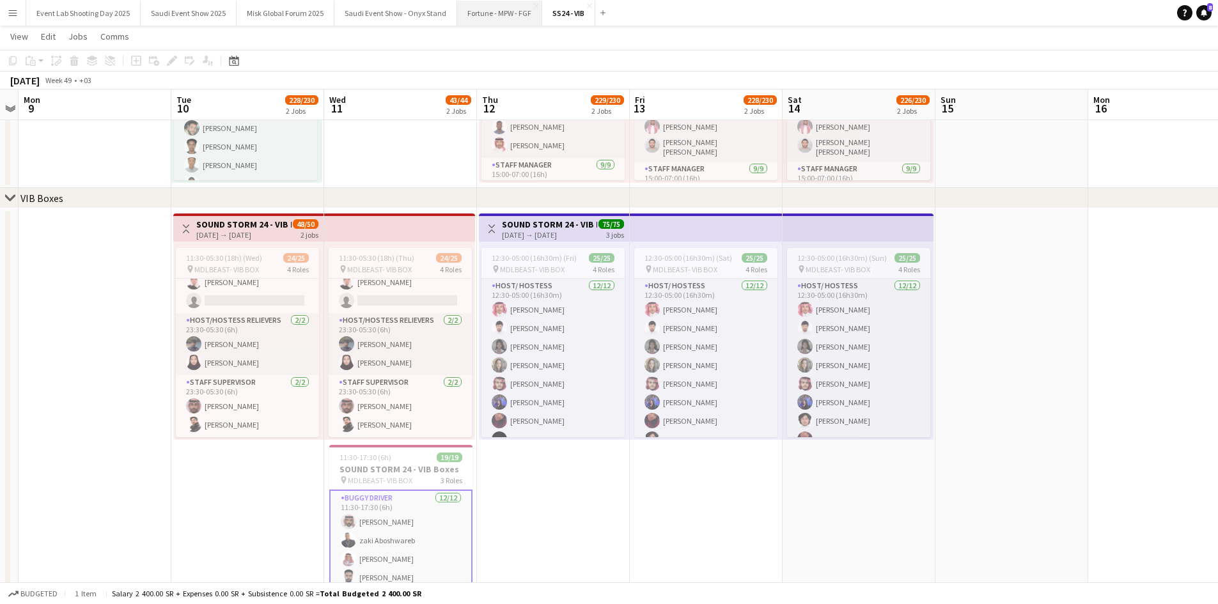
click at [515, 19] on button "Fortune - MPW - FGF Close" at bounding box center [499, 13] width 85 height 25
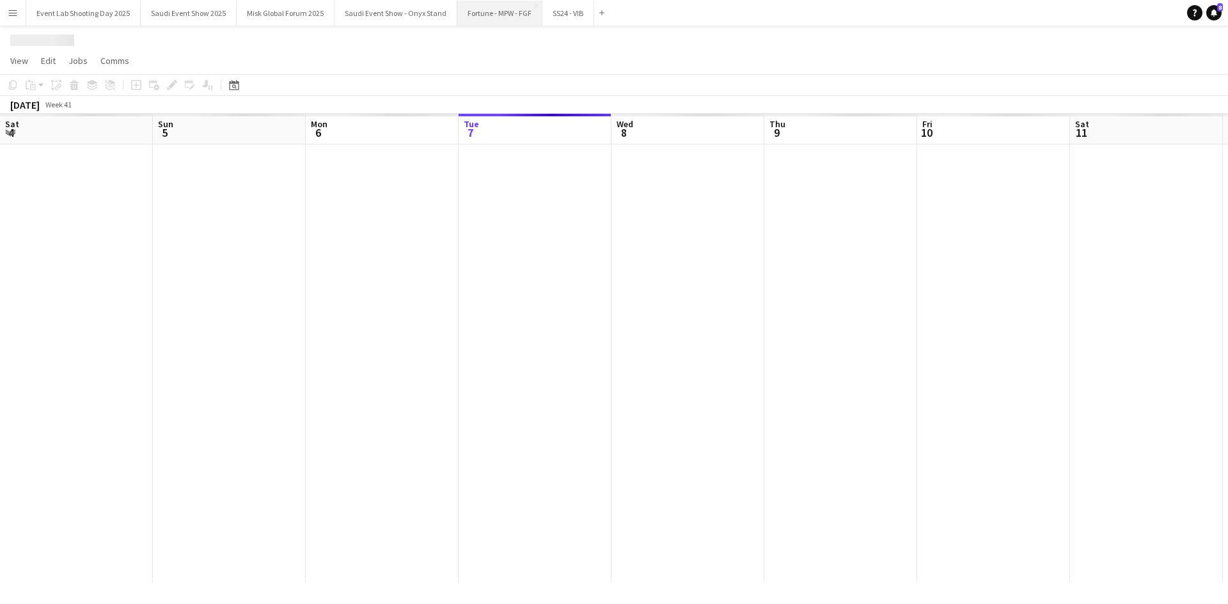
scroll to position [0, 306]
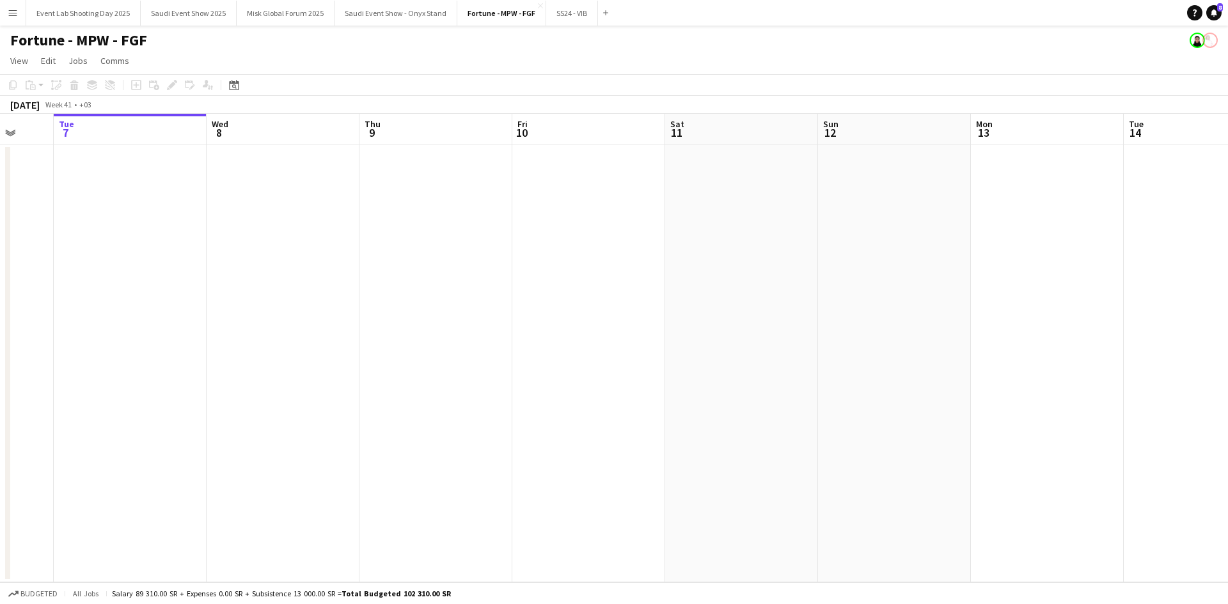
drag, startPoint x: 714, startPoint y: 303, endPoint x: 481, endPoint y: 305, distance: 232.8
click at [481, 305] on app-calendar-viewport "Sat 4 Sun 5 Mon 6 Tue 7 Wed 8 Thu 9 Fri 10 Sat 11 Sun 12 Mon 13 Tue 14 Wed 15 T…" at bounding box center [614, 348] width 1228 height 469
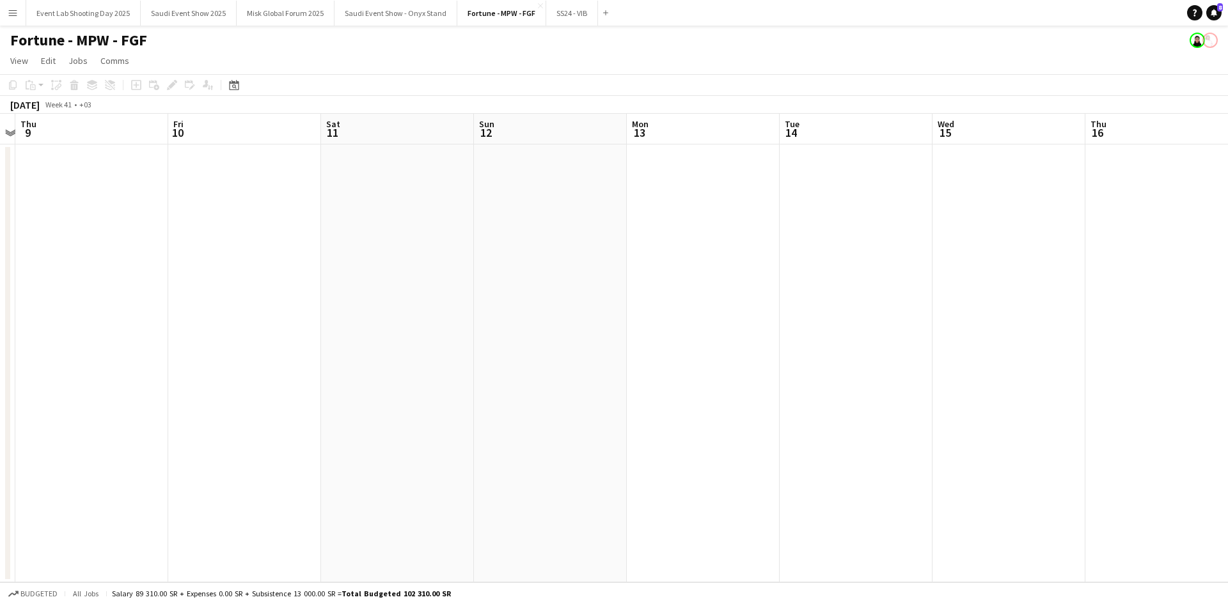
scroll to position [0, 379]
drag, startPoint x: 572, startPoint y: 320, endPoint x: 535, endPoint y: 322, distance: 37.8
click at [535, 322] on app-calendar-viewport "Thu 9 Fri 10 Sat 11 Sun 12 Mon 13 Tue 14 Wed 15 Thu 16 Fri 17 Sat 18 Sun 19 Mon…" at bounding box center [614, 348] width 1228 height 469
drag, startPoint x: 821, startPoint y: 337, endPoint x: 445, endPoint y: 362, distance: 376.9
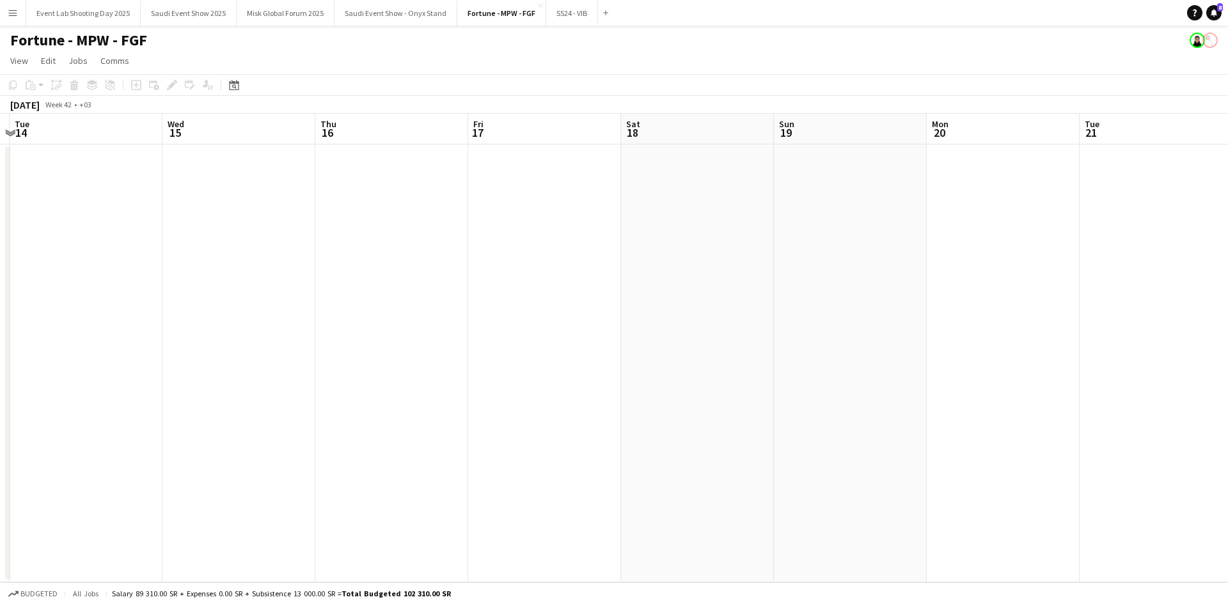
click at [445, 362] on app-calendar-viewport "Sat 11 Sun 12 Mon 13 Tue 14 Wed 15 Thu 16 Fri 17 Sat 18 Sun 19 Mon 20 Tue 21 We…" at bounding box center [614, 348] width 1228 height 469
click at [551, 24] on button "SS24 - VIB Close" at bounding box center [572, 13] width 52 height 25
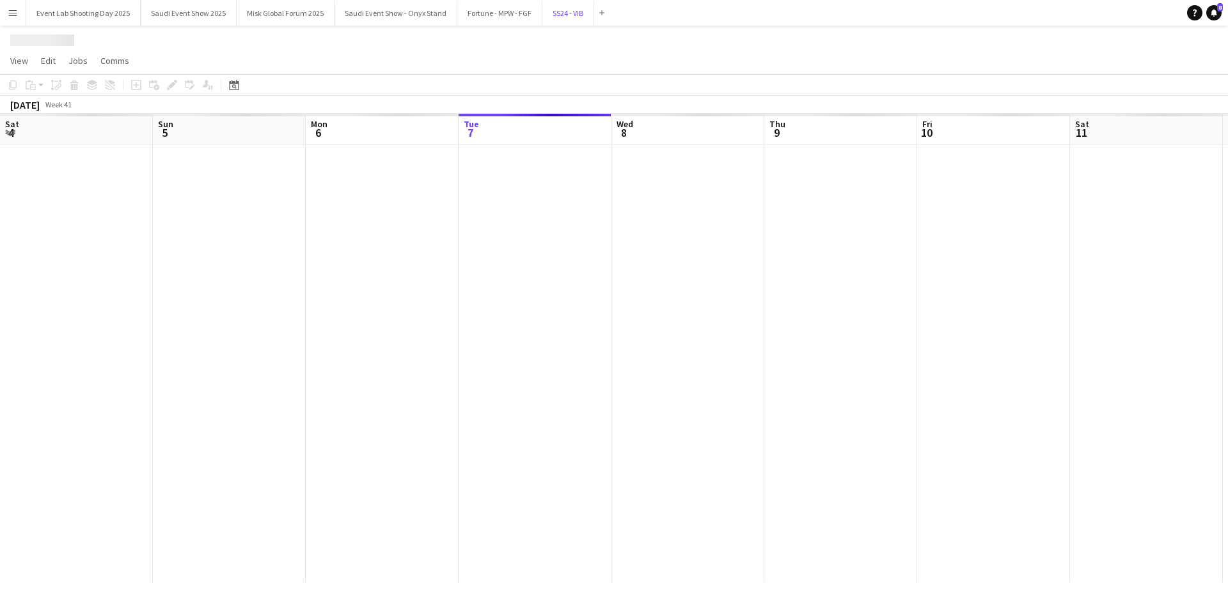
scroll to position [0, 306]
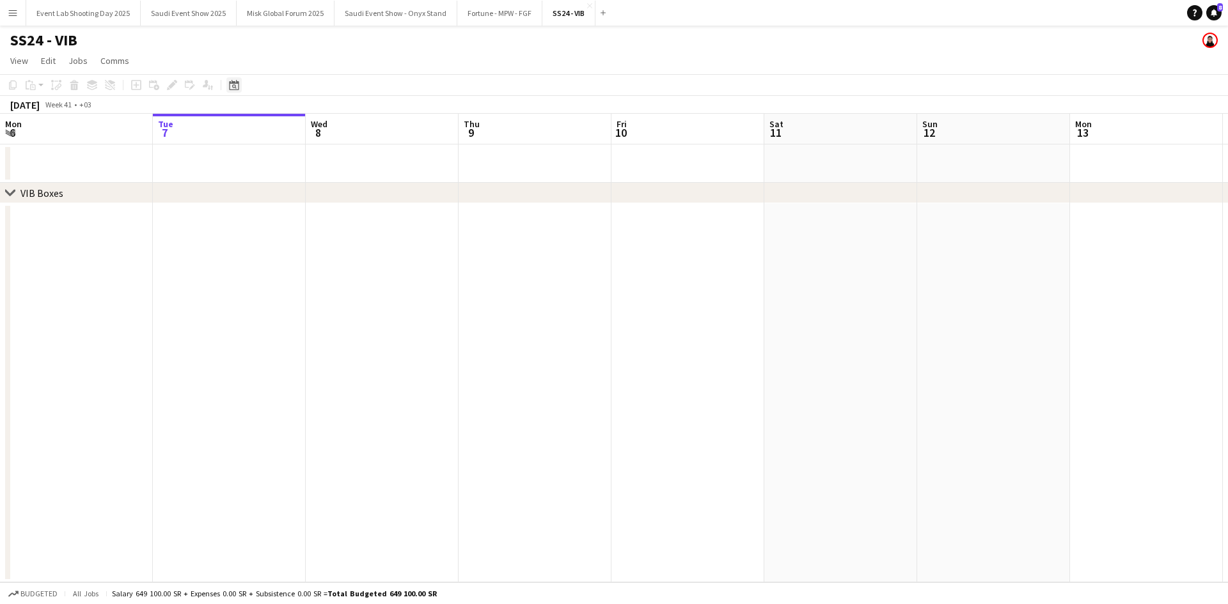
click at [233, 88] on icon "Date picker" at bounding box center [234, 85] width 10 height 10
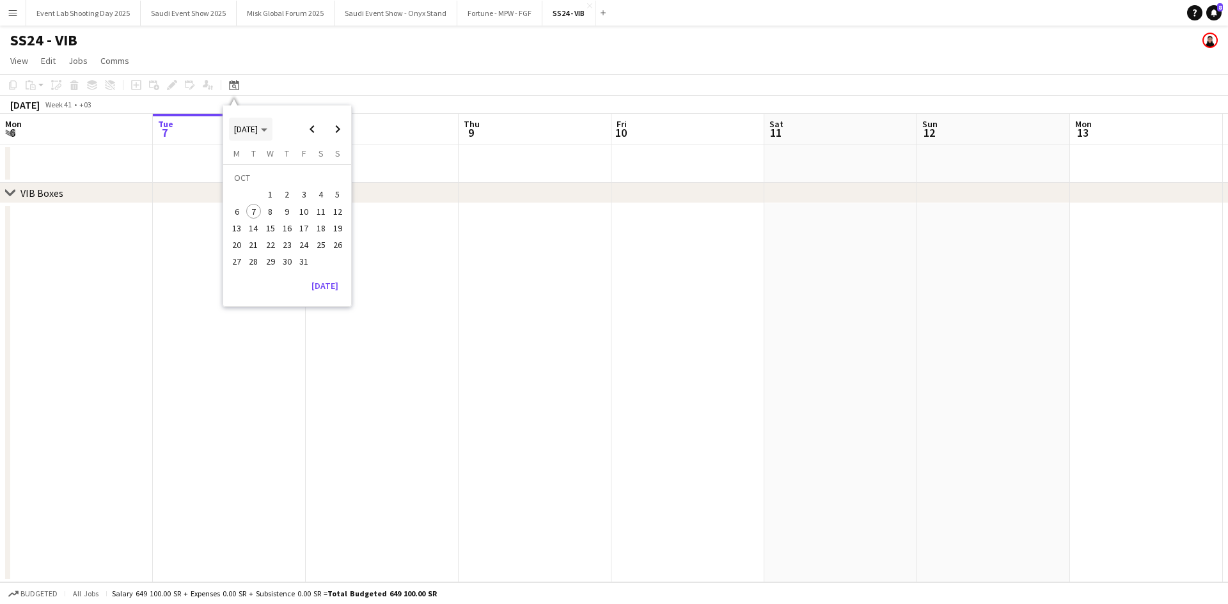
click at [255, 134] on span "[DATE]" at bounding box center [246, 129] width 24 height 12
click at [240, 196] on span "2024" at bounding box center [243, 194] width 26 height 15
click at [331, 209] on span "DEC" at bounding box center [331, 211] width 26 height 15
click at [279, 217] on span "12" at bounding box center [286, 214] width 15 height 15
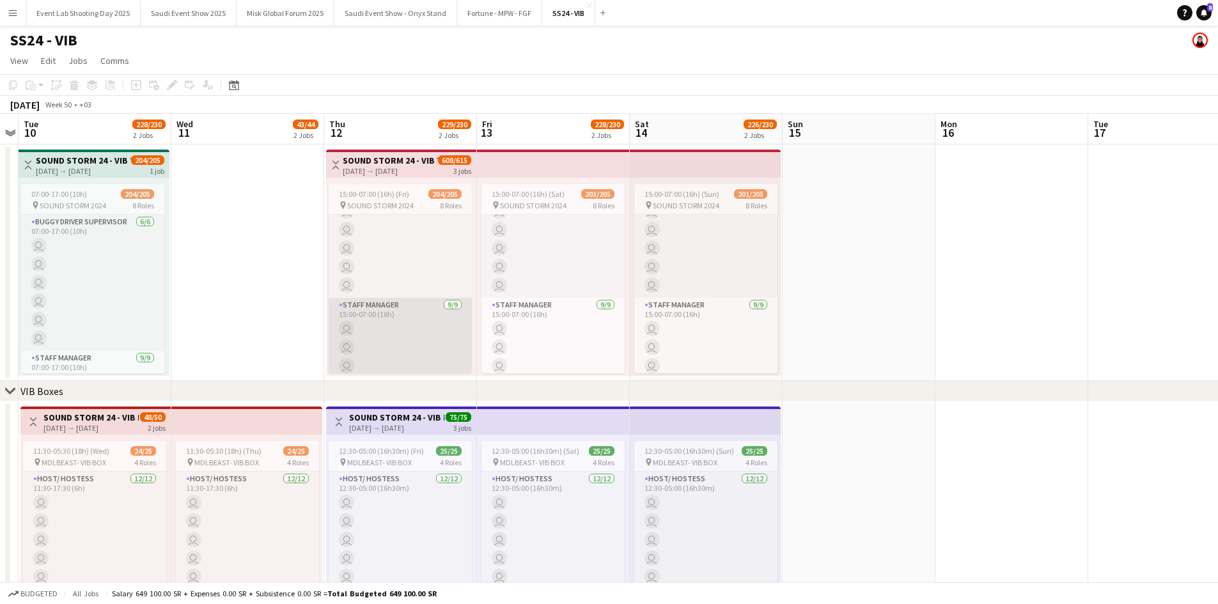
scroll to position [214, 0]
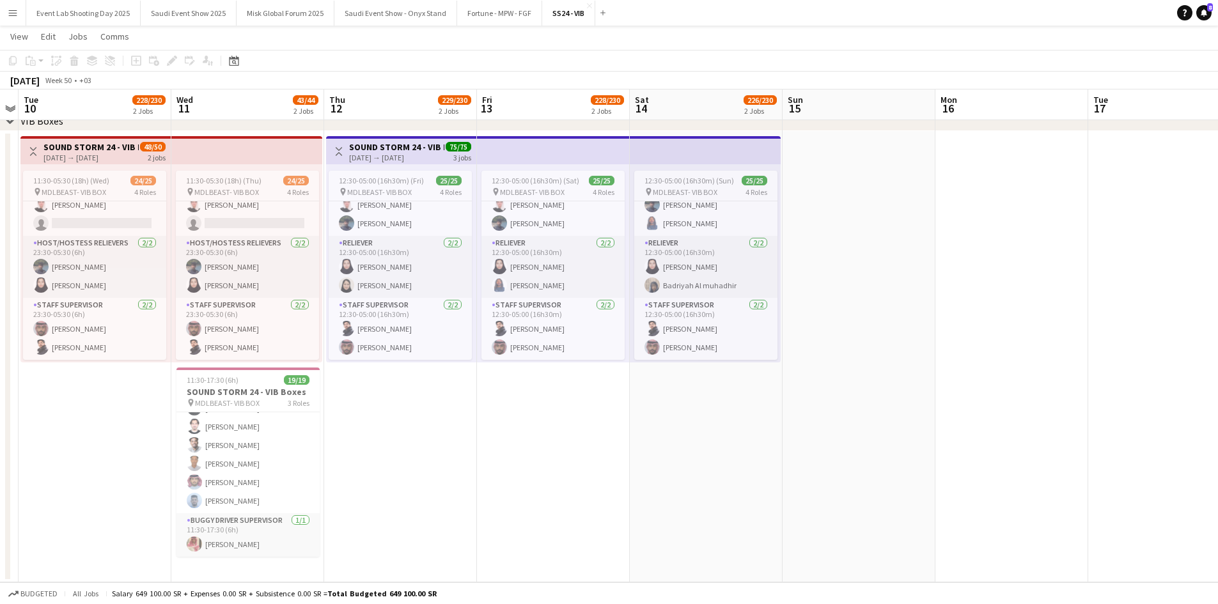
click at [391, 419] on app-date-cell "Toggle View SOUND STORM 24 - VIB Boxes [DATE] → [DATE] 75/75 3 jobs 12:30-05:00…" at bounding box center [400, 357] width 153 height 452
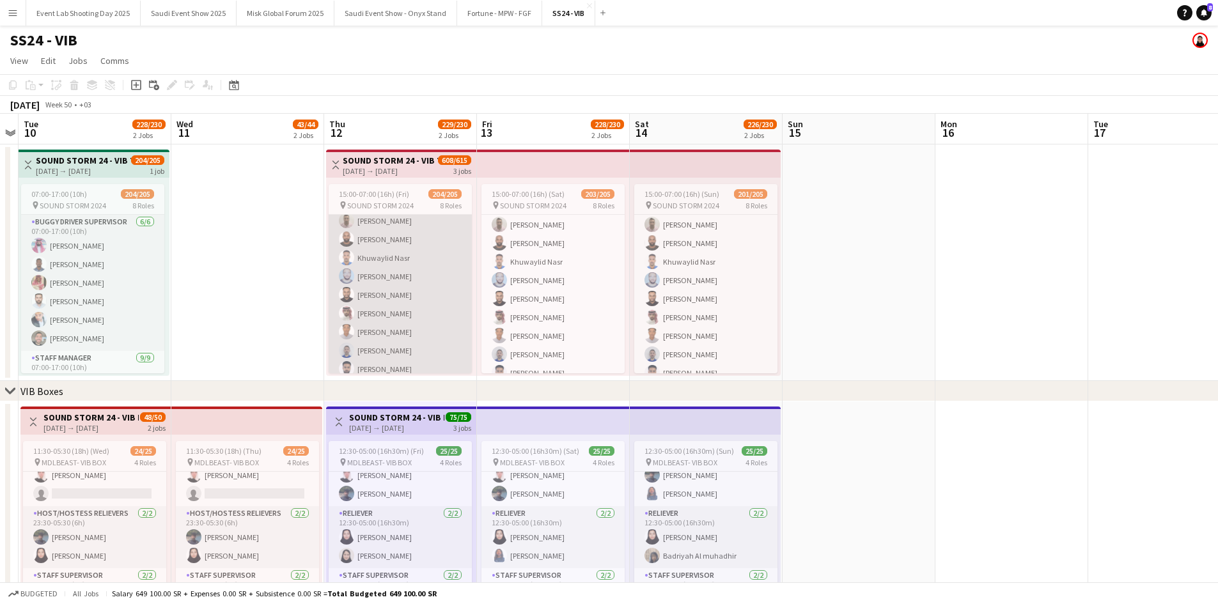
click at [450, 245] on app-card-role "Buggy Driver 33/33 15:30-07:00 (15h30m) Bilal Noorahmed [PERSON_NAME] [PERSON_N…" at bounding box center [400, 473] width 143 height 641
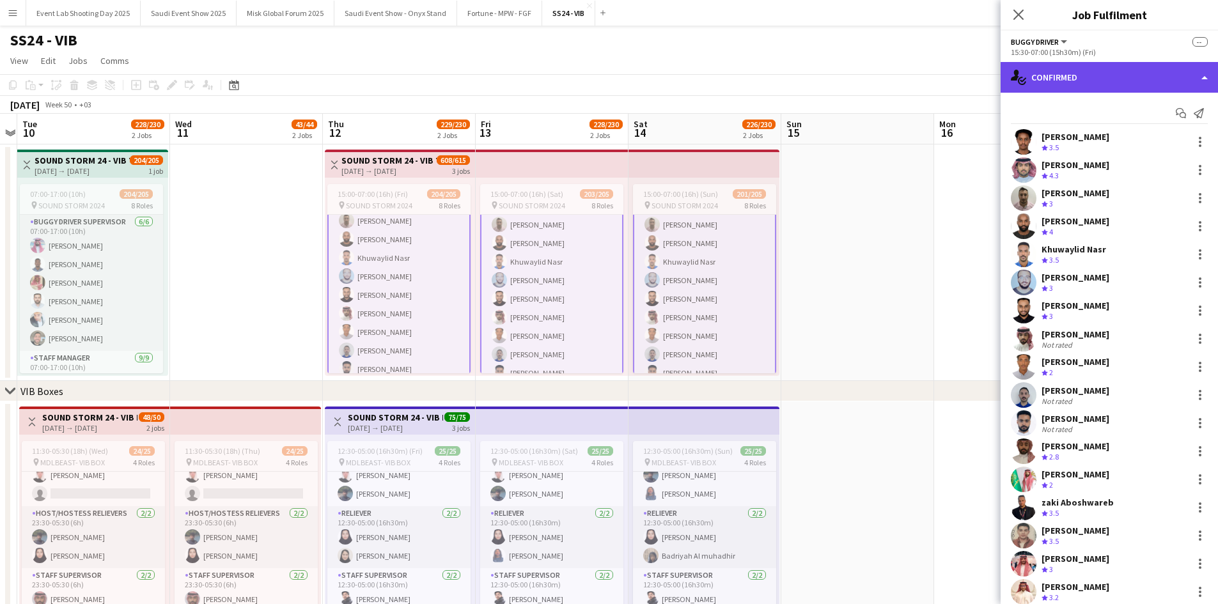
click at [551, 78] on div "single-neutral-actions-check-2 Confirmed" at bounding box center [1109, 77] width 217 height 31
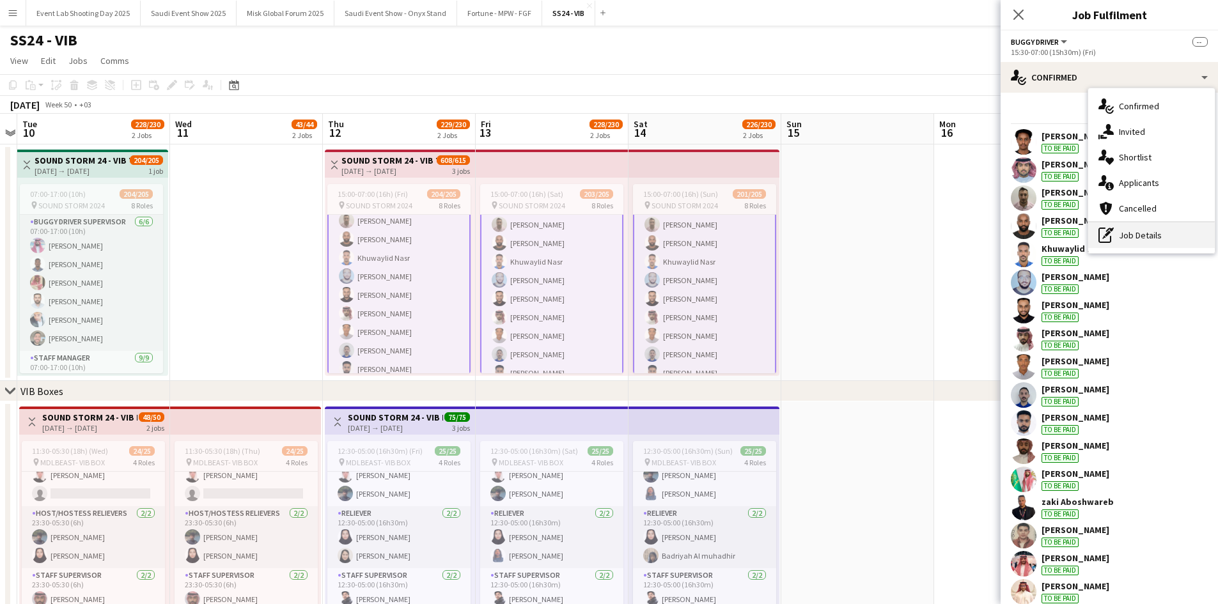
click at [551, 228] on div "pen-write Job Details" at bounding box center [1152, 236] width 127 height 26
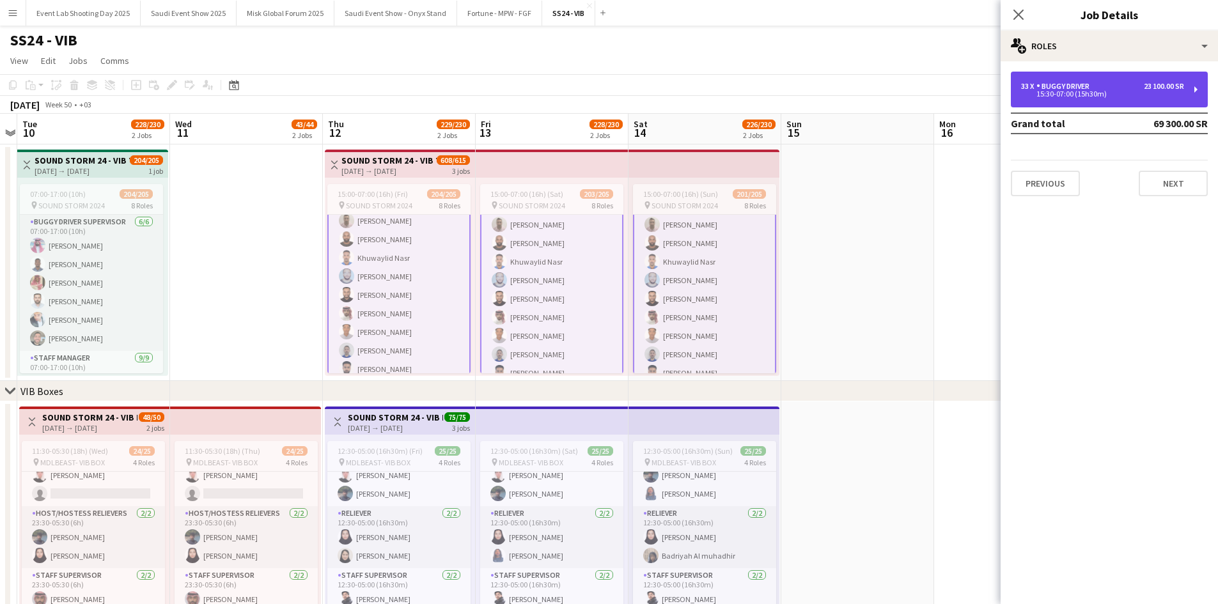
click at [551, 102] on div "33 x Buggy Driver 23 100.00 SR 15:30-07:00 (15h30m)" at bounding box center [1109, 90] width 197 height 36
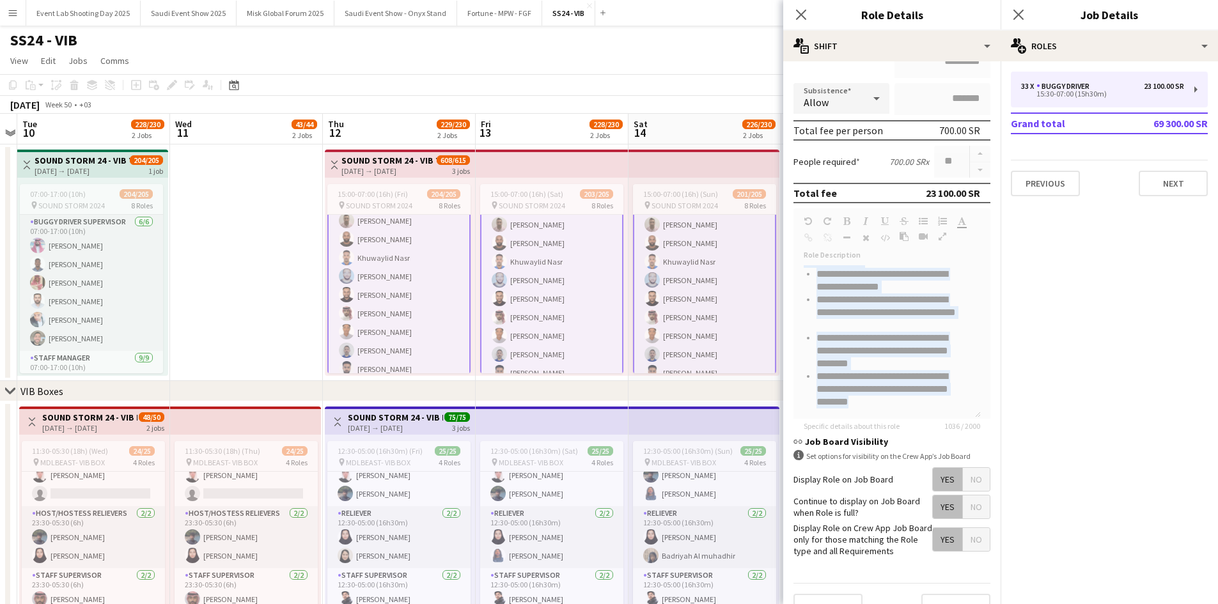
drag, startPoint x: 977, startPoint y: 303, endPoint x: 975, endPoint y: 410, distance: 106.8
click at [551, 410] on form "**********" at bounding box center [891, 282] width 217 height 695
click at [551, 19] on icon "Close pop-in" at bounding box center [1018, 14] width 12 height 12
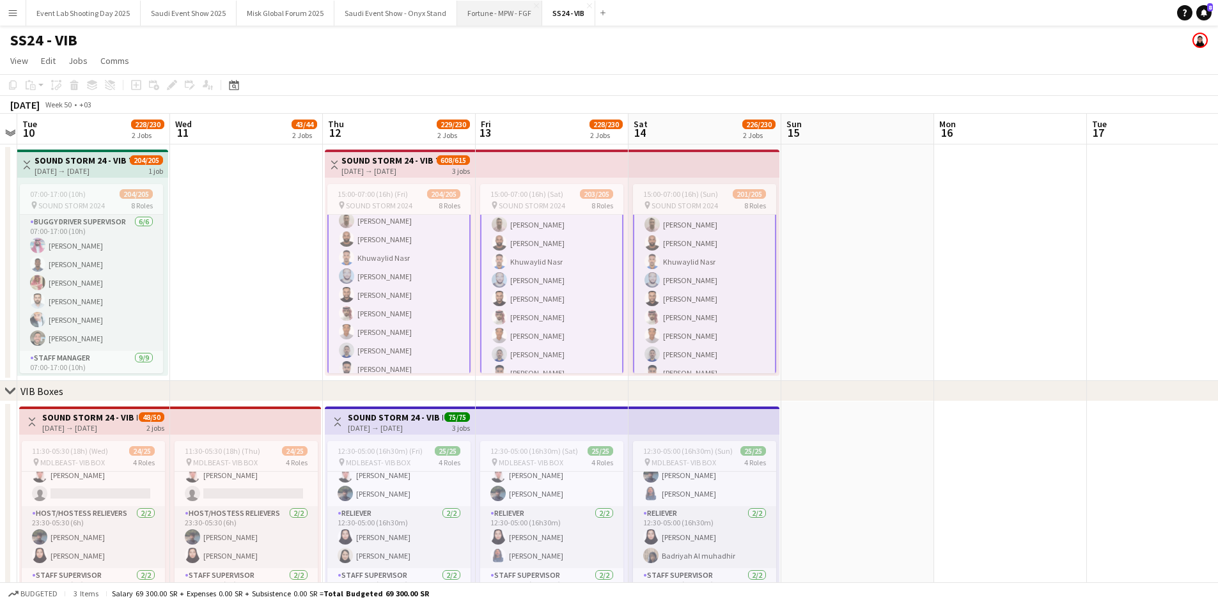
click at [459, 22] on button "Fortune - MPW - FGF Close" at bounding box center [499, 13] width 85 height 25
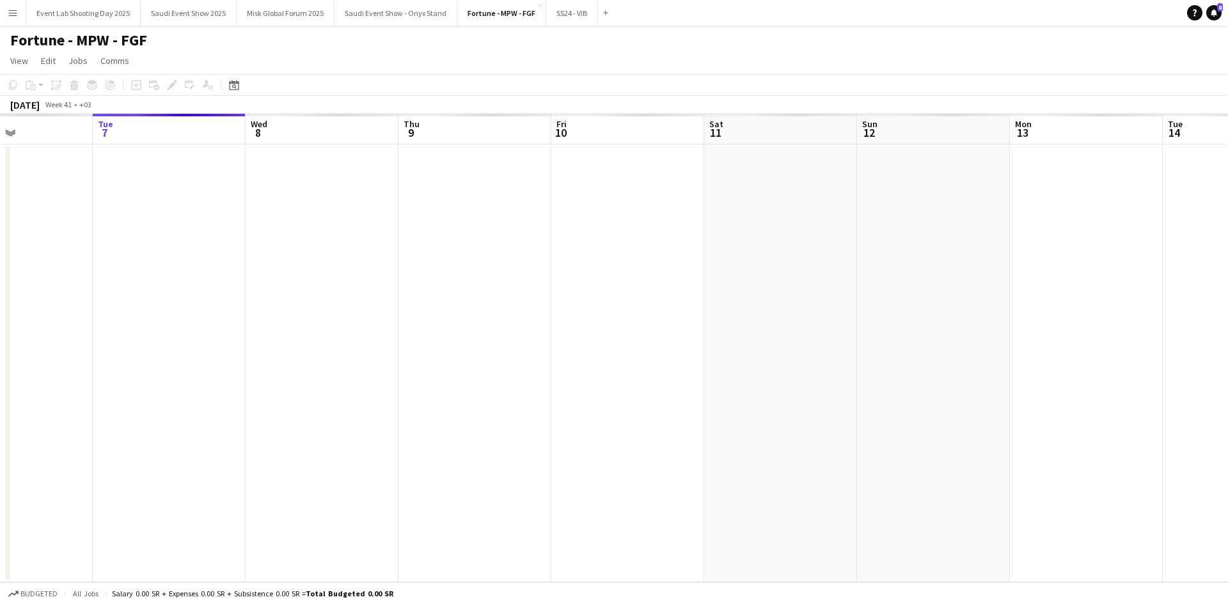
drag, startPoint x: 828, startPoint y: 430, endPoint x: 230, endPoint y: 415, distance: 598.2
click at [213, 414] on app-calendar-viewport "Sat 4 Sun 5 Mon 6 Tue 7 Wed 8 Thu 9 Fri 10 Sat 11 Sun 12 Mon 13 Tue 14 Wed 15 T…" at bounding box center [614, 348] width 1228 height 469
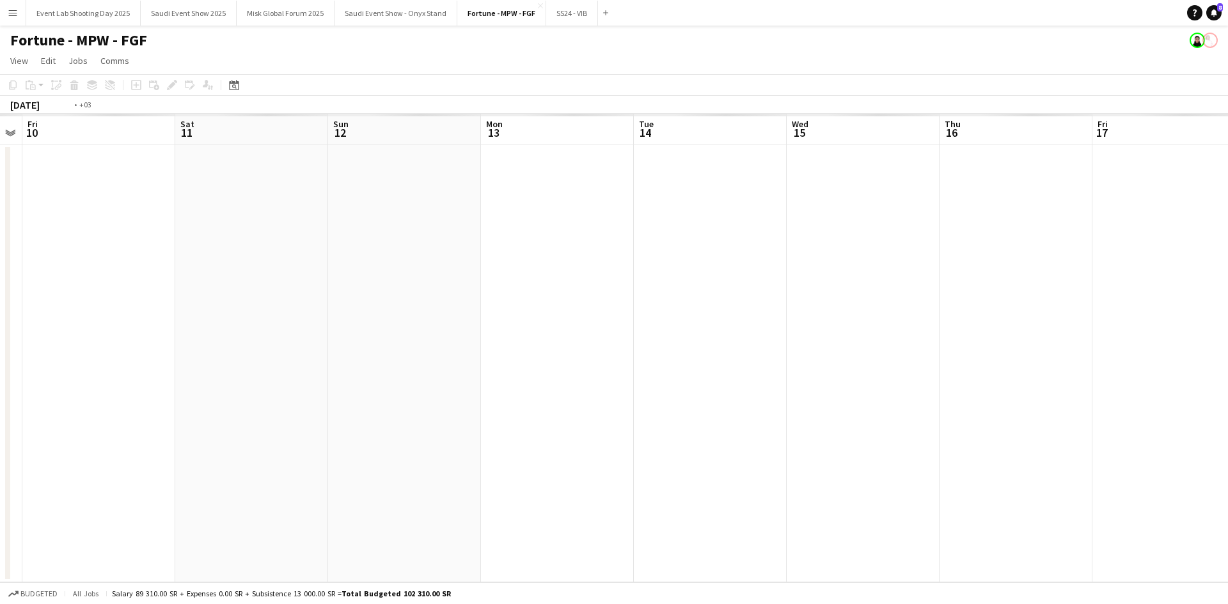
drag, startPoint x: 551, startPoint y: 403, endPoint x: 515, endPoint y: 389, distance: 38.3
click at [201, 365] on app-calendar-viewport "Tue 7 Wed 8 Thu 9 Fri 10 Sat 11 Sun 12 Mon 13 Tue 14 Wed 15 Thu 16 Fri 17 Sat 1…" at bounding box center [614, 348] width 1228 height 469
drag, startPoint x: 748, startPoint y: 368, endPoint x: 397, endPoint y: 327, distance: 354.1
click at [414, 334] on app-calendar-viewport "Sat 11 Sun 12 Mon 13 Tue 14 Wed 15 Thu 16 Fri 17 Sat 18 Sun 19 Mon 20 Tue 21 We…" at bounding box center [614, 348] width 1228 height 469
drag, startPoint x: 840, startPoint y: 365, endPoint x: 316, endPoint y: 337, distance: 524.5
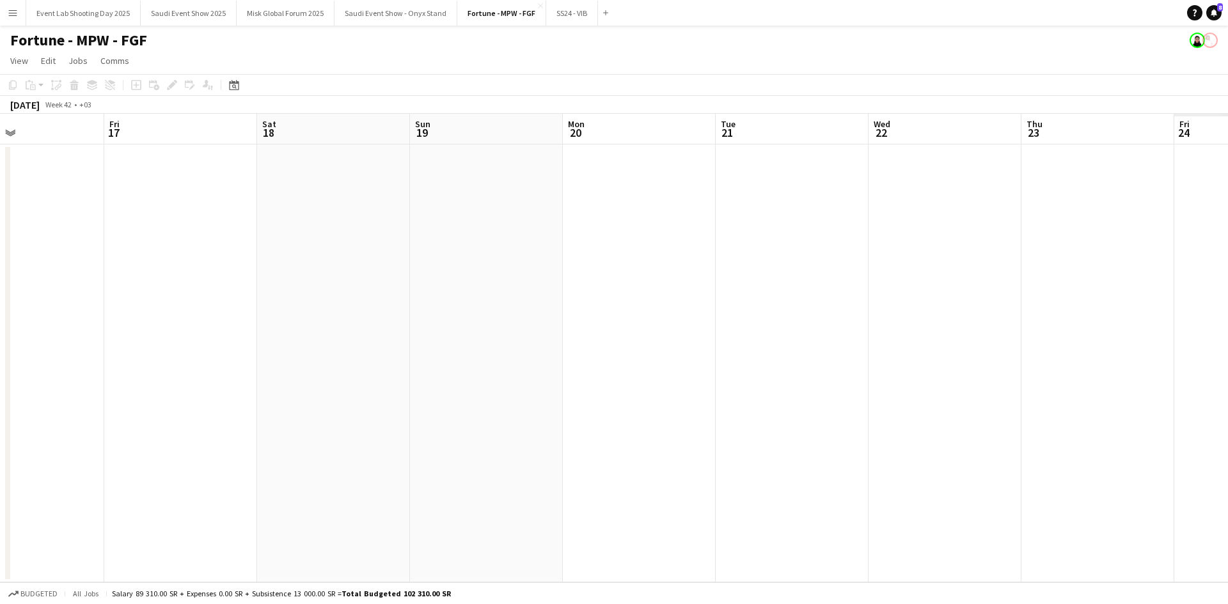
click at [322, 340] on app-calendar-viewport "Tue 14 Wed 15 Thu 16 Fri 17 Sat 18 Sun 19 Mon 20 Tue 21 Wed 22 Thu 23 Fri 24 Sa…" at bounding box center [614, 348] width 1228 height 469
drag, startPoint x: 794, startPoint y: 370, endPoint x: 672, endPoint y: 344, distance: 124.9
click at [551, 366] on app-calendar-viewport "Fri 17 Sat 18 Sun 19 Mon 20 Tue 21 Wed 22 Thu 23 Fri 24 Sat 25 Sun 26 Mon 27 Tu…" at bounding box center [614, 348] width 1228 height 469
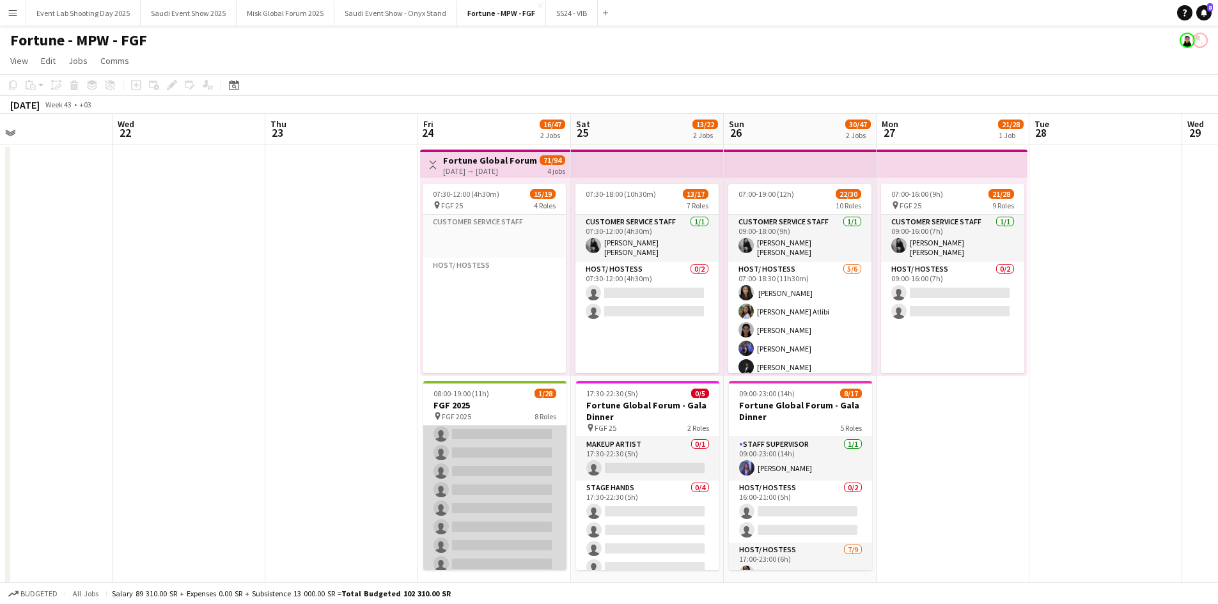
click at [479, 496] on app-card-role "Host/ Hostess 257A 0/13 08:30-18:30 (10h) single-neutral-actions single-neutral…" at bounding box center [494, 537] width 143 height 266
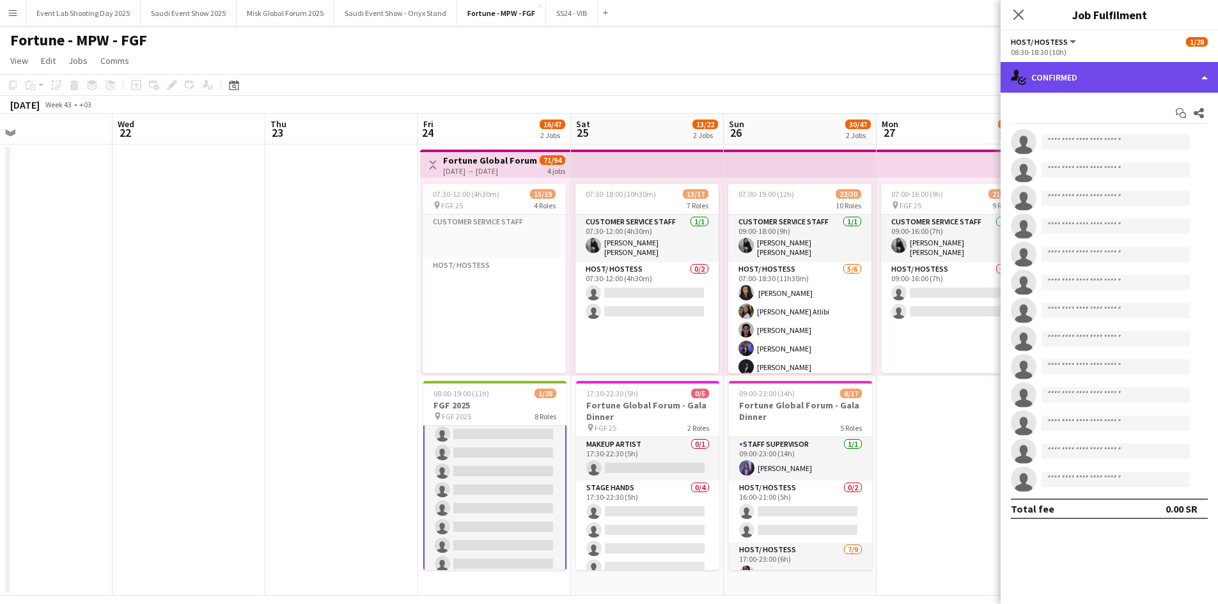
click at [551, 82] on div "single-neutral-actions-check-2 Confirmed" at bounding box center [1109, 77] width 217 height 31
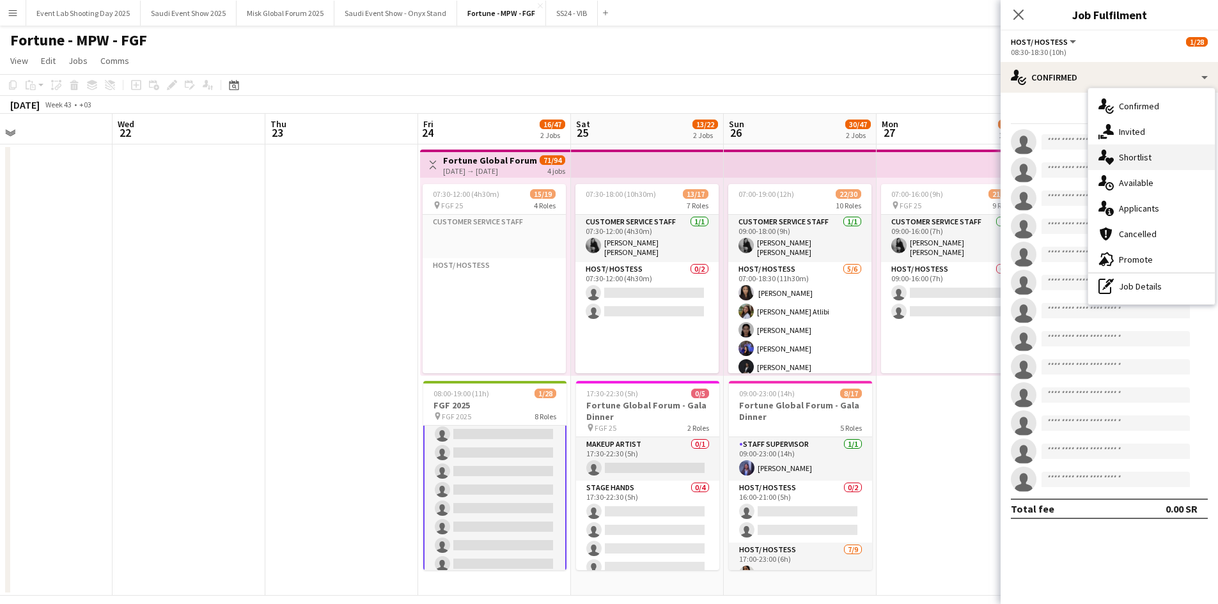
click at [551, 162] on span "Shortlist" at bounding box center [1135, 158] width 33 height 12
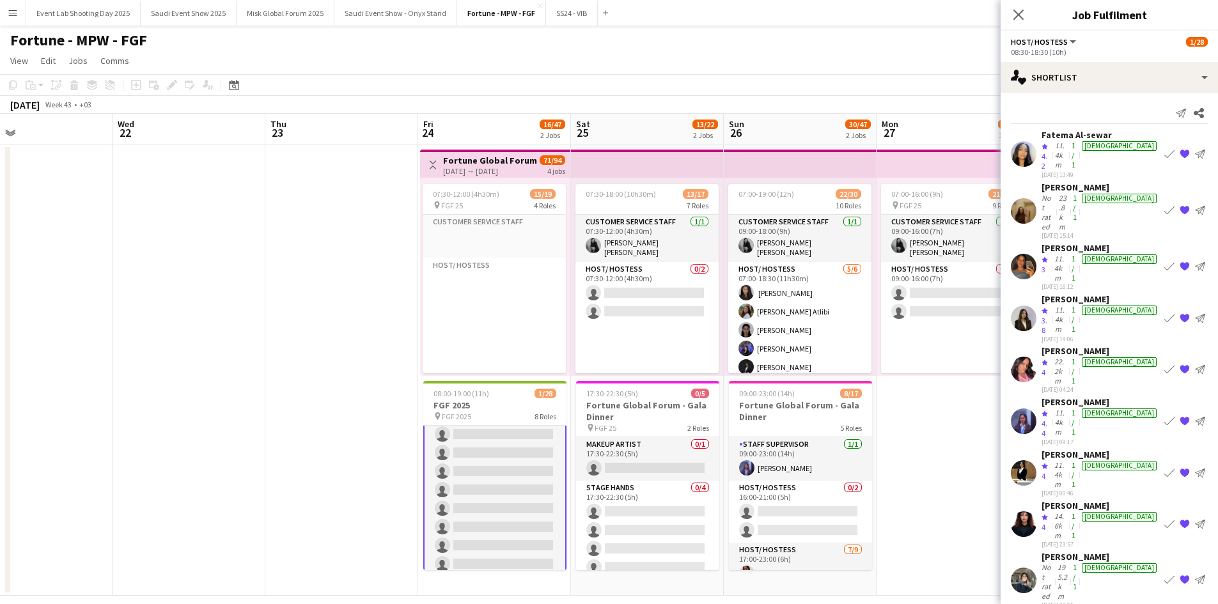
click at [551, 567] on app-user-avatar at bounding box center [1024, 580] width 26 height 26
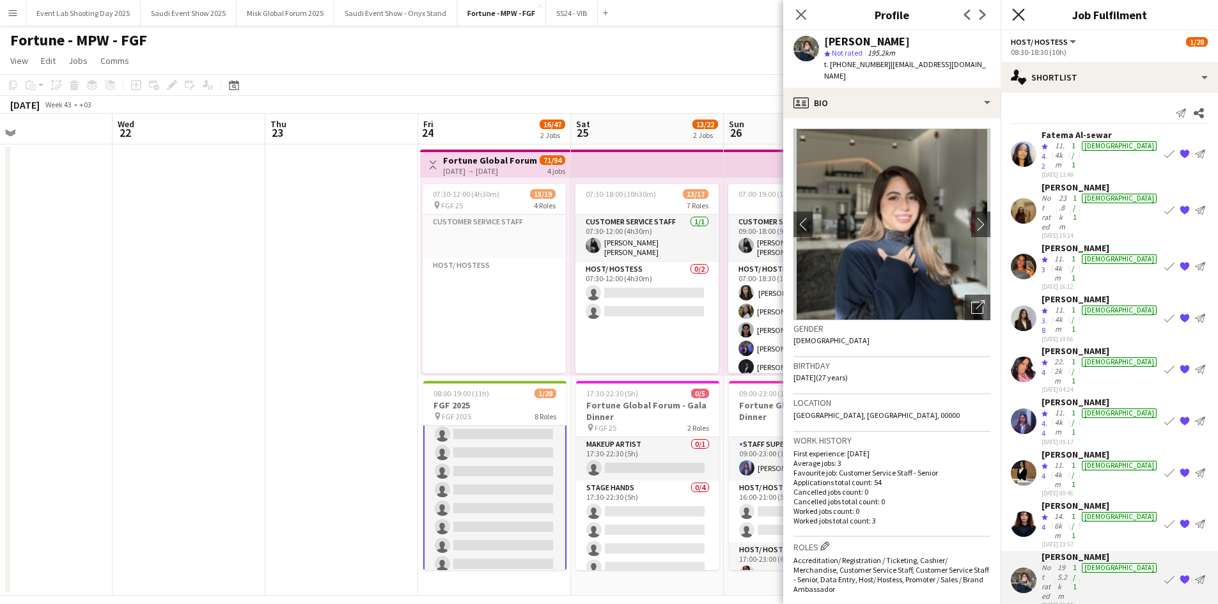
click at [551, 17] on icon at bounding box center [1018, 14] width 12 height 12
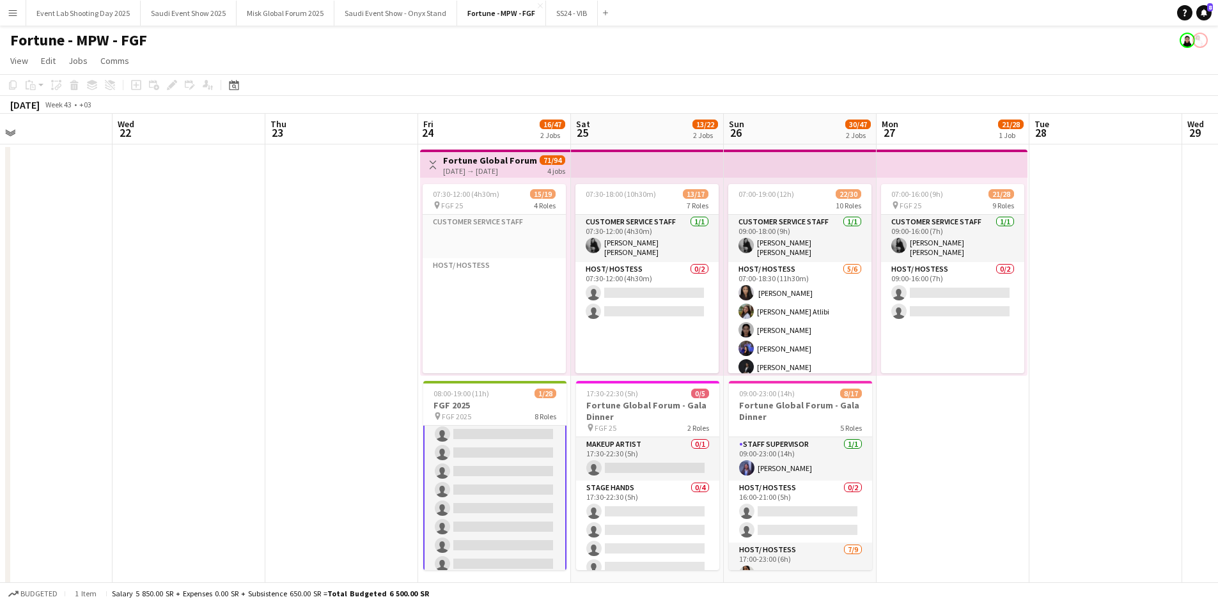
click at [522, 466] on app-card-role "Host/ Hostess 257A 0/13 08:30-18:30 (10h) single-neutral-actions single-neutral…" at bounding box center [494, 536] width 143 height 269
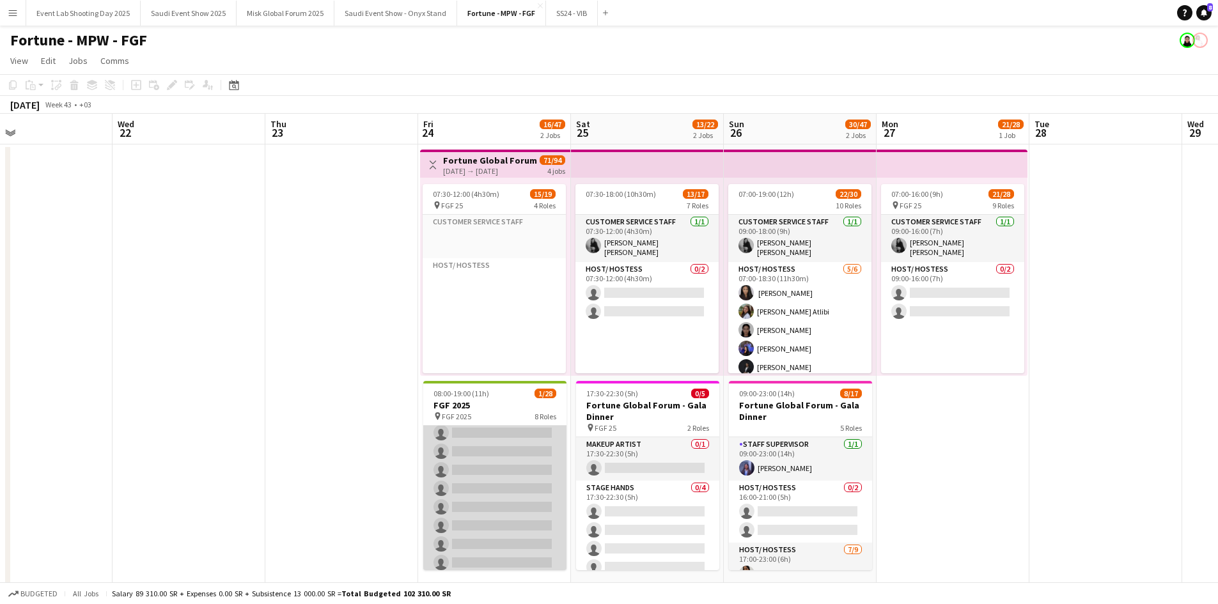
scroll to position [128, 0]
click at [510, 471] on app-card-role "Host/ Hostess 257A 0/13 08:30-18:30 (10h) single-neutral-actions single-neutral…" at bounding box center [494, 537] width 143 height 266
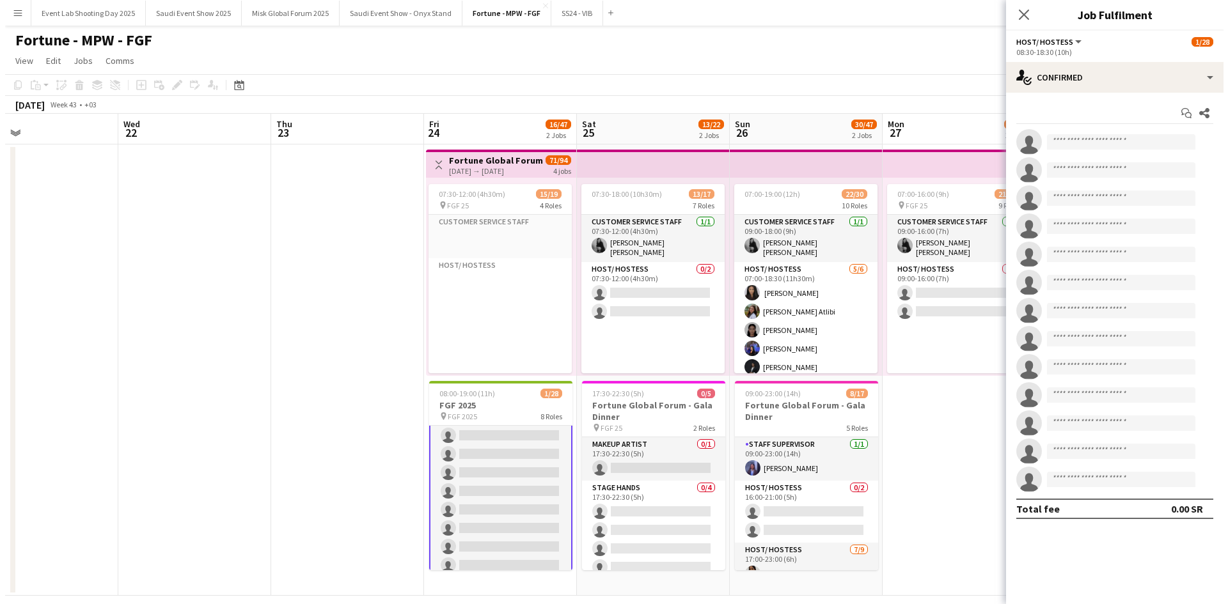
scroll to position [129, 0]
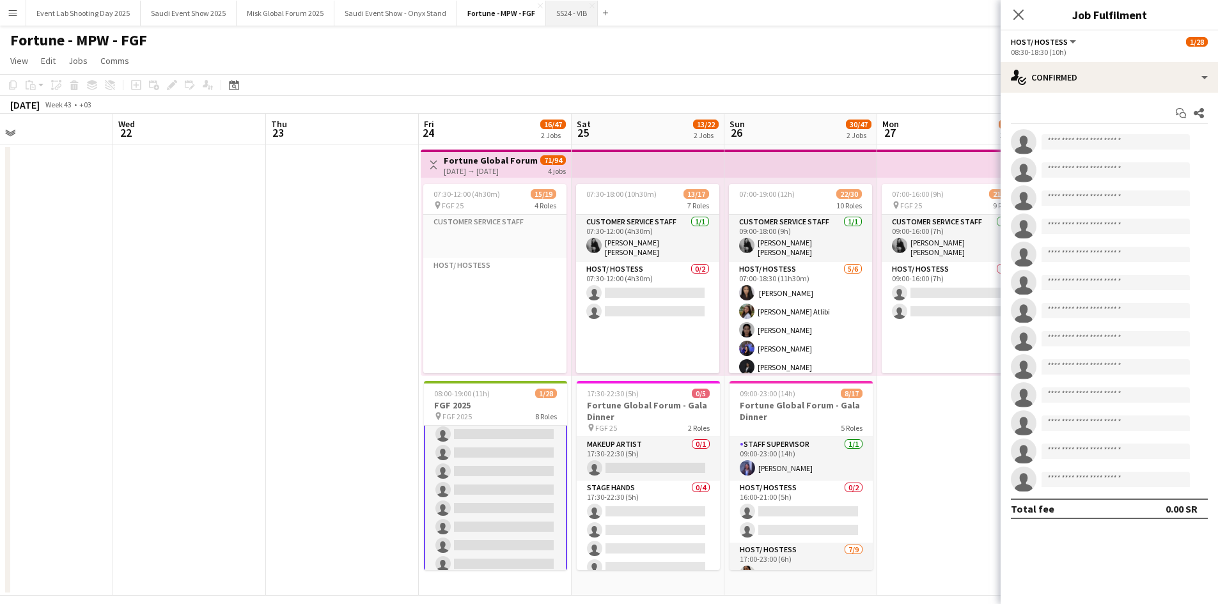
click at [551, 20] on button "SS24 - VIB Close" at bounding box center [572, 13] width 52 height 25
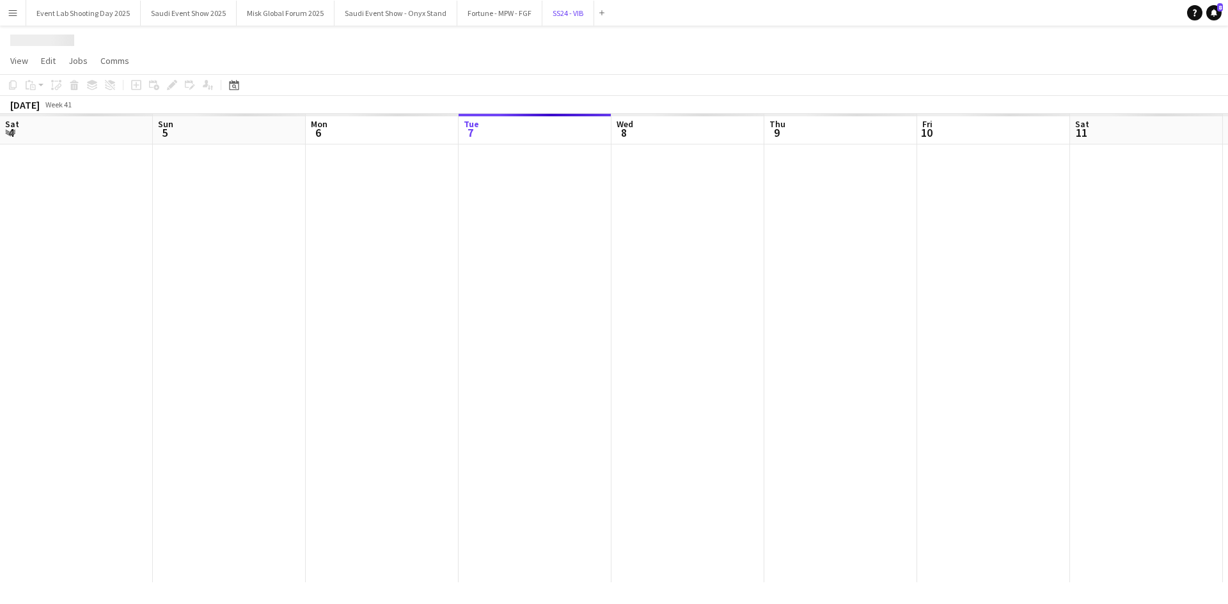
scroll to position [0, 306]
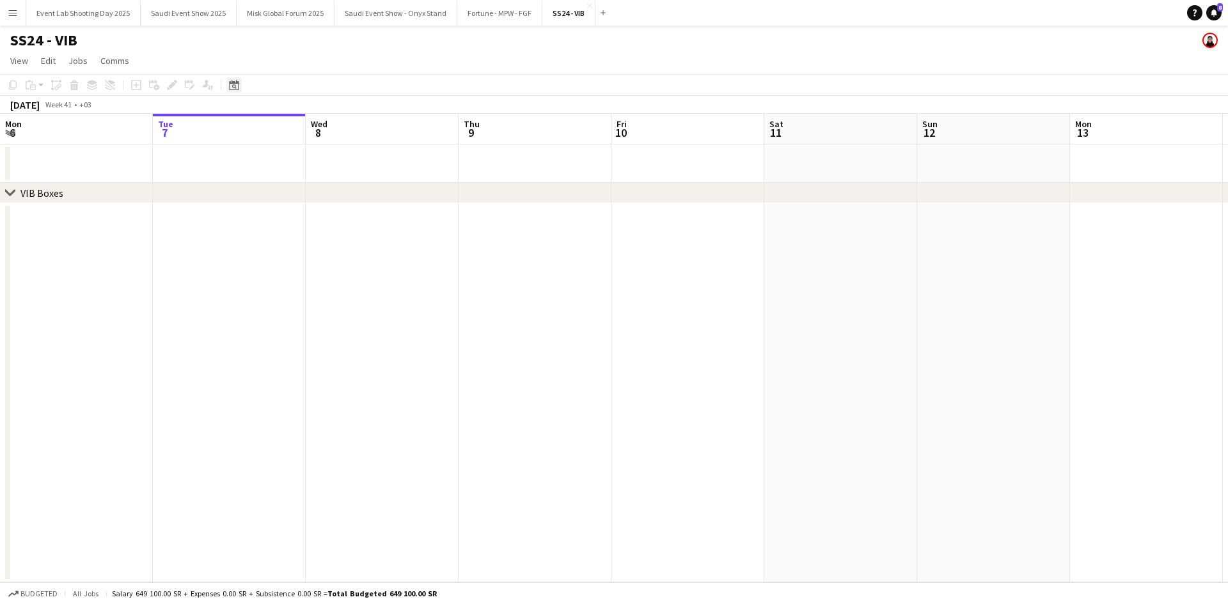
click at [237, 88] on icon "Date picker" at bounding box center [234, 85] width 10 height 10
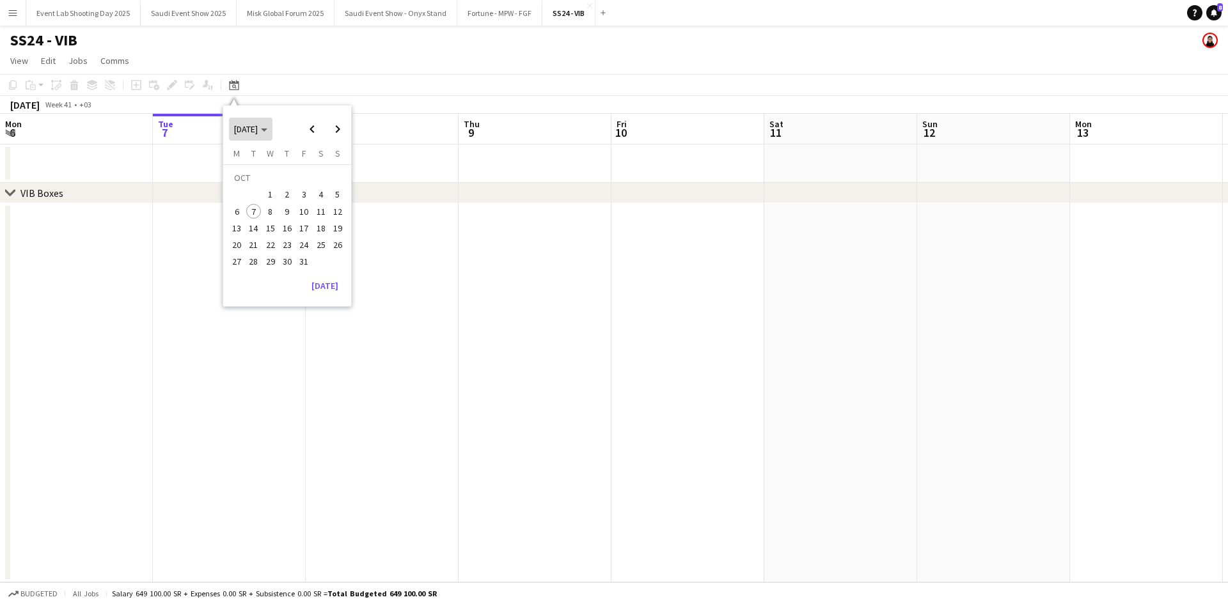
click at [267, 127] on span "[DATE]" at bounding box center [250, 129] width 33 height 12
click at [244, 197] on span "2024" at bounding box center [243, 194] width 26 height 15
click at [323, 207] on span "DEC" at bounding box center [331, 211] width 26 height 15
click at [269, 209] on span "11" at bounding box center [270, 214] width 15 height 15
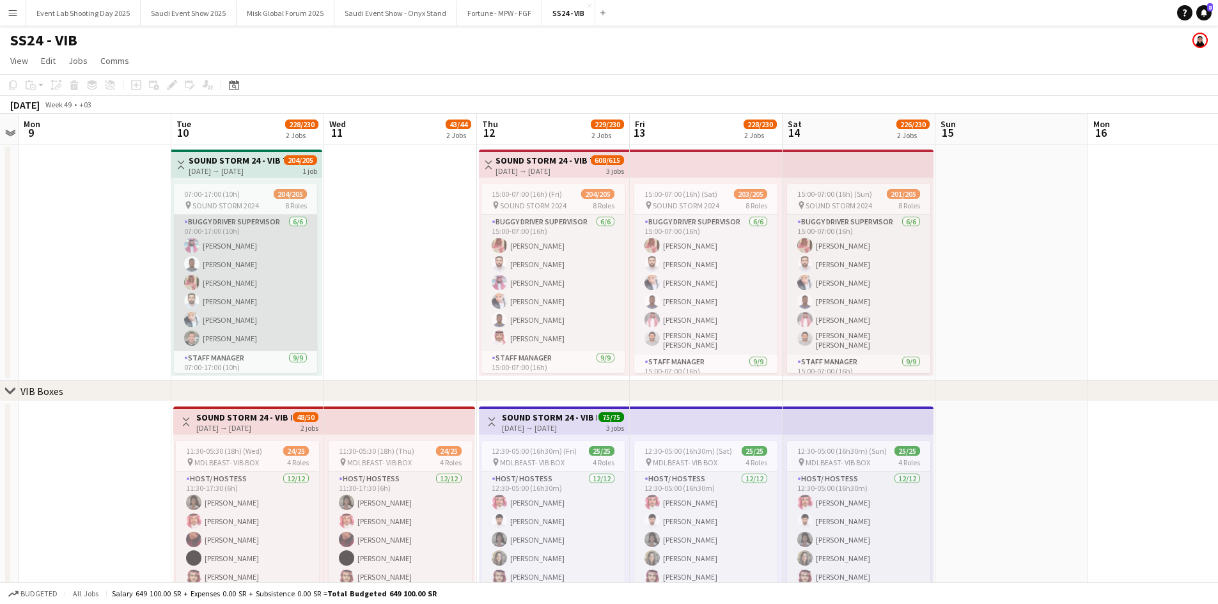
click at [216, 283] on app-card-role "Buggy Driver Supervisor [DATE] 07:00-17:00 (10h) [PERSON_NAME] [PERSON_NAME] [P…" at bounding box center [245, 283] width 143 height 136
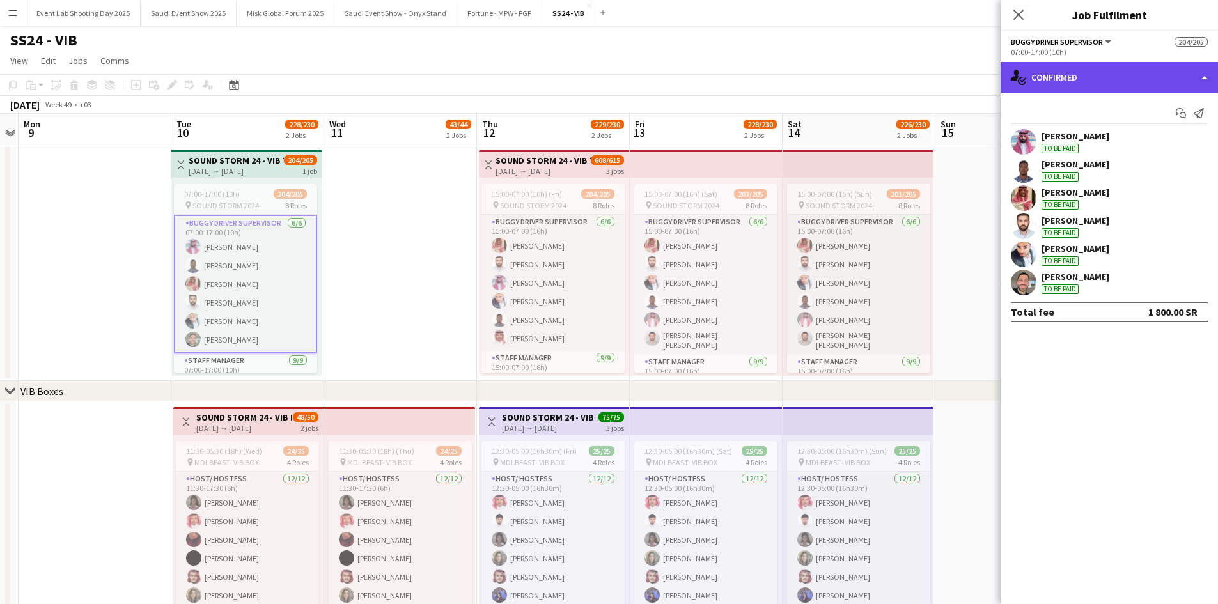
click at [551, 80] on div "single-neutral-actions-check-2 Confirmed" at bounding box center [1109, 77] width 217 height 31
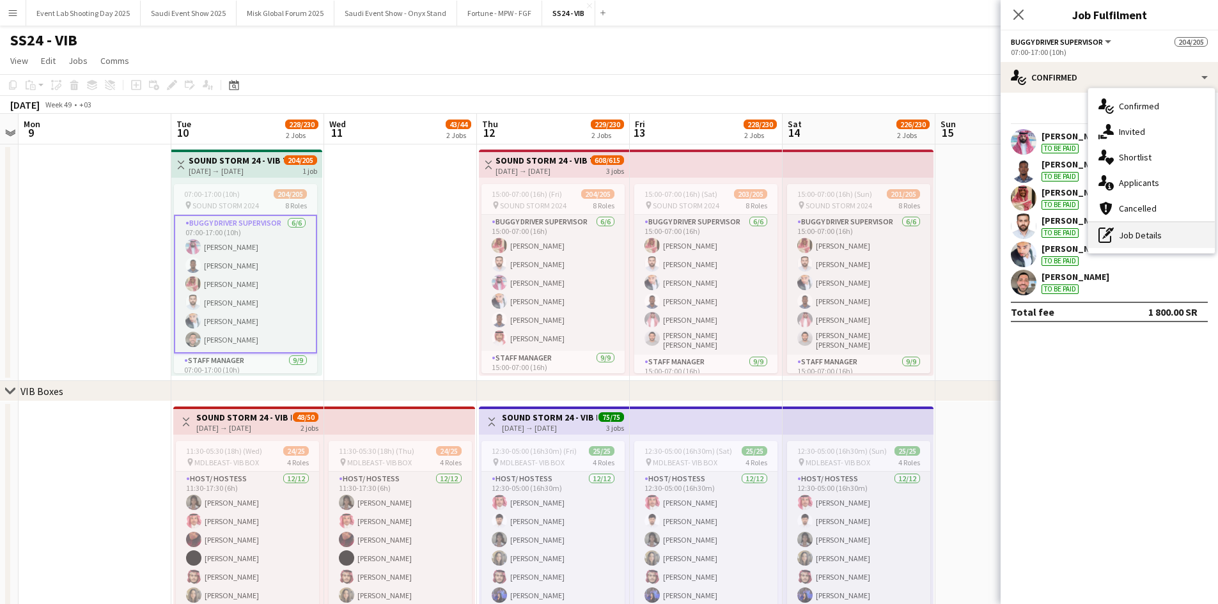
click at [551, 232] on div "pen-write Job Details" at bounding box center [1152, 236] width 127 height 26
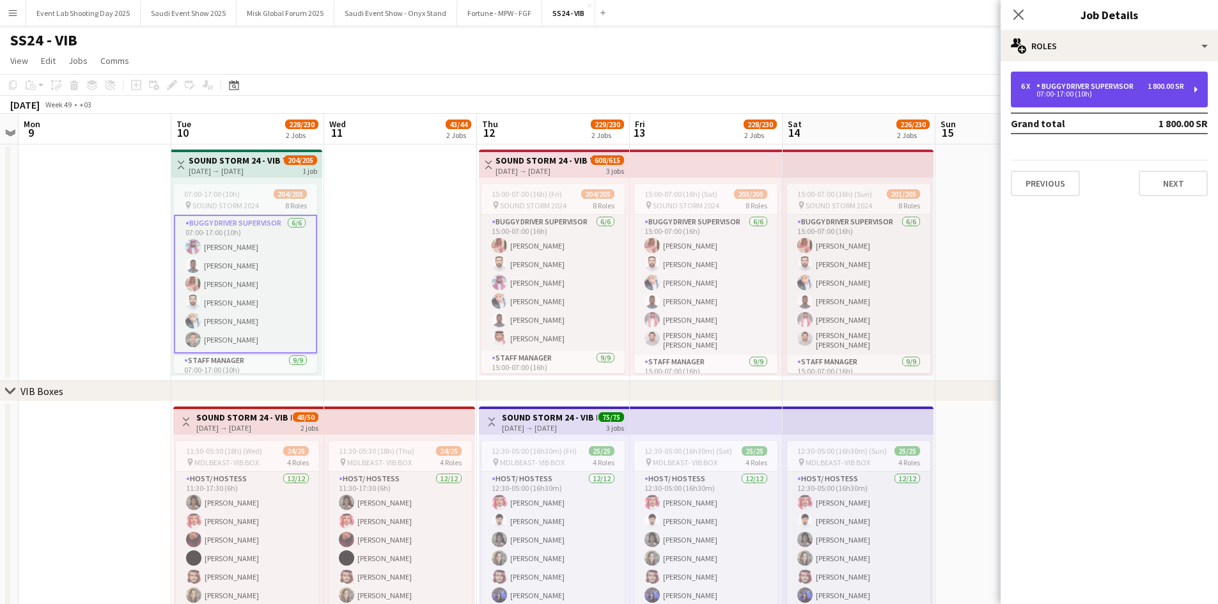
click at [551, 91] on div "07:00-17:00 (10h)" at bounding box center [1102, 94] width 163 height 6
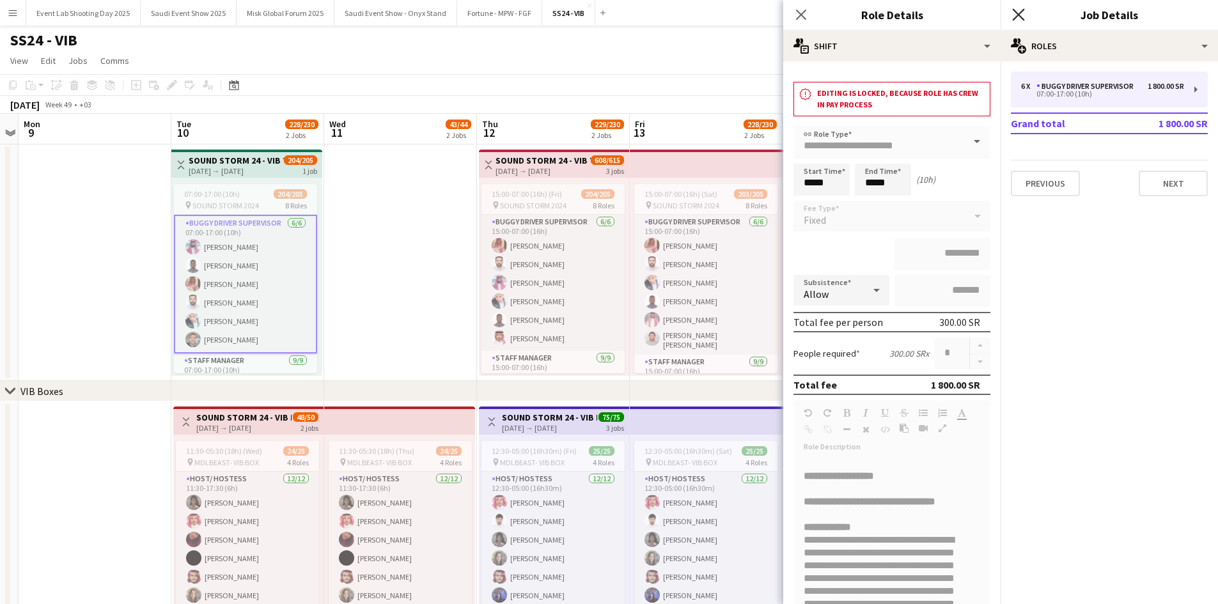
click at [551, 14] on icon at bounding box center [1018, 14] width 12 height 12
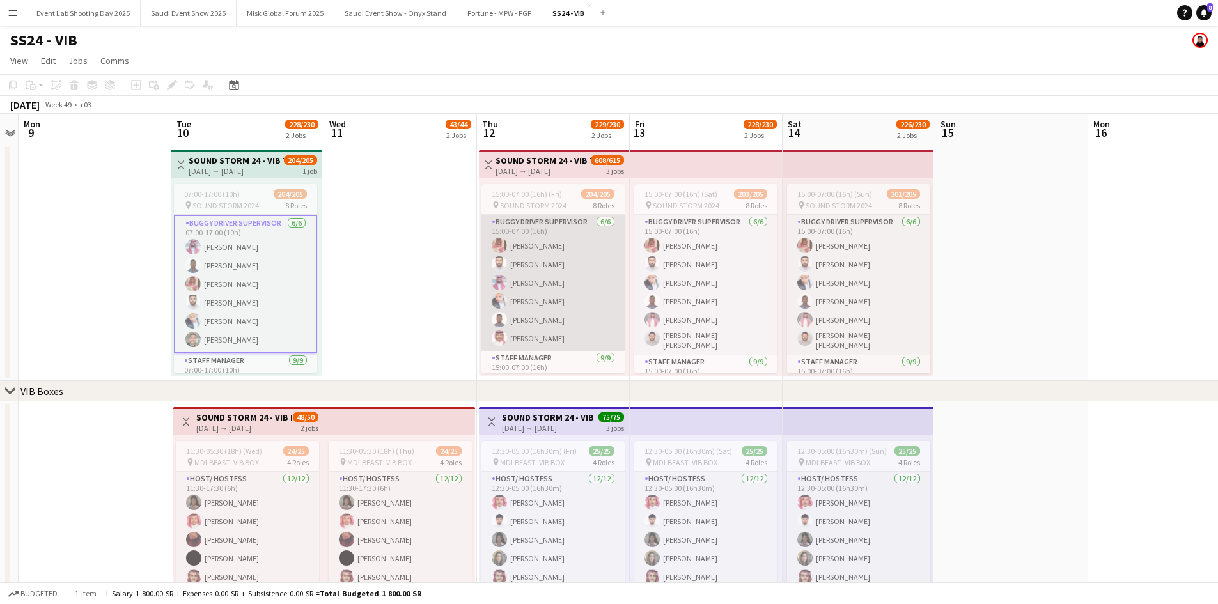
click at [514, 245] on app-card-role "Buggy Driver Supervisor [DATE] 15:00-07:00 (16h) [PERSON_NAME] Jad [PERSON_NAME…" at bounding box center [553, 283] width 143 height 136
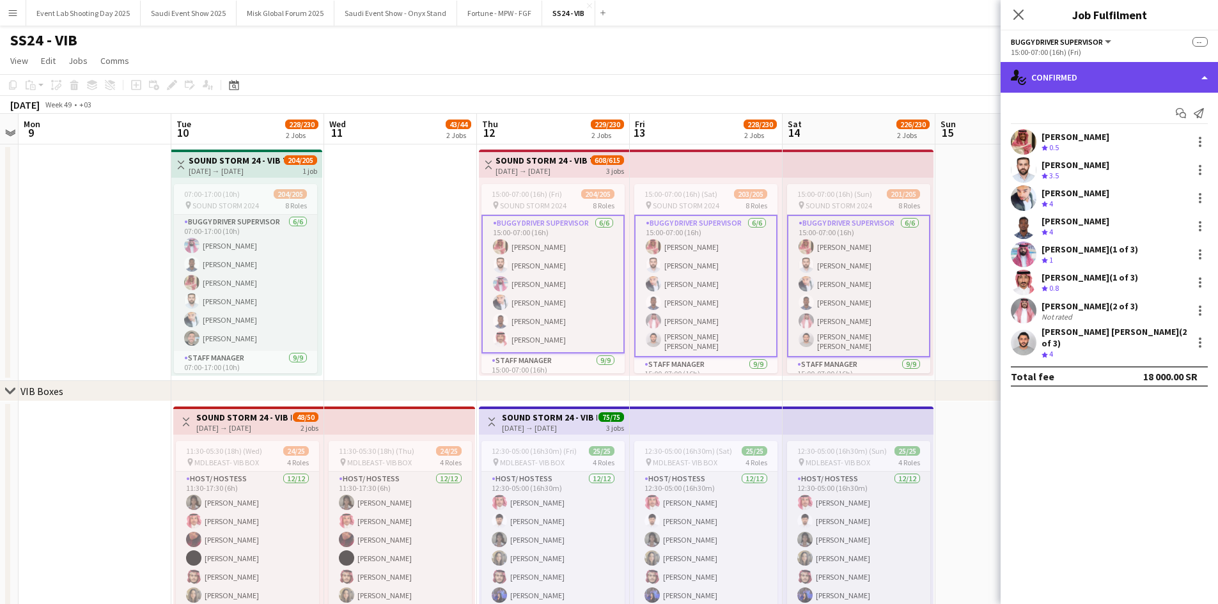
click at [551, 75] on div "single-neutral-actions-check-2 Confirmed" at bounding box center [1109, 77] width 217 height 31
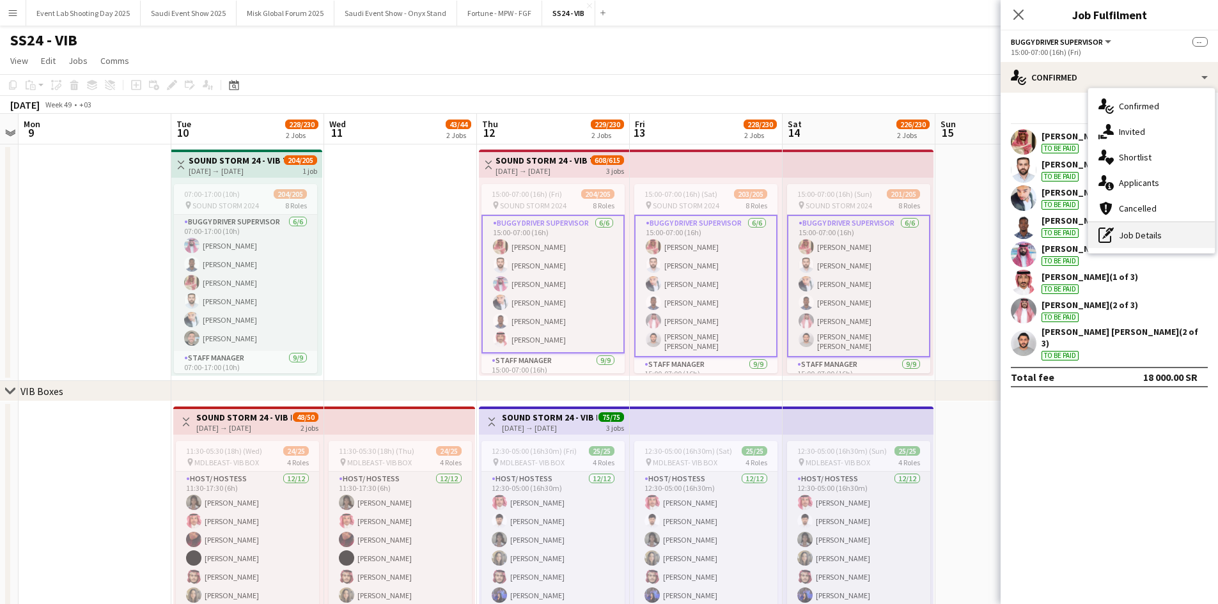
click at [551, 239] on div "pen-write Job Details" at bounding box center [1152, 236] width 127 height 26
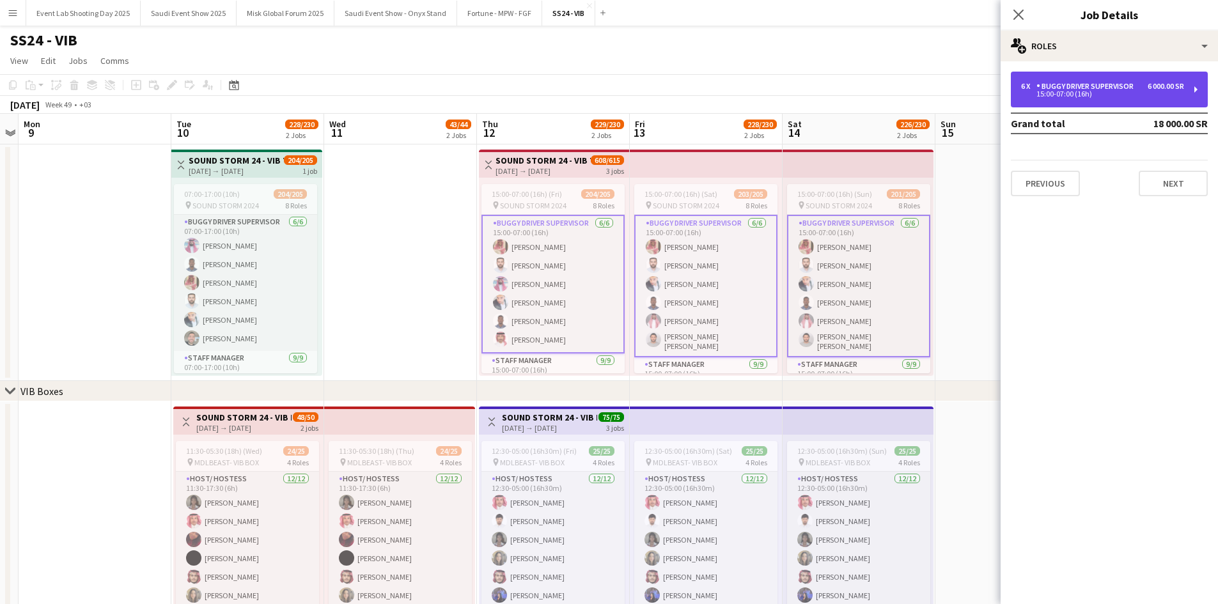
click at [551, 95] on div "15:00-07:00 (16h)" at bounding box center [1102, 94] width 163 height 6
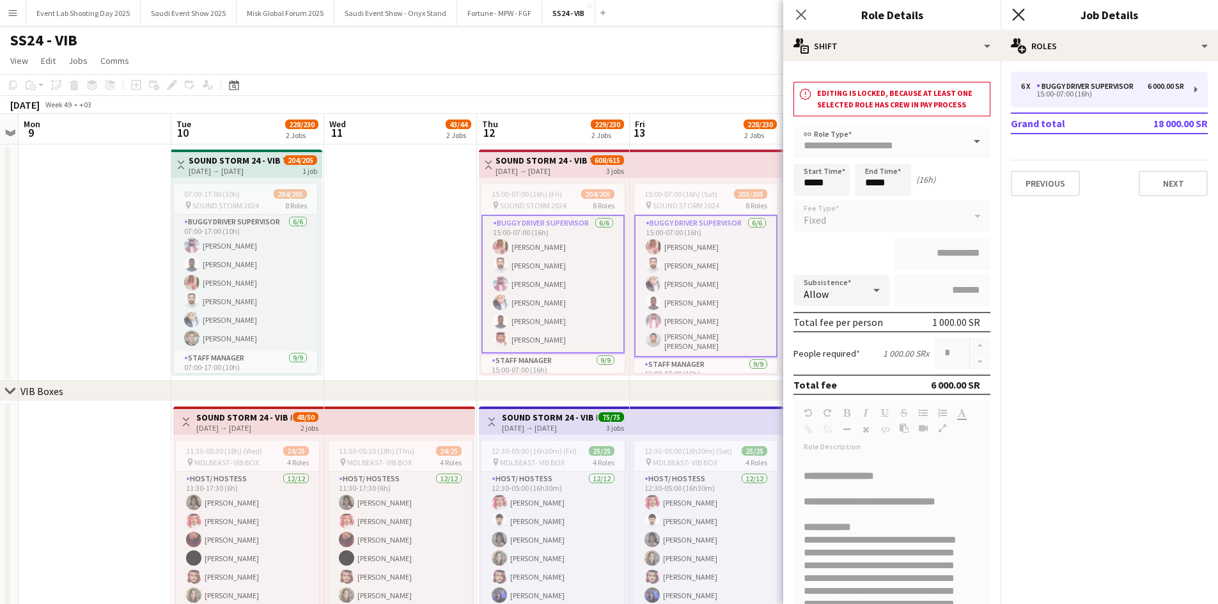
click at [551, 16] on icon "Close pop-in" at bounding box center [1018, 14] width 12 height 12
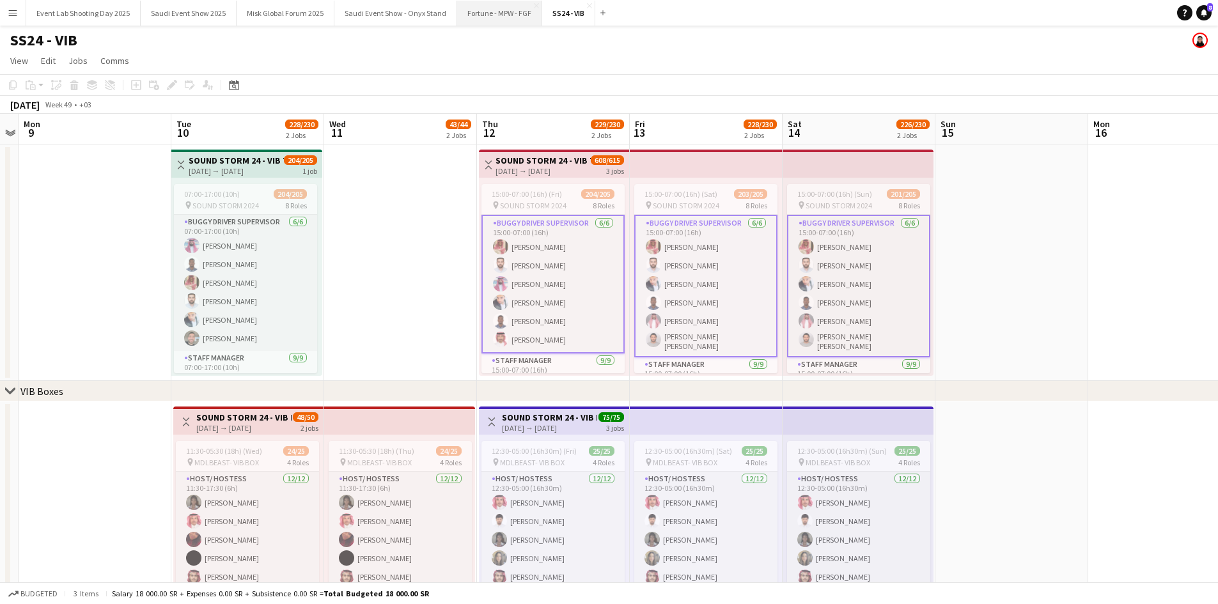
click at [470, 20] on button "Fortune - MPW - FGF Close" at bounding box center [499, 13] width 85 height 25
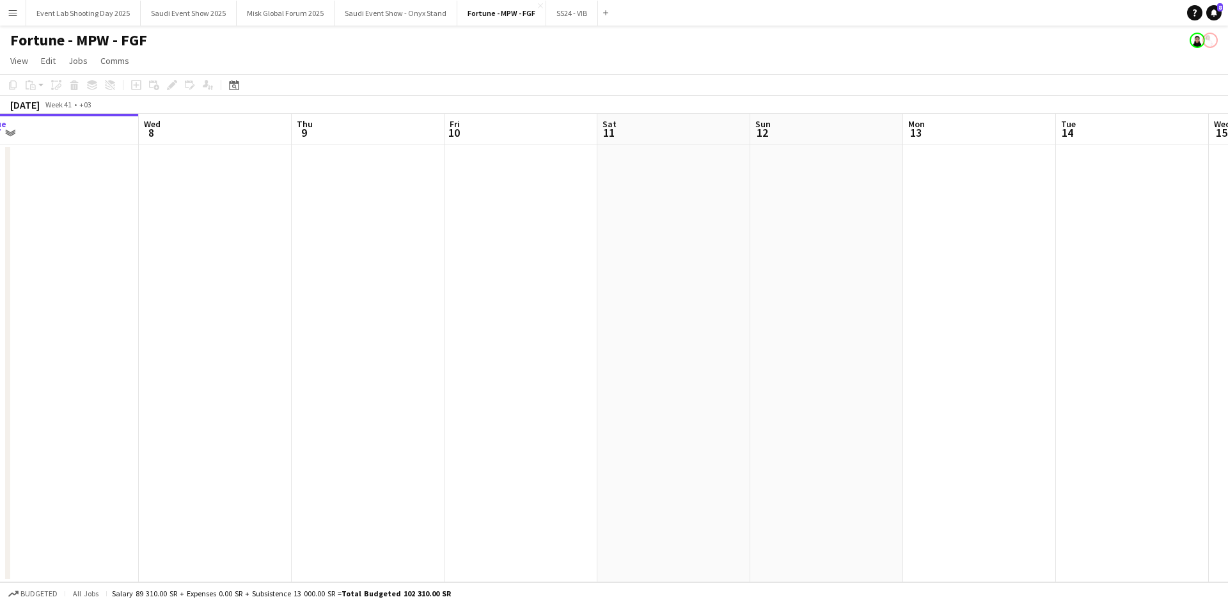
drag, startPoint x: 721, startPoint y: 319, endPoint x: 248, endPoint y: 303, distance: 473.5
click at [248, 303] on app-calendar-viewport "Sat 4 Sun 5 Mon 6 Tue 7 Wed 8 Thu 9 Fri 10 Sat 11 Sun 12 Mon 13 Tue 14 Wed 15 T…" at bounding box center [614, 348] width 1228 height 469
drag, startPoint x: 785, startPoint y: 302, endPoint x: 537, endPoint y: 287, distance: 248.6
click at [411, 287] on app-calendar-viewport "Mon 6 Tue 7 Wed 8 Thu 9 Fri 10 Sat 11 Sun 12 Mon 13 Tue 14 Wed 15 Thu 16 Fri 17…" at bounding box center [614, 348] width 1228 height 469
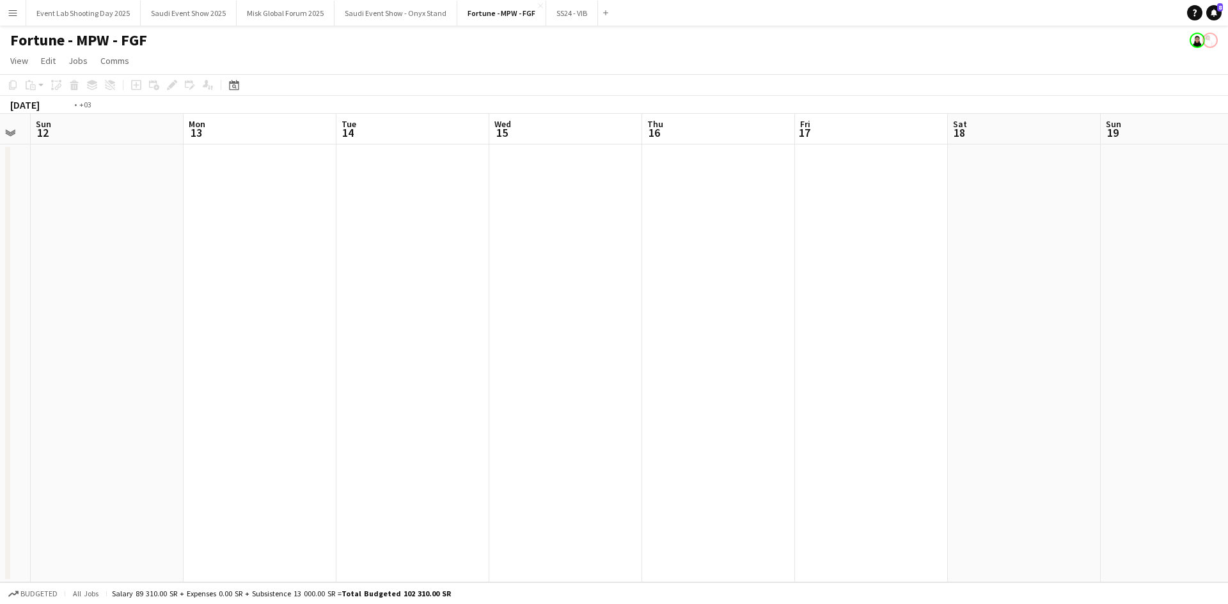
drag, startPoint x: 941, startPoint y: 292, endPoint x: 486, endPoint y: 287, distance: 455.4
click at [519, 290] on app-calendar-viewport "Thu 9 Fri 10 Sat 11 Sun 12 Mon 13 Tue 14 Wed 15 Thu 16 Fri 17 Sat 18 Sun 19 Mon…" at bounding box center [614, 348] width 1228 height 469
drag, startPoint x: 913, startPoint y: 295, endPoint x: 549, endPoint y: 317, distance: 364.6
click at [549, 317] on app-calendar-viewport "Sun 12 Mon 13 Tue 14 Wed 15 Thu 16 Fri 17 Sat 18 Sun 19 Mon 20 Tue 21 Wed 22 Th…" at bounding box center [614, 348] width 1228 height 469
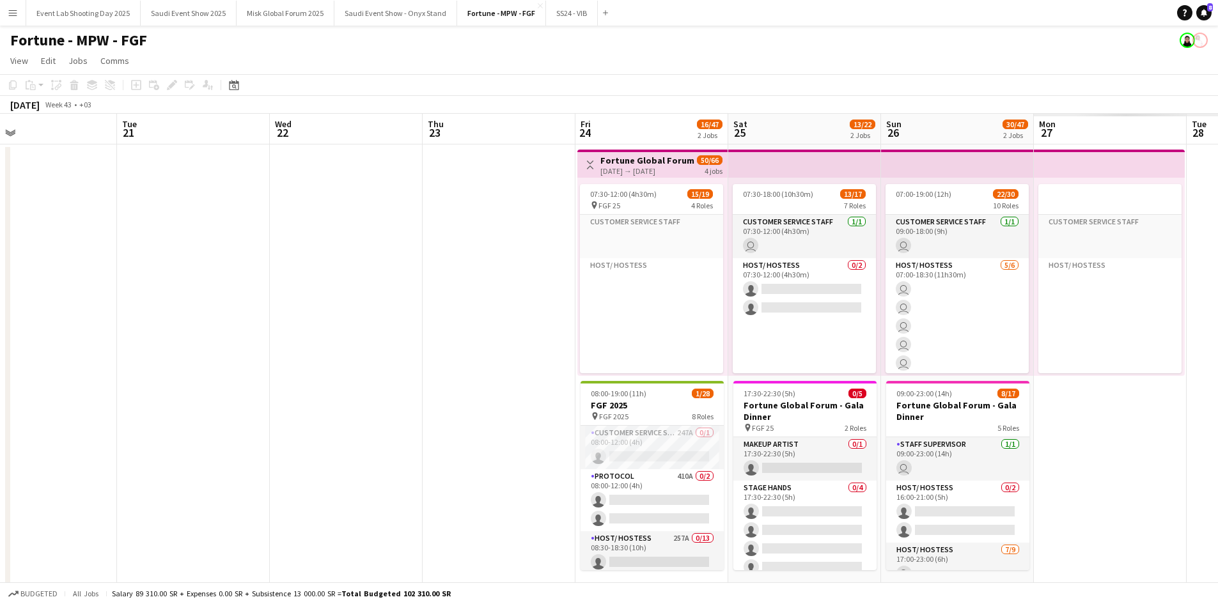
drag, startPoint x: 610, startPoint y: 358, endPoint x: 312, endPoint y: 358, distance: 298.0
click at [312, 358] on app-calendar-viewport "Fri 17 Sat 18 Sun 19 Mon 20 Tue 21 Wed 22 Thu 23 Fri 24 16/47 2 Jobs Sat 25 13/…" at bounding box center [609, 355] width 1218 height 482
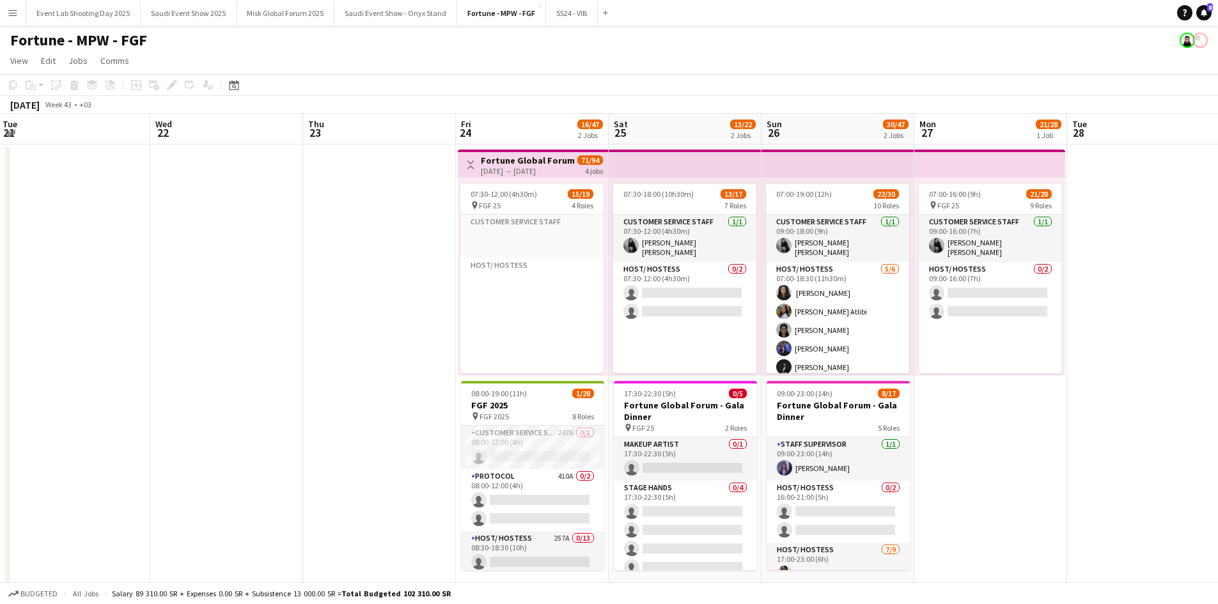
drag, startPoint x: 492, startPoint y: 411, endPoint x: 350, endPoint y: 396, distance: 142.8
click at [350, 396] on app-calendar-viewport "Sat 18 Sun 19 Mon 20 Tue 21 Wed 22 Thu 23 Fri 24 16/47 2 Jobs Sat 25 13/22 2 Jo…" at bounding box center [609, 355] width 1218 height 482
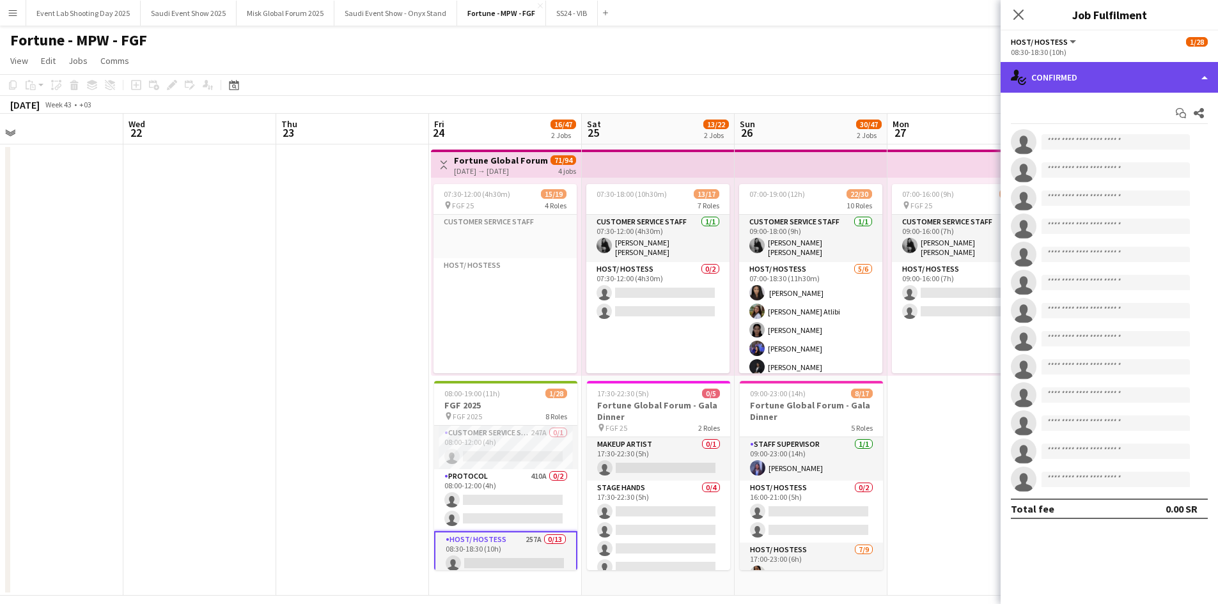
click at [551, 62] on div "single-neutral-actions-check-2 Confirmed" at bounding box center [1109, 77] width 217 height 31
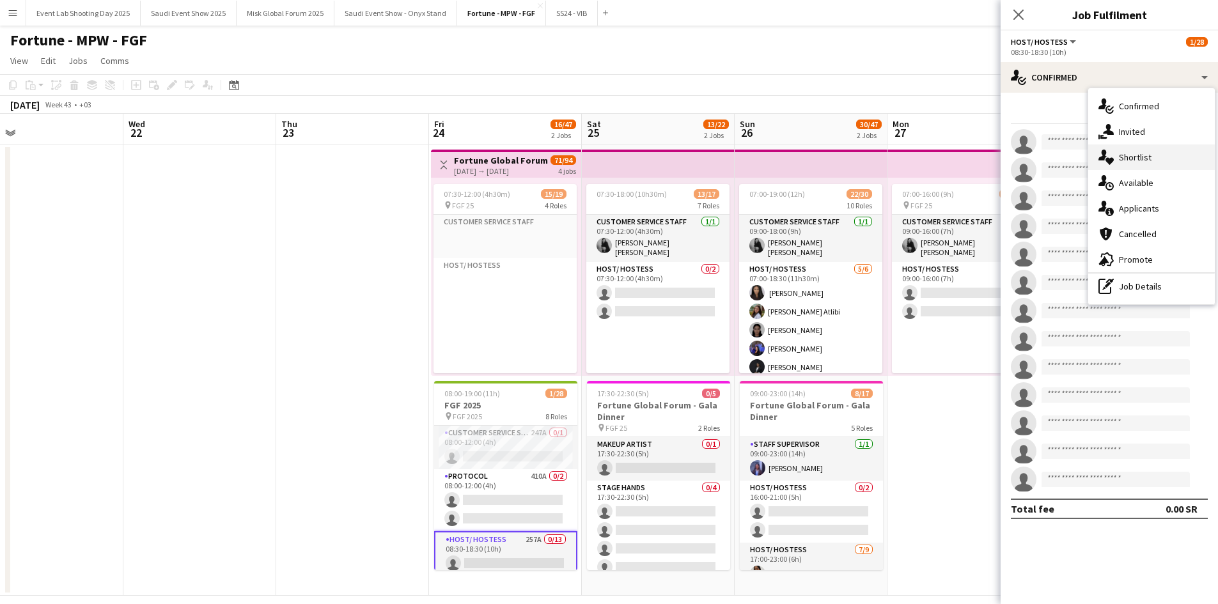
click at [551, 159] on span "Shortlist" at bounding box center [1135, 158] width 33 height 12
